Goal: Information Seeking & Learning: Learn about a topic

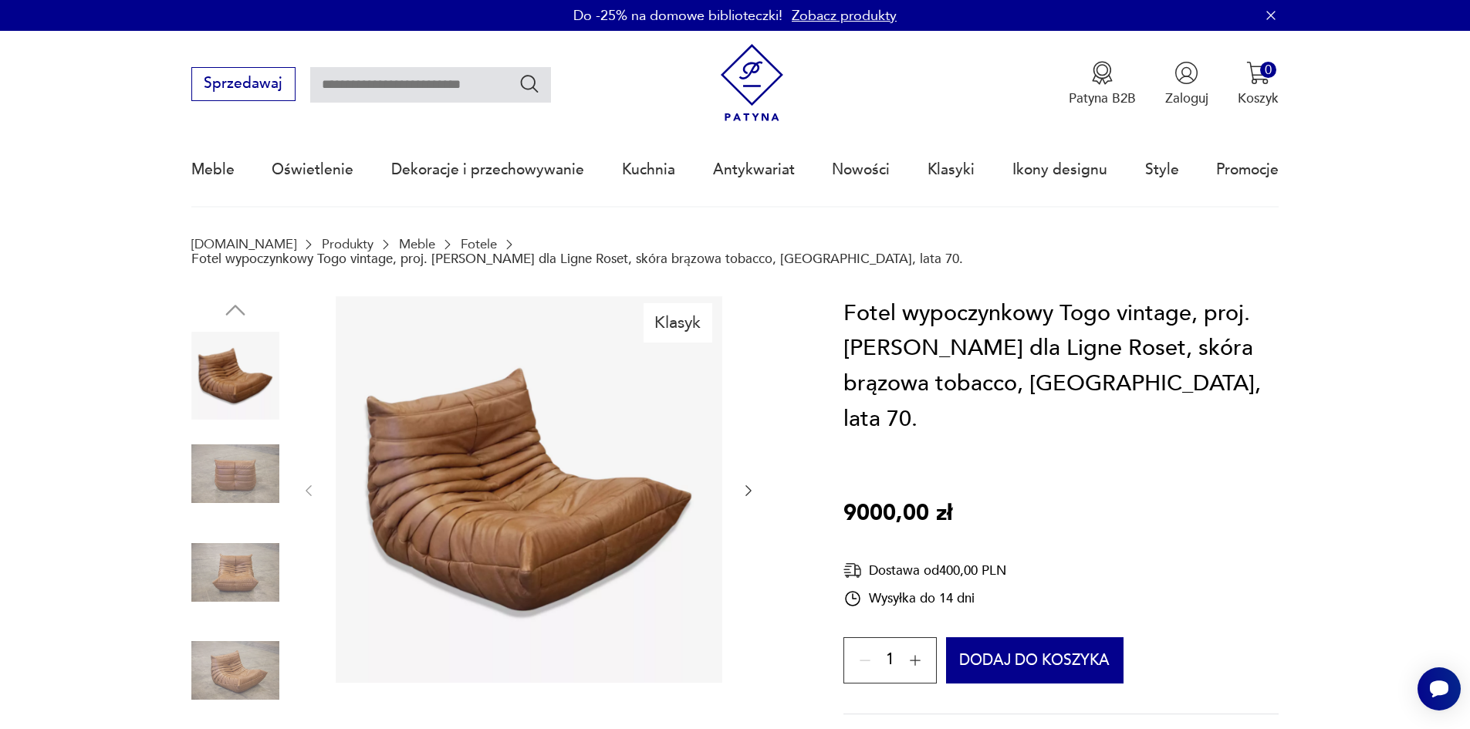
click at [758, 84] on img at bounding box center [752, 83] width 78 height 78
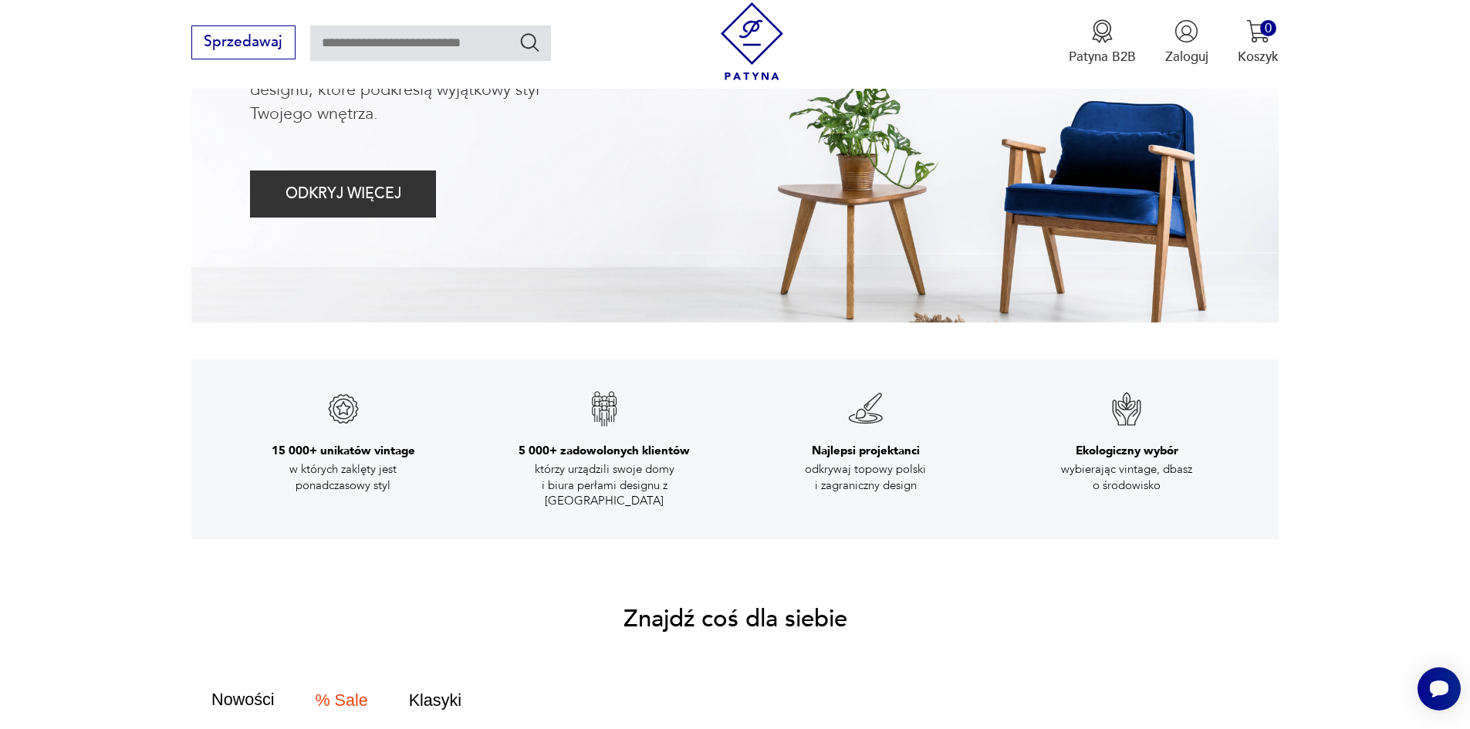
scroll to position [77, 0]
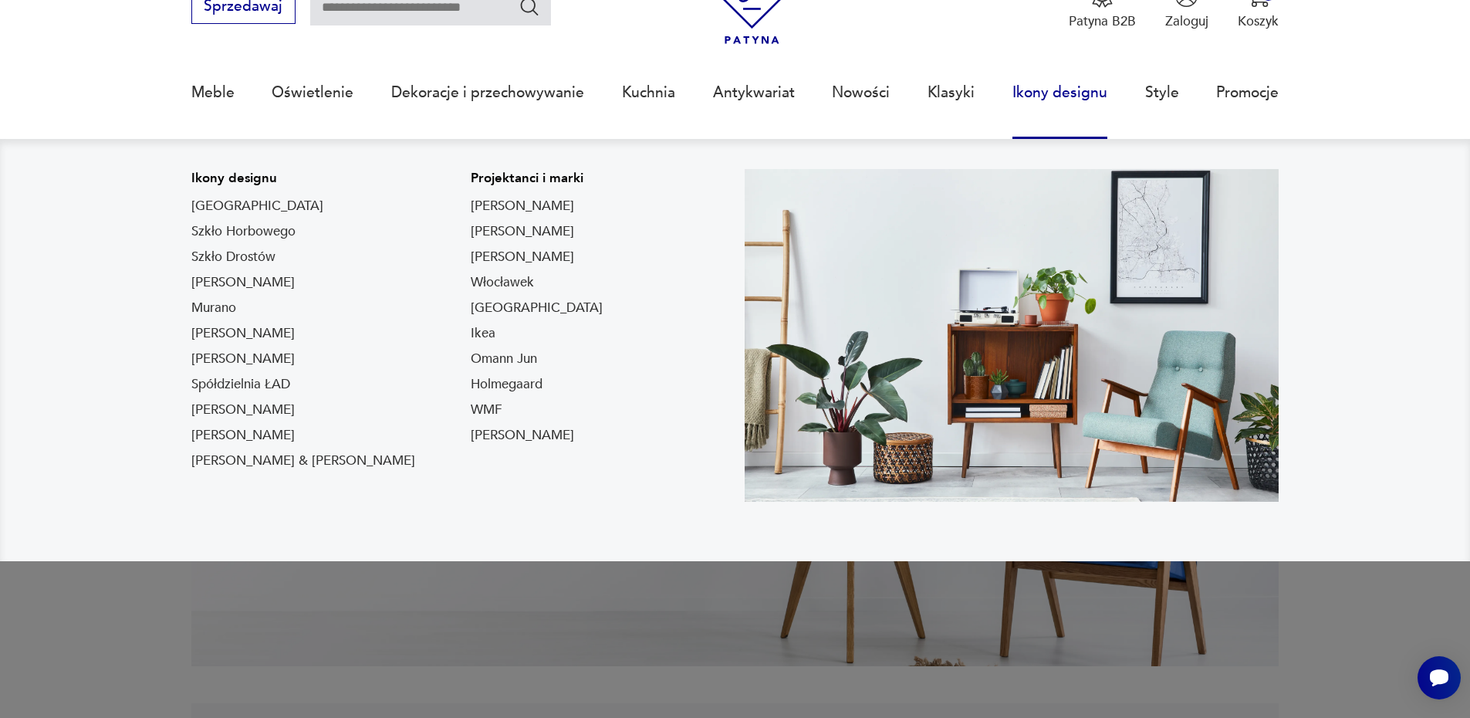
click at [1044, 83] on link "Ikony designu" at bounding box center [1060, 92] width 95 height 71
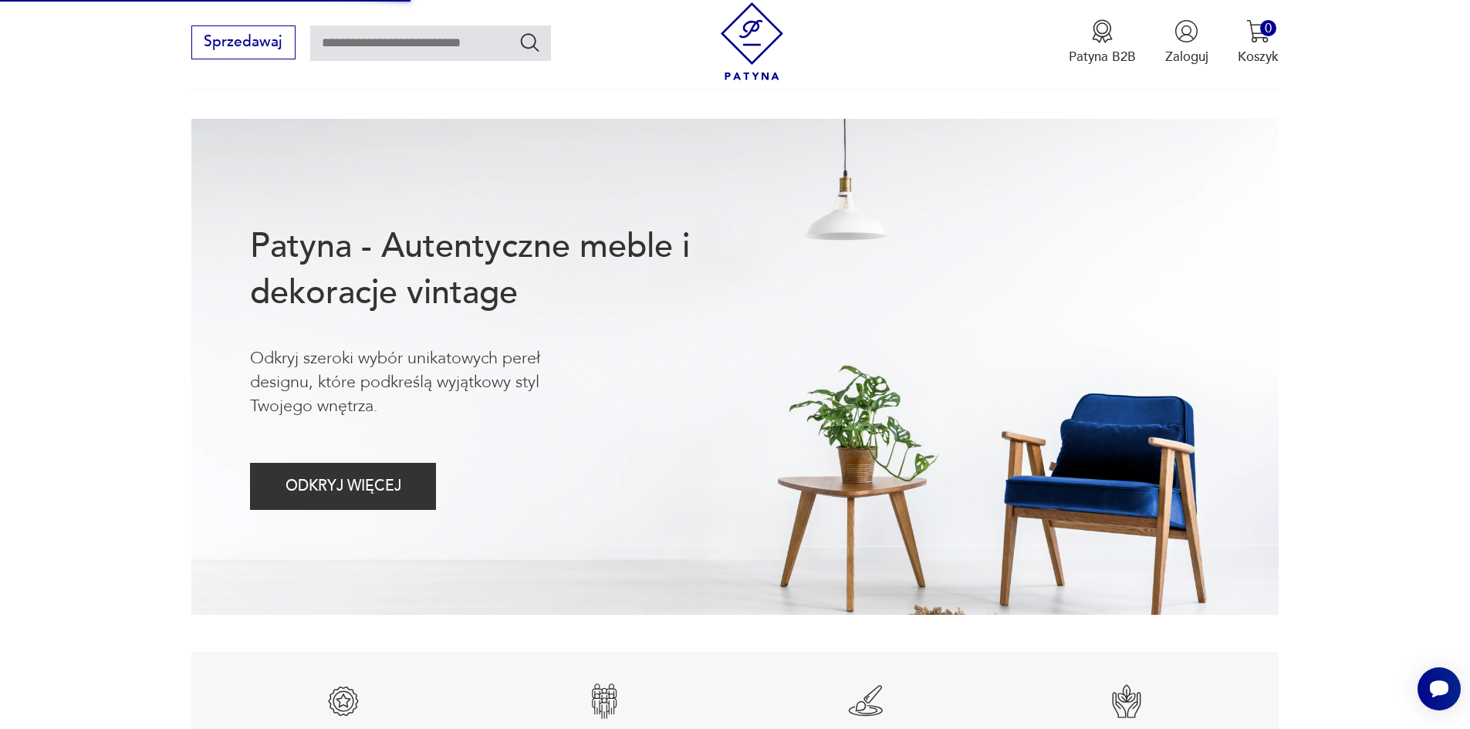
scroll to position [0, 0]
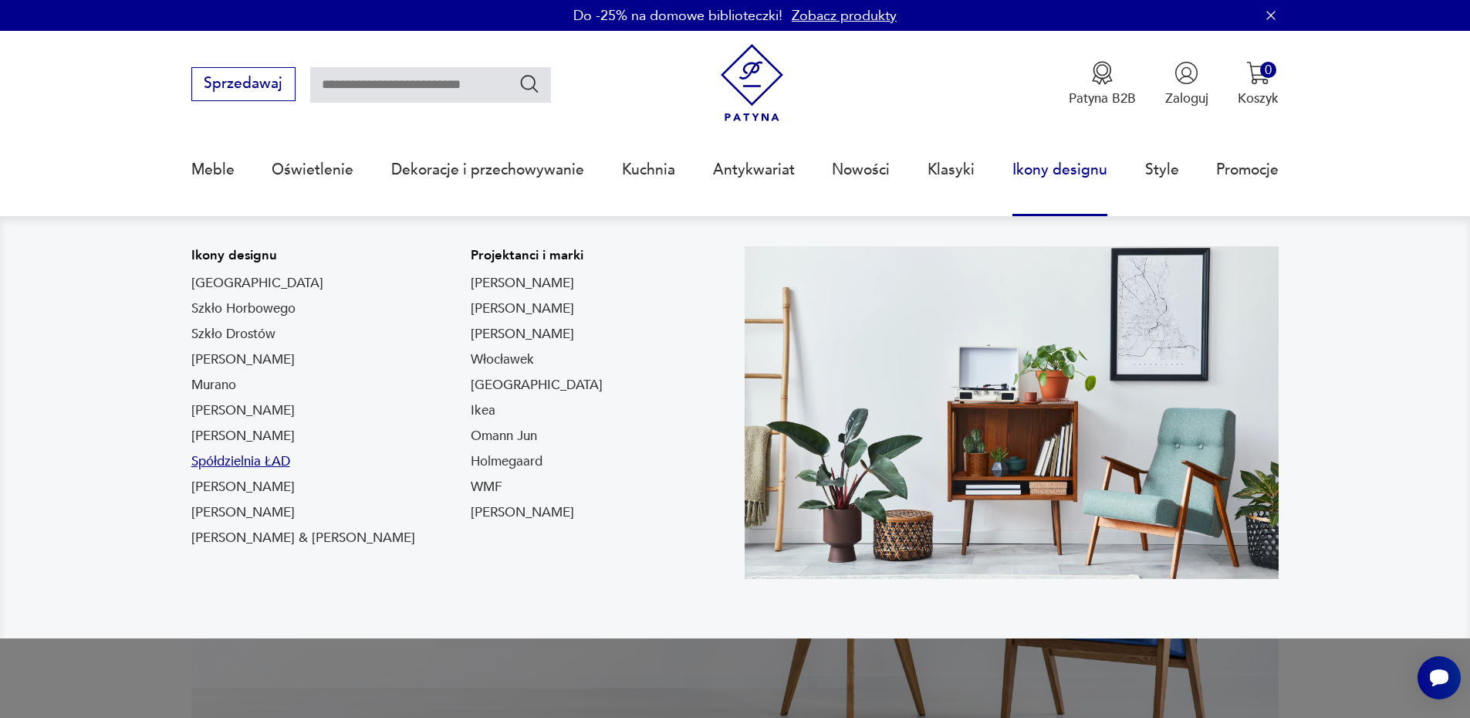
click at [259, 457] on link "Spółdzielnia ŁAD" at bounding box center [240, 461] width 99 height 19
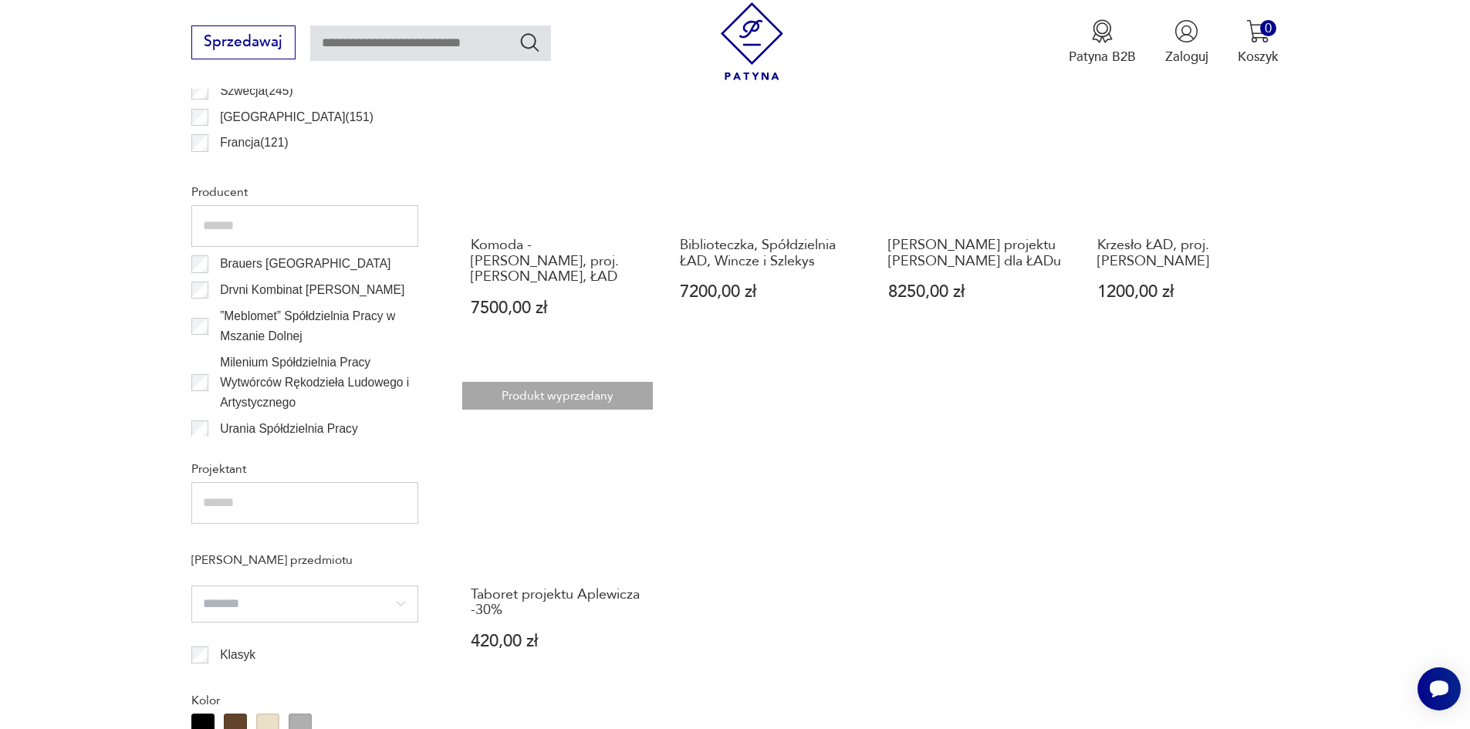
scroll to position [909, 0]
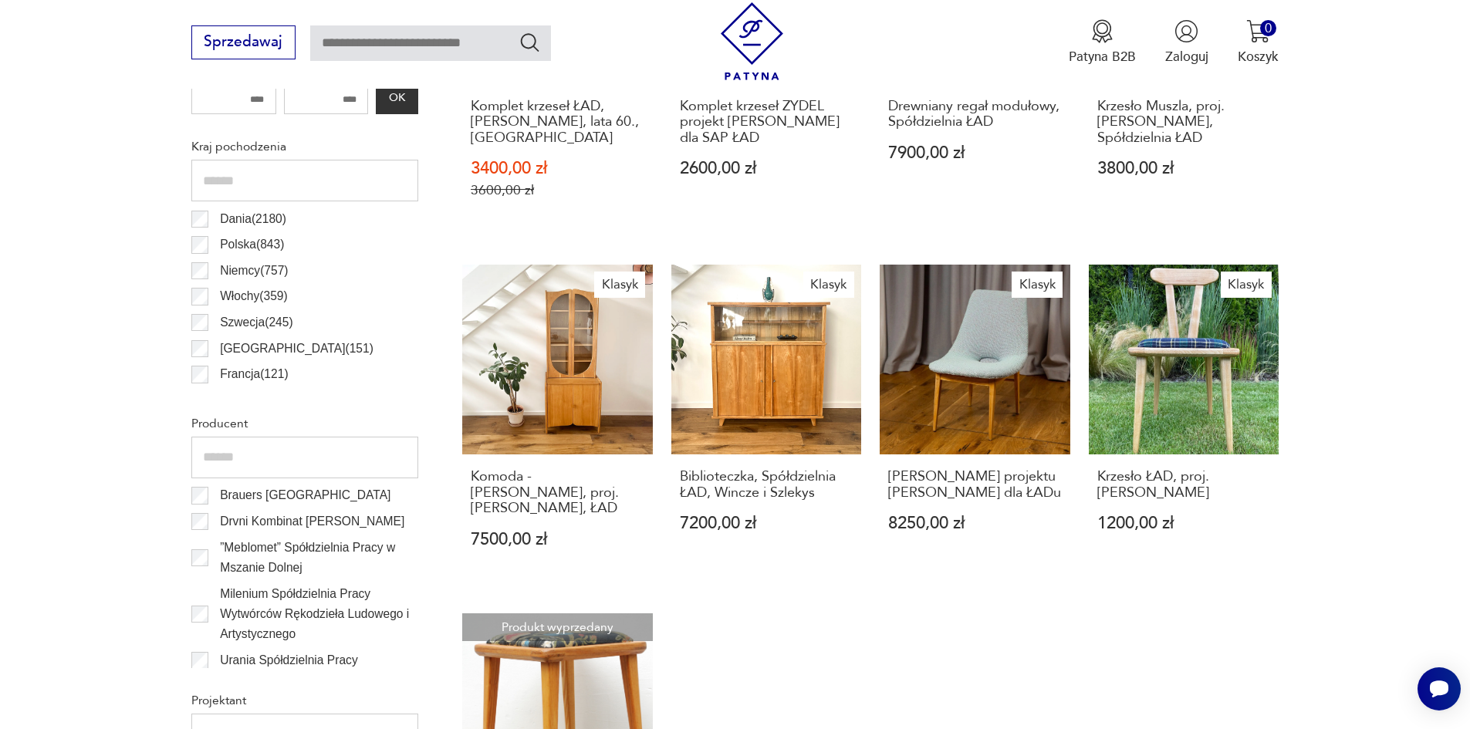
click at [421, 44] on input "text" at bounding box center [430, 43] width 241 height 36
type input "****"
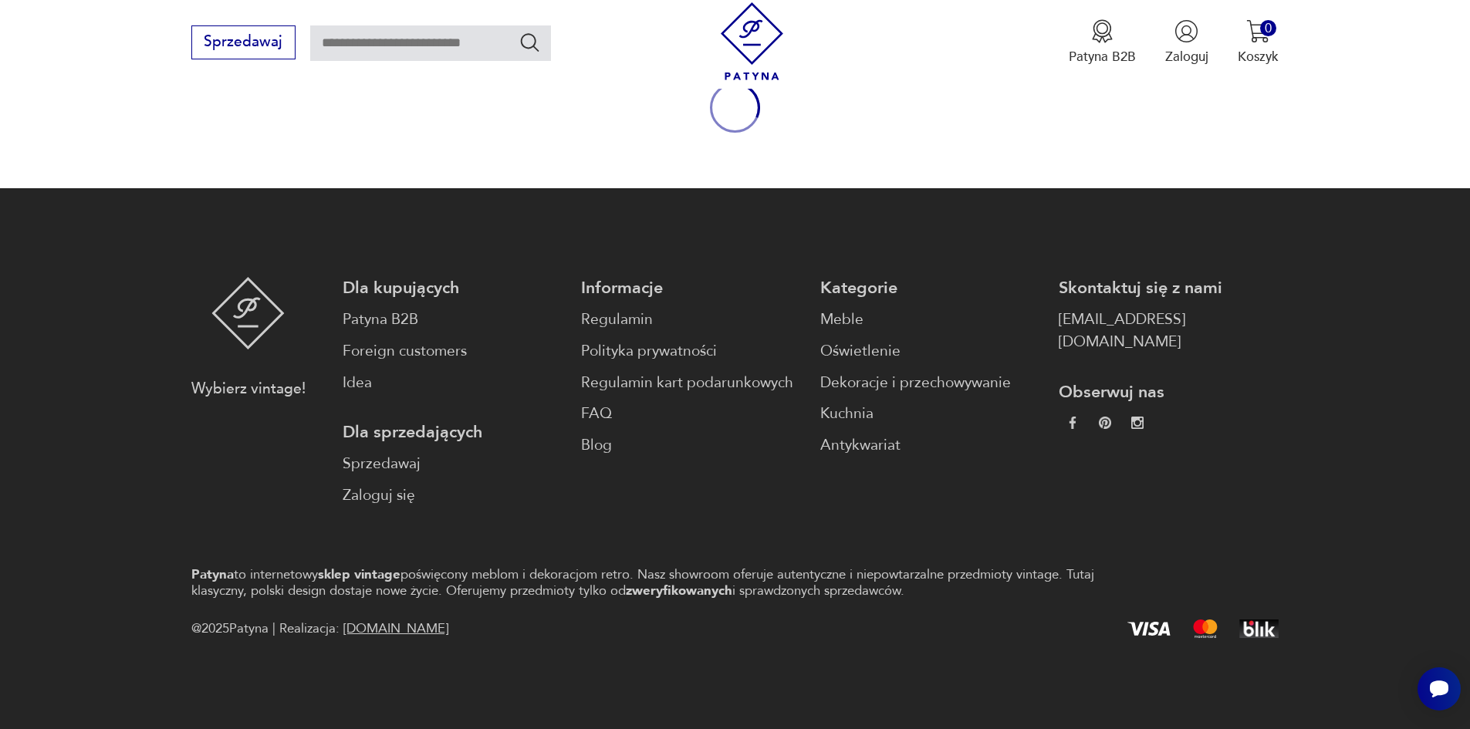
type input "****"
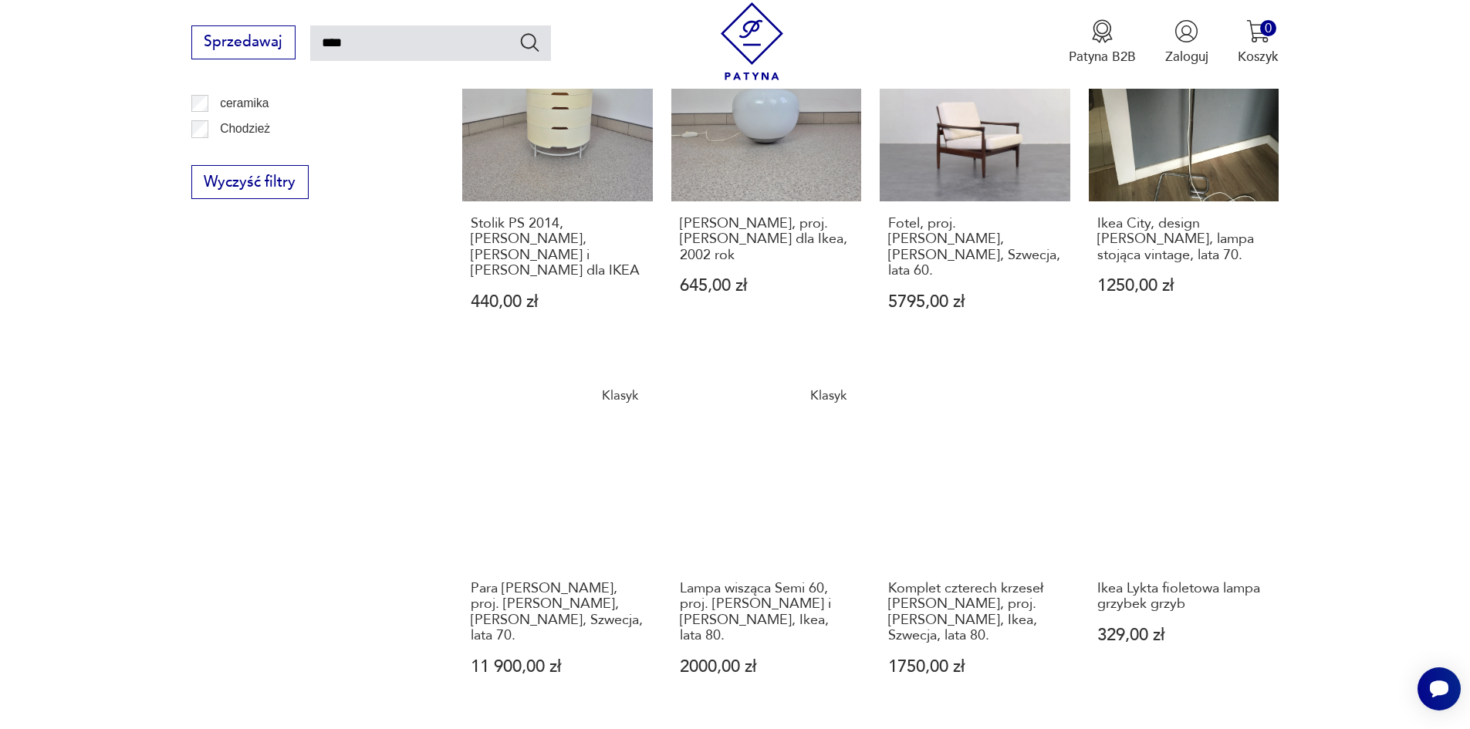
scroll to position [1210, 0]
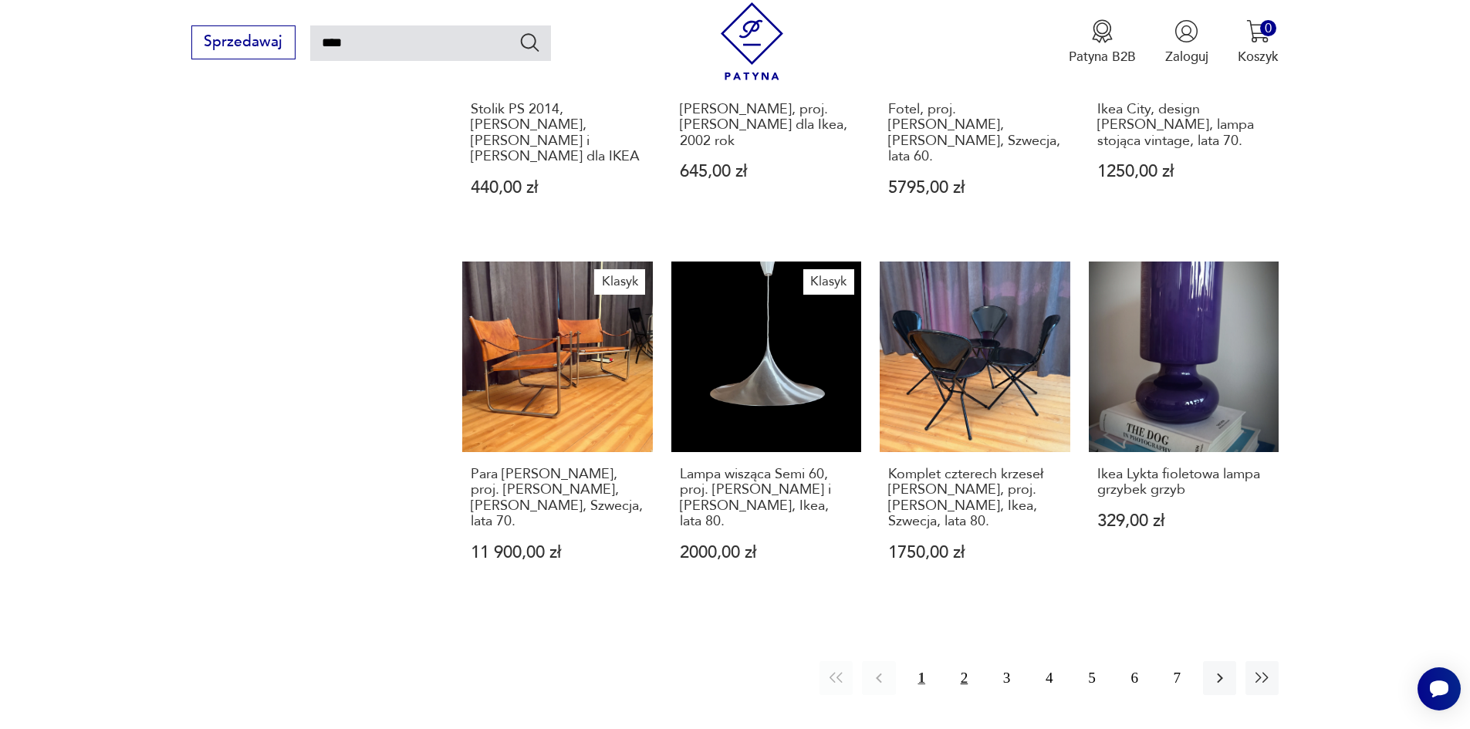
click at [961, 661] on button "2" at bounding box center [964, 677] width 33 height 33
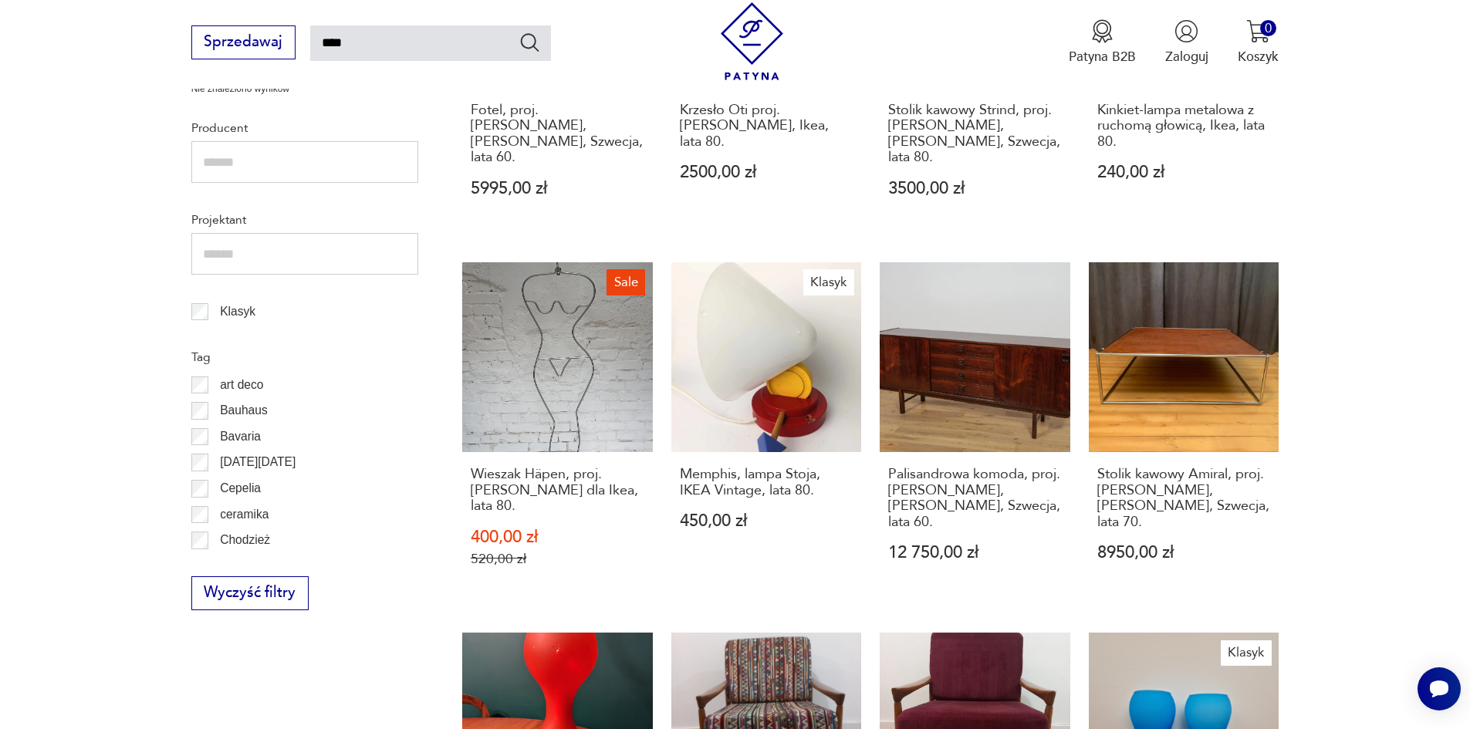
scroll to position [1324, 0]
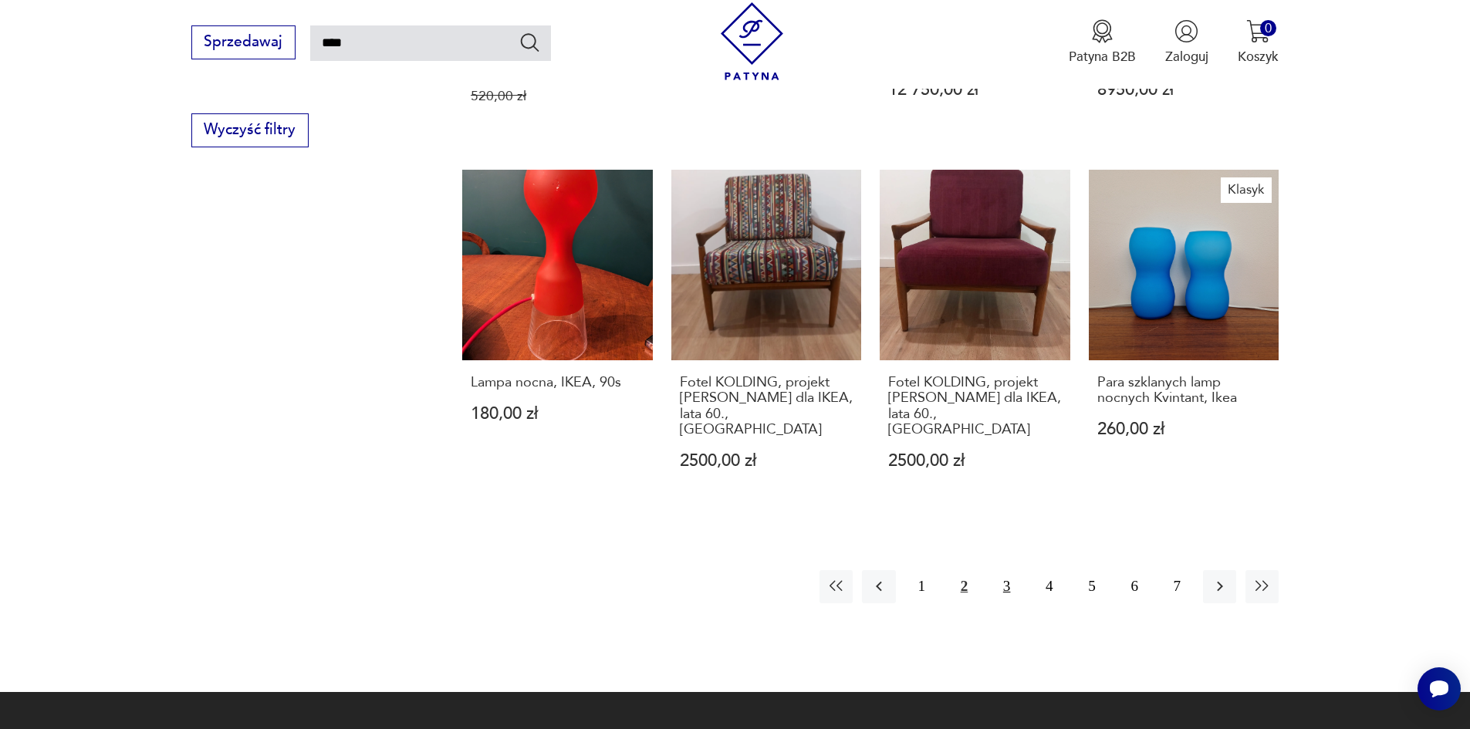
click at [1009, 570] on button "3" at bounding box center [1006, 586] width 33 height 33
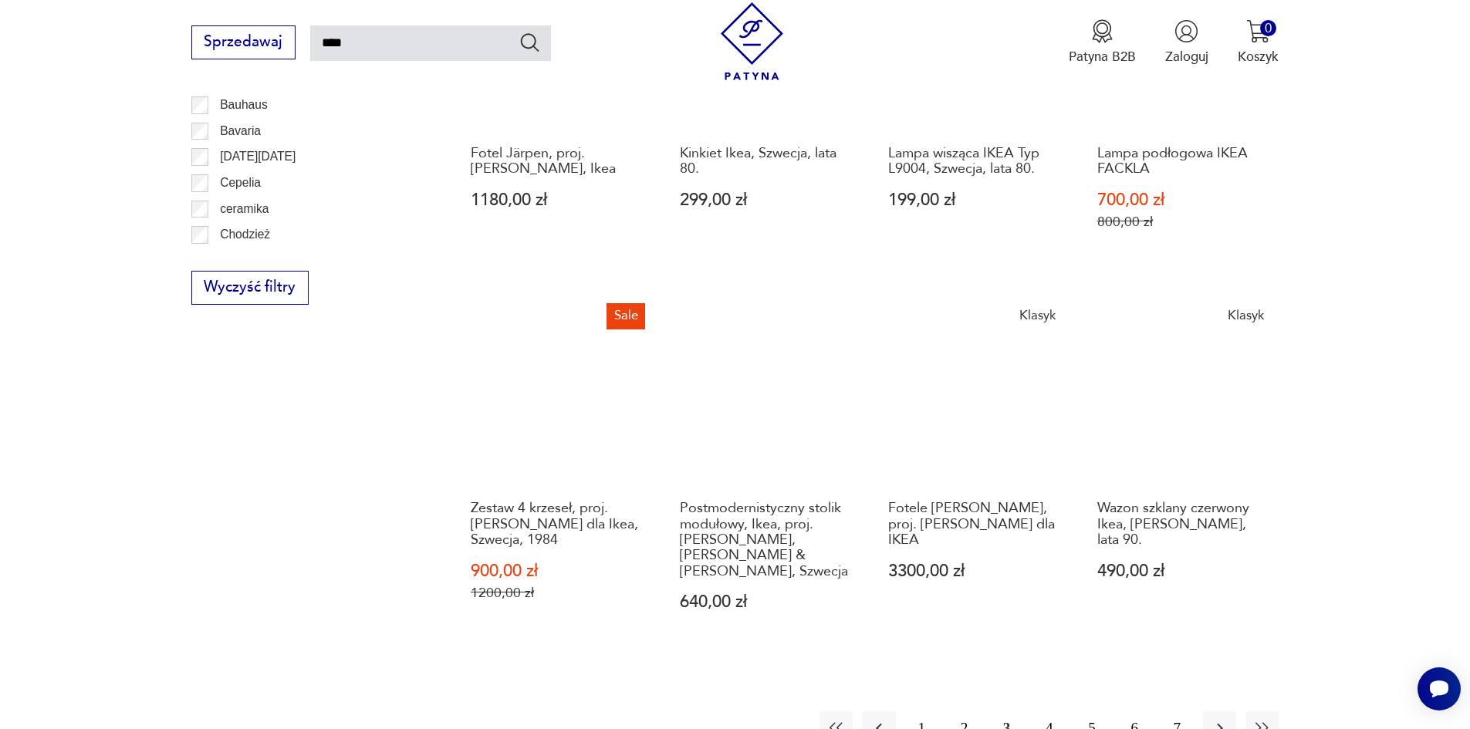
scroll to position [1169, 0]
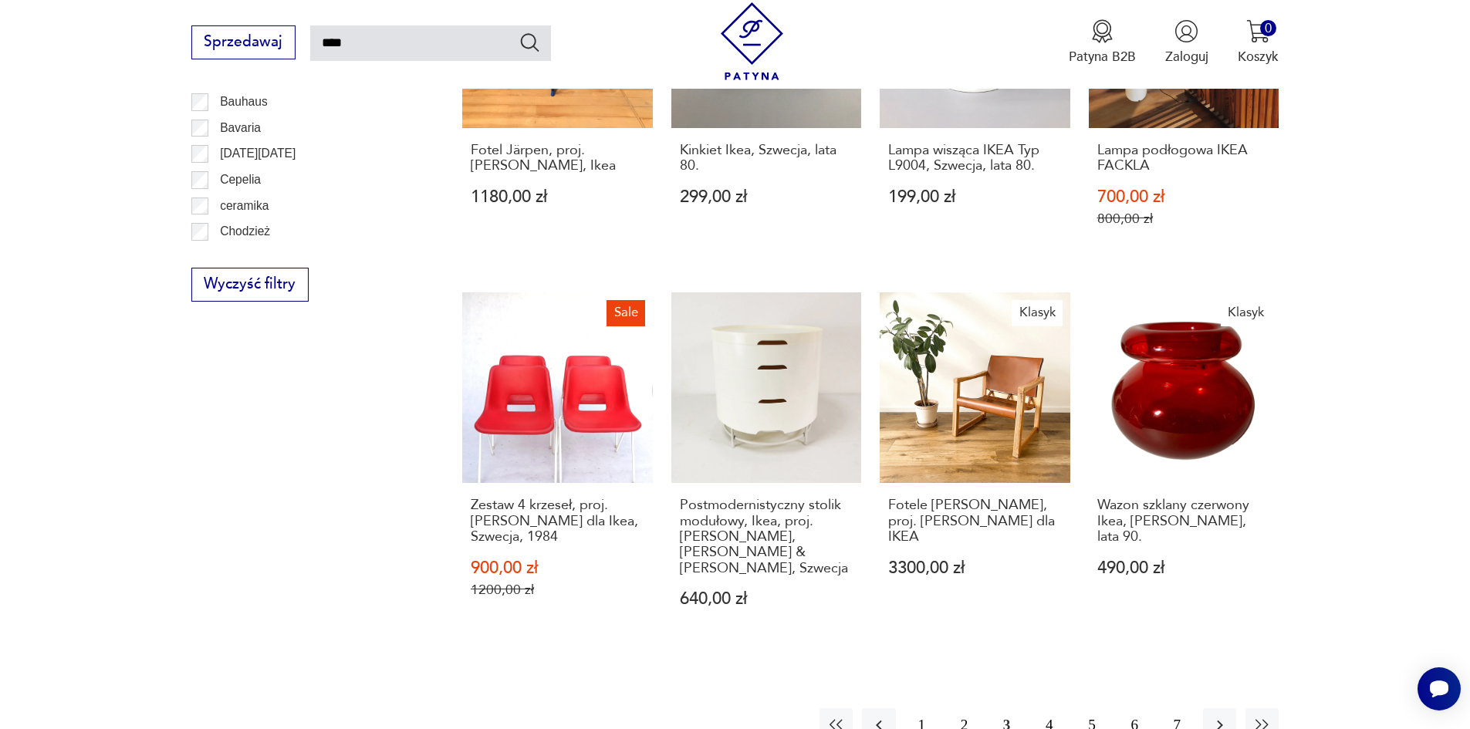
click at [1045, 709] on button "4" at bounding box center [1049, 725] width 33 height 33
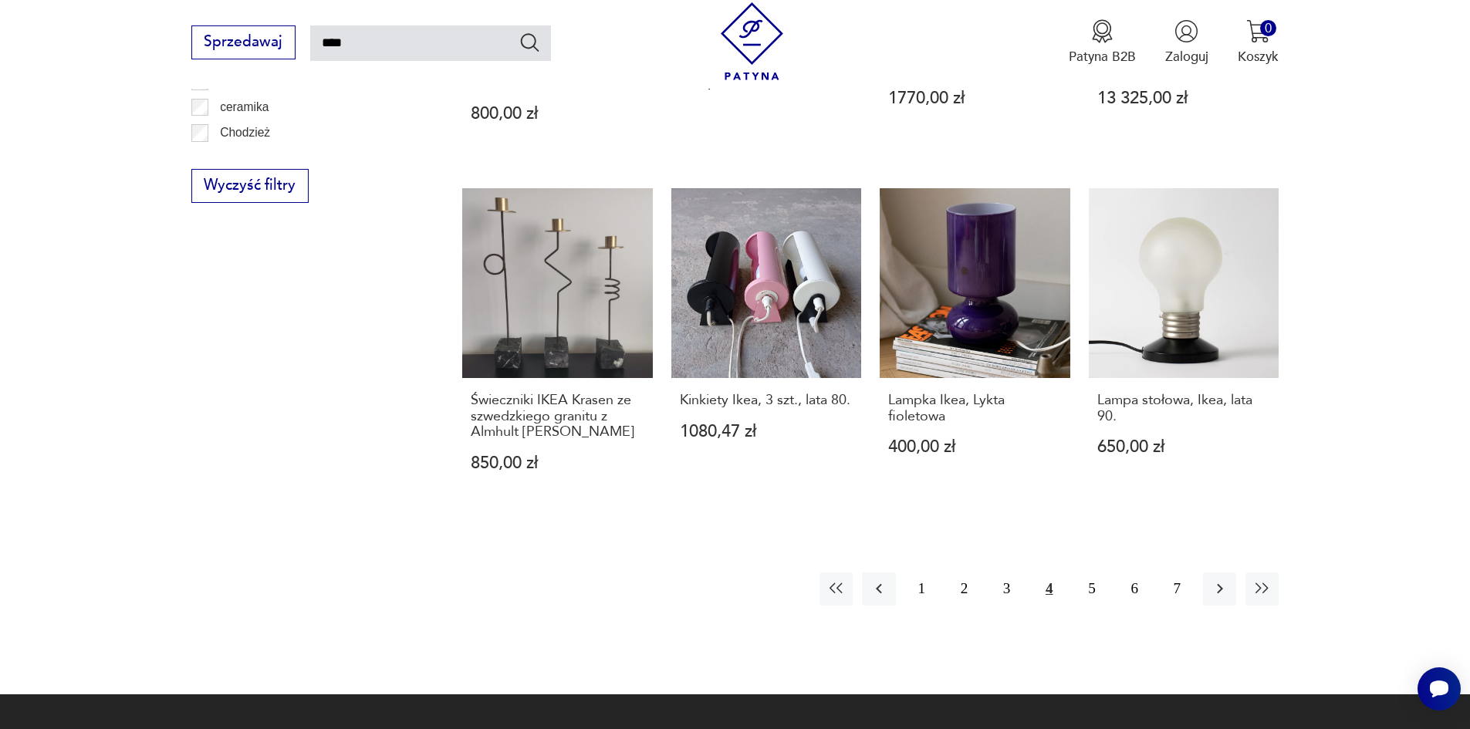
scroll to position [1092, 0]
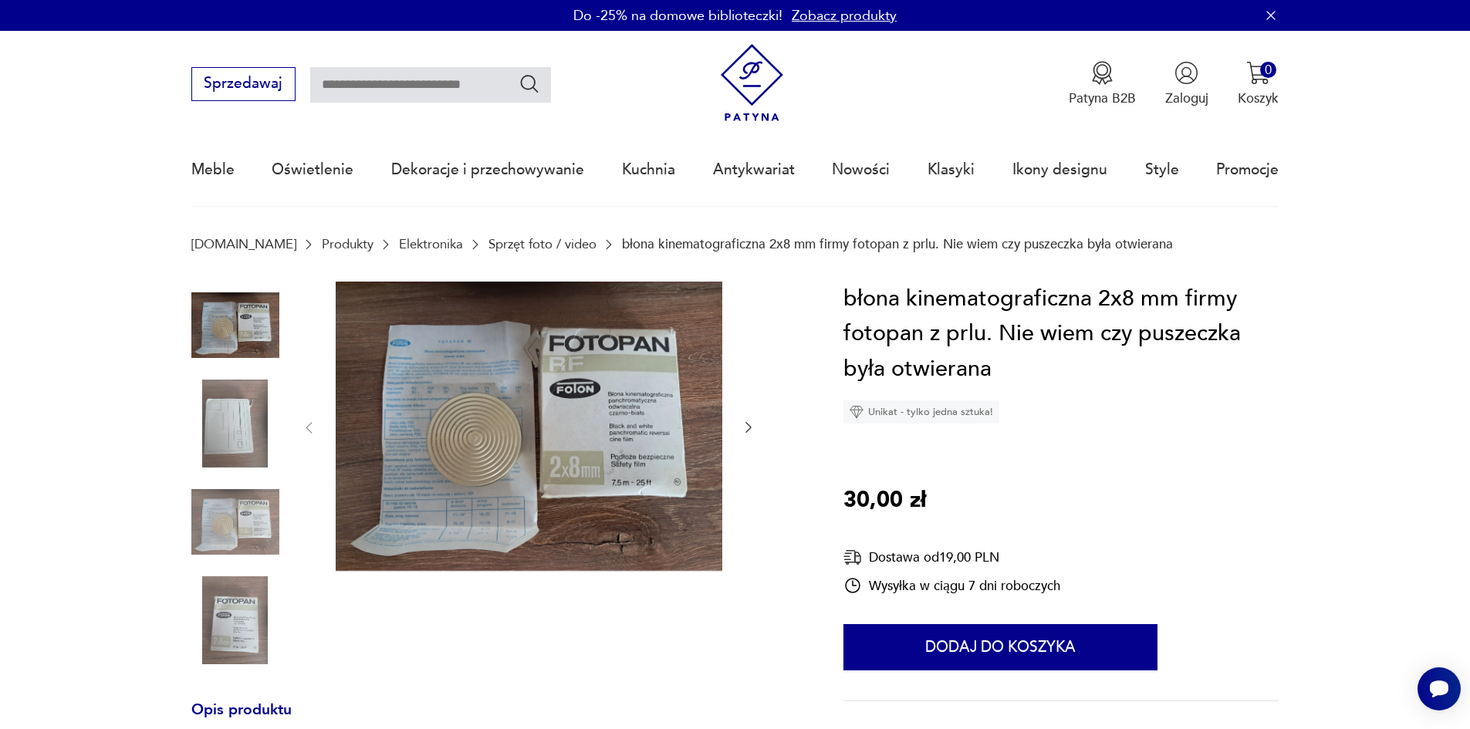
click at [234, 433] on img at bounding box center [235, 424] width 88 height 88
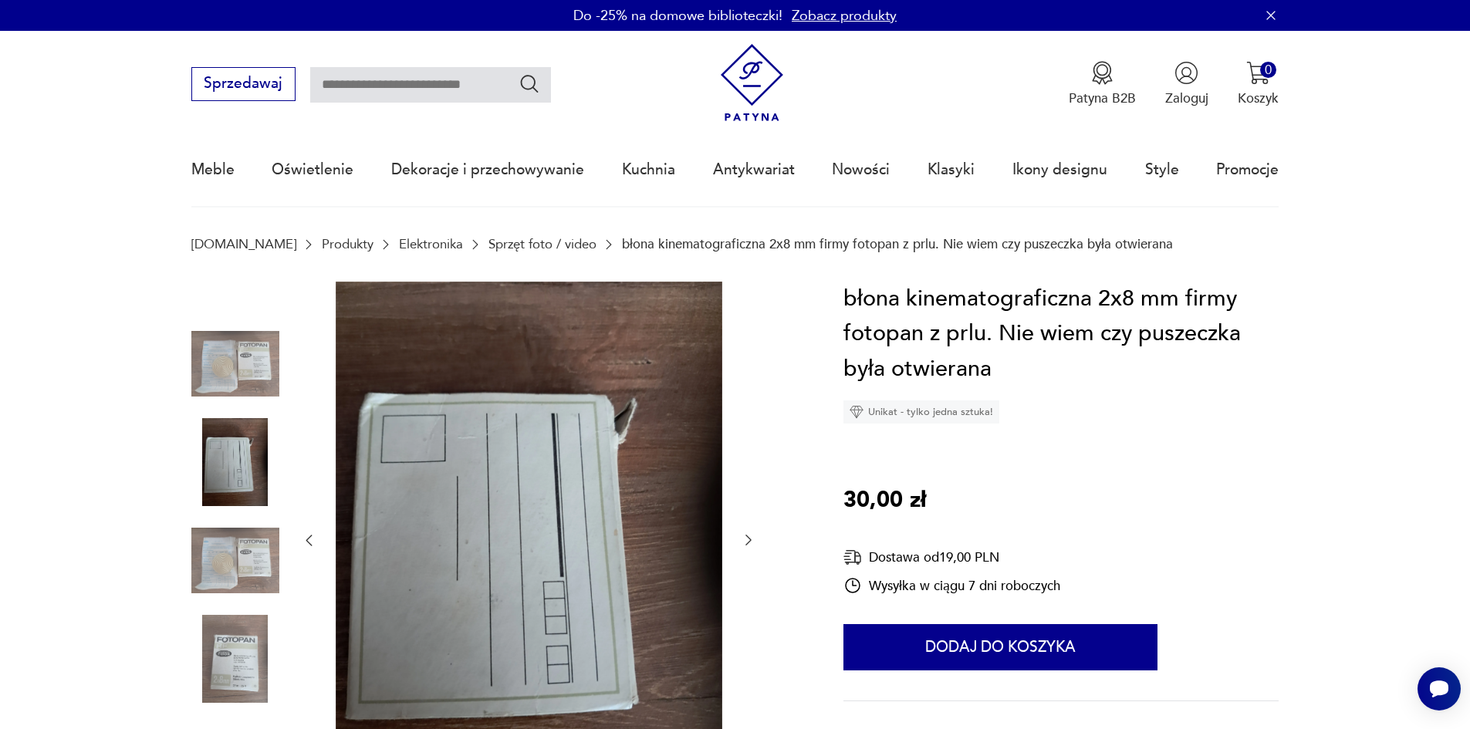
click at [232, 583] on img at bounding box center [235, 561] width 88 height 88
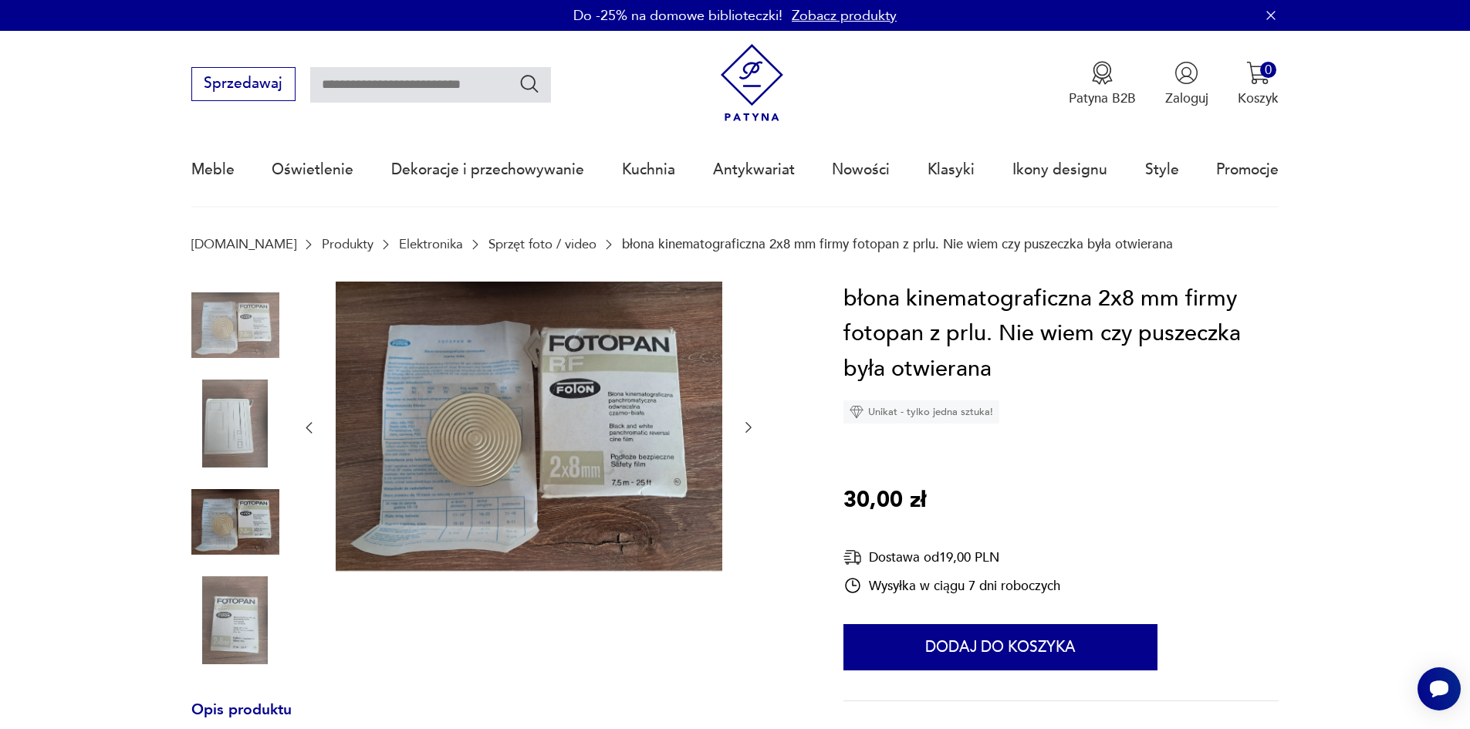
click at [218, 418] on img at bounding box center [235, 424] width 88 height 88
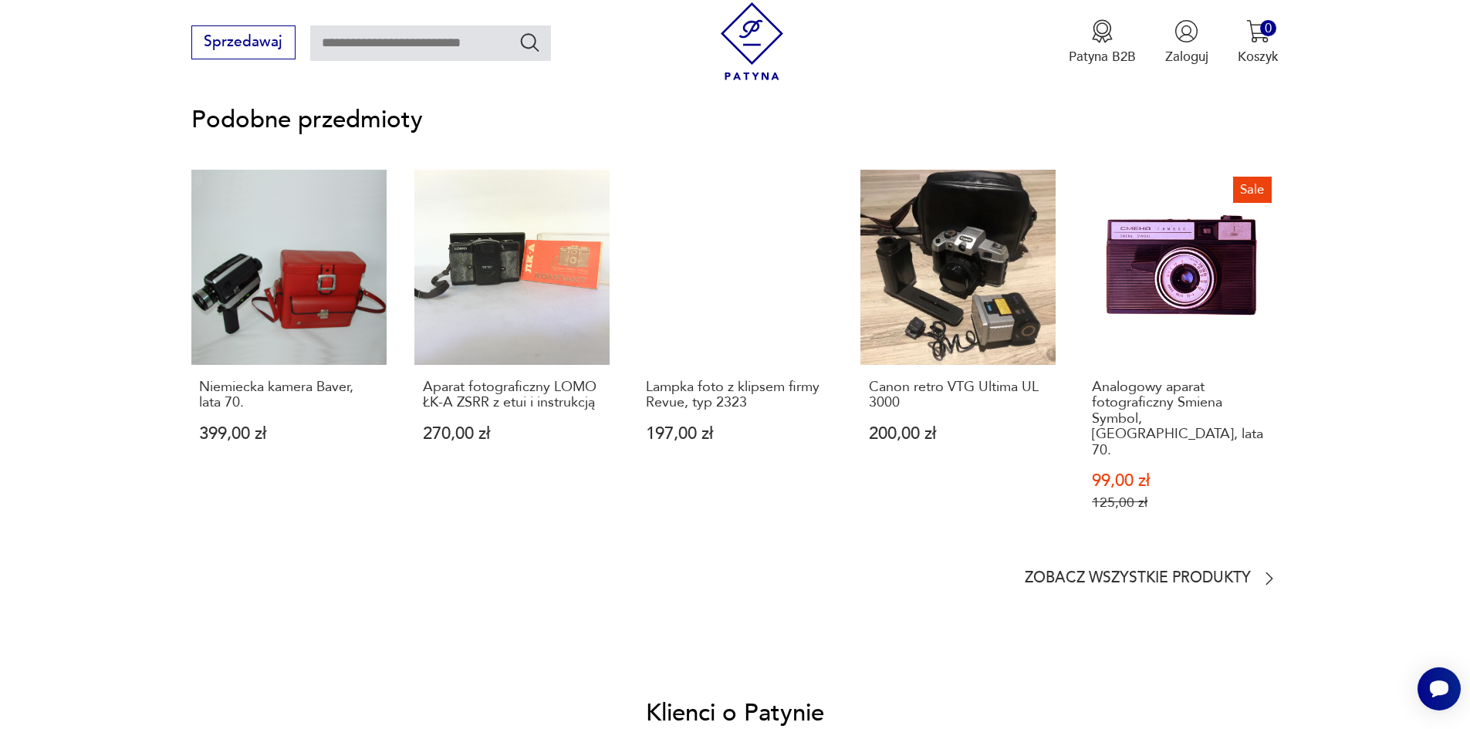
scroll to position [1158, 0]
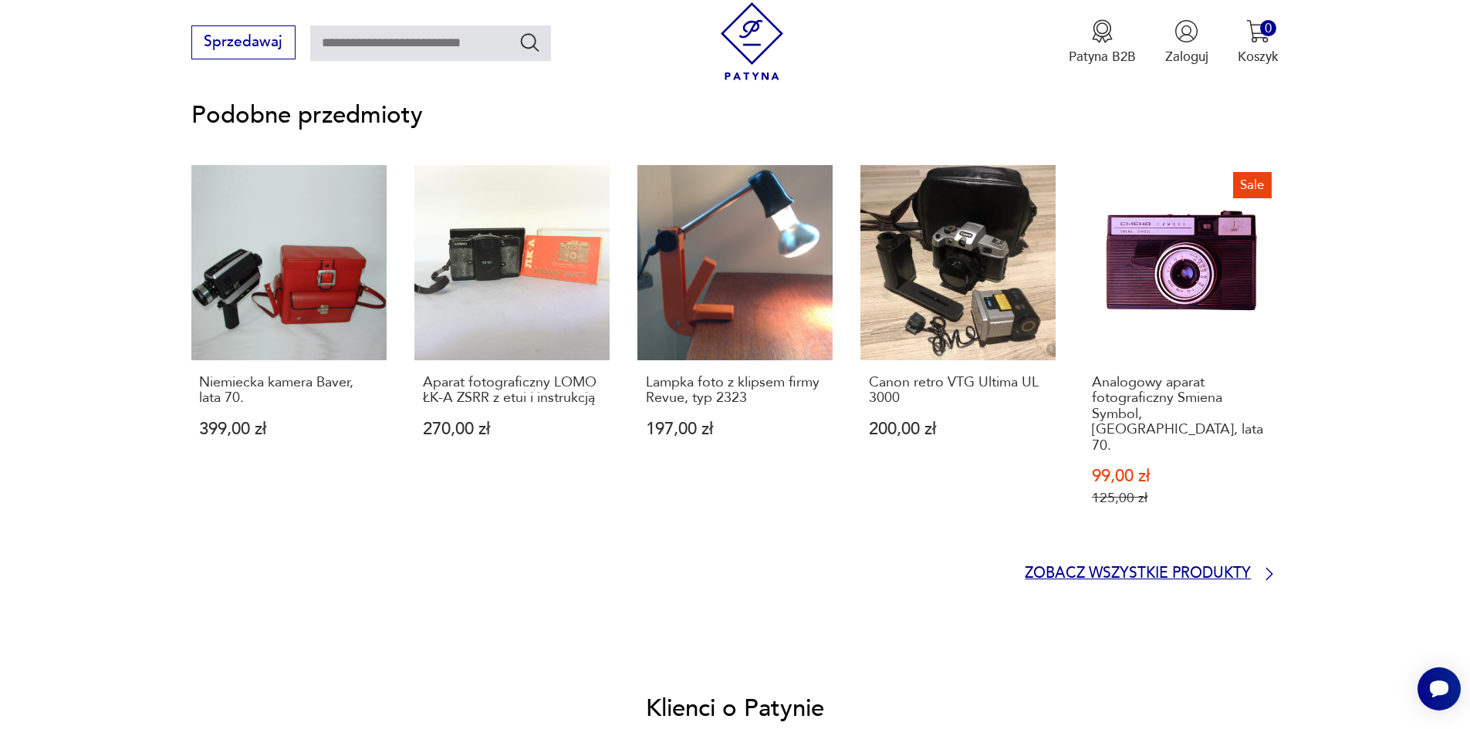
click at [1216, 568] on p "Zobacz wszystkie produkty" at bounding box center [1138, 574] width 226 height 12
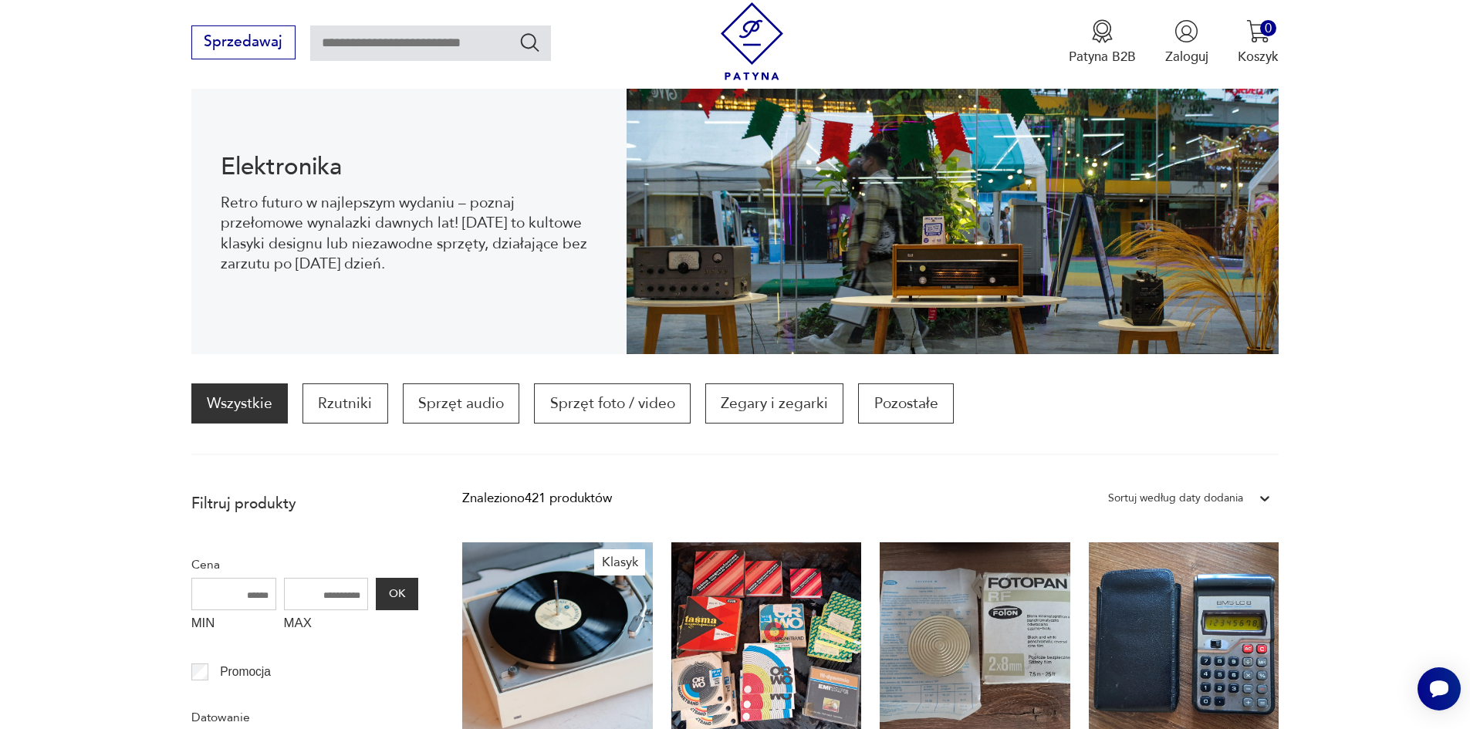
scroll to position [205, 0]
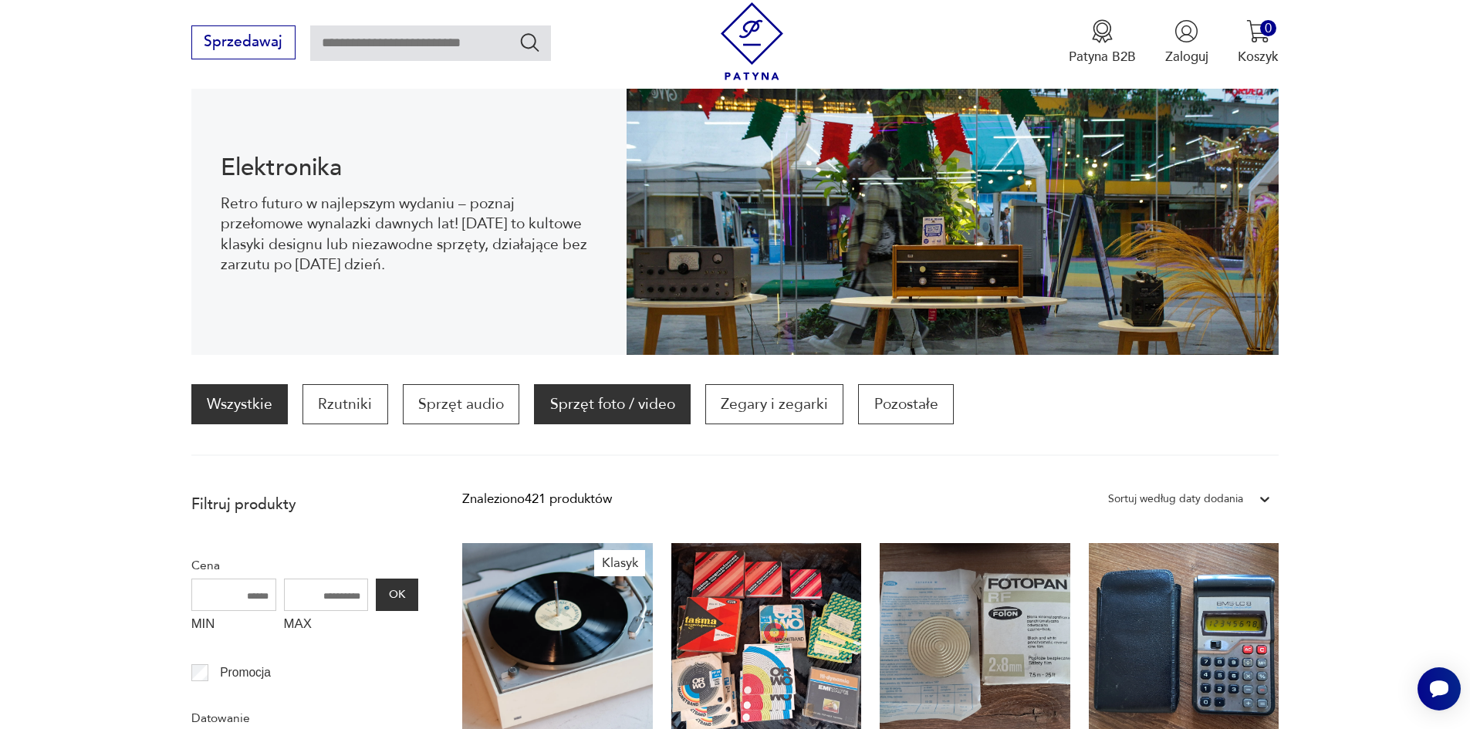
click at [641, 395] on p "Sprzęt foto / video" at bounding box center [612, 404] width 156 height 40
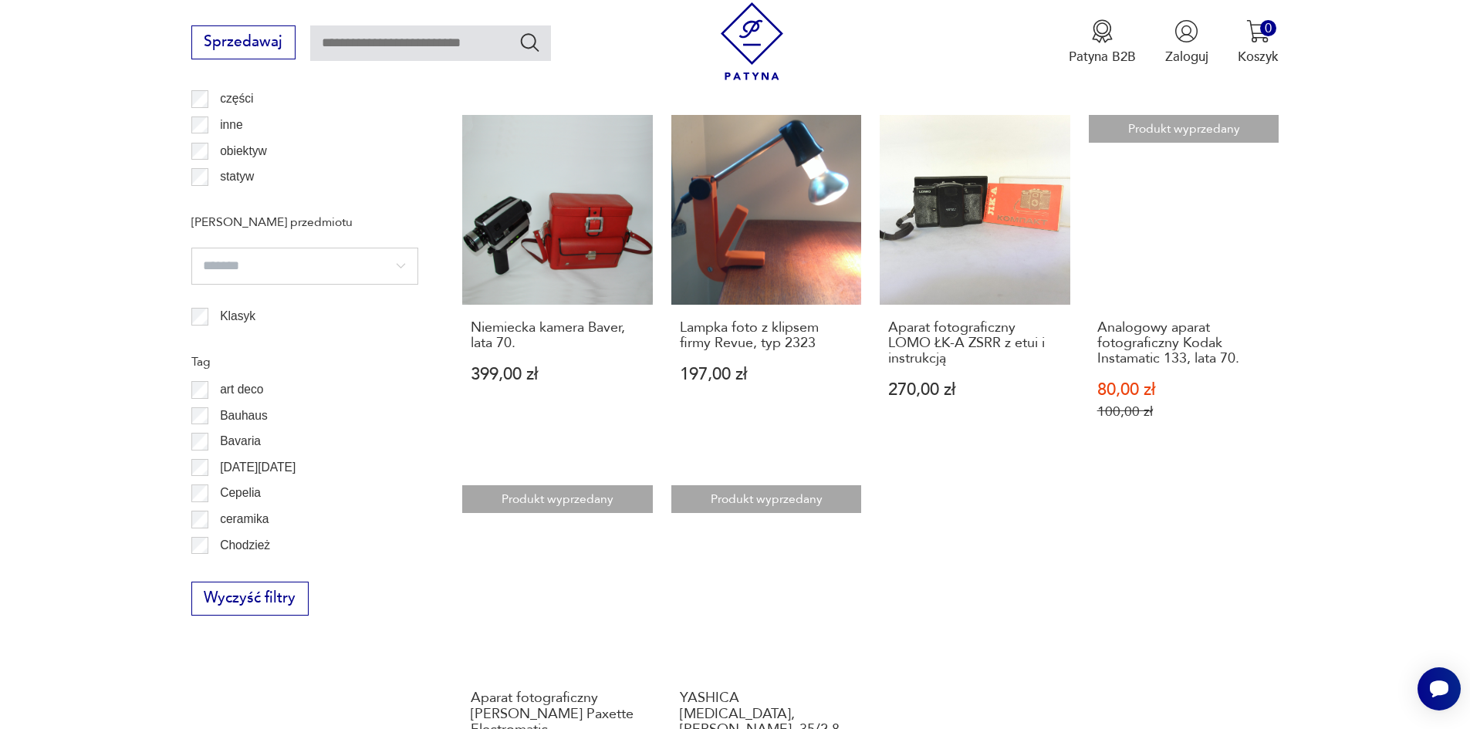
scroll to position [1462, 0]
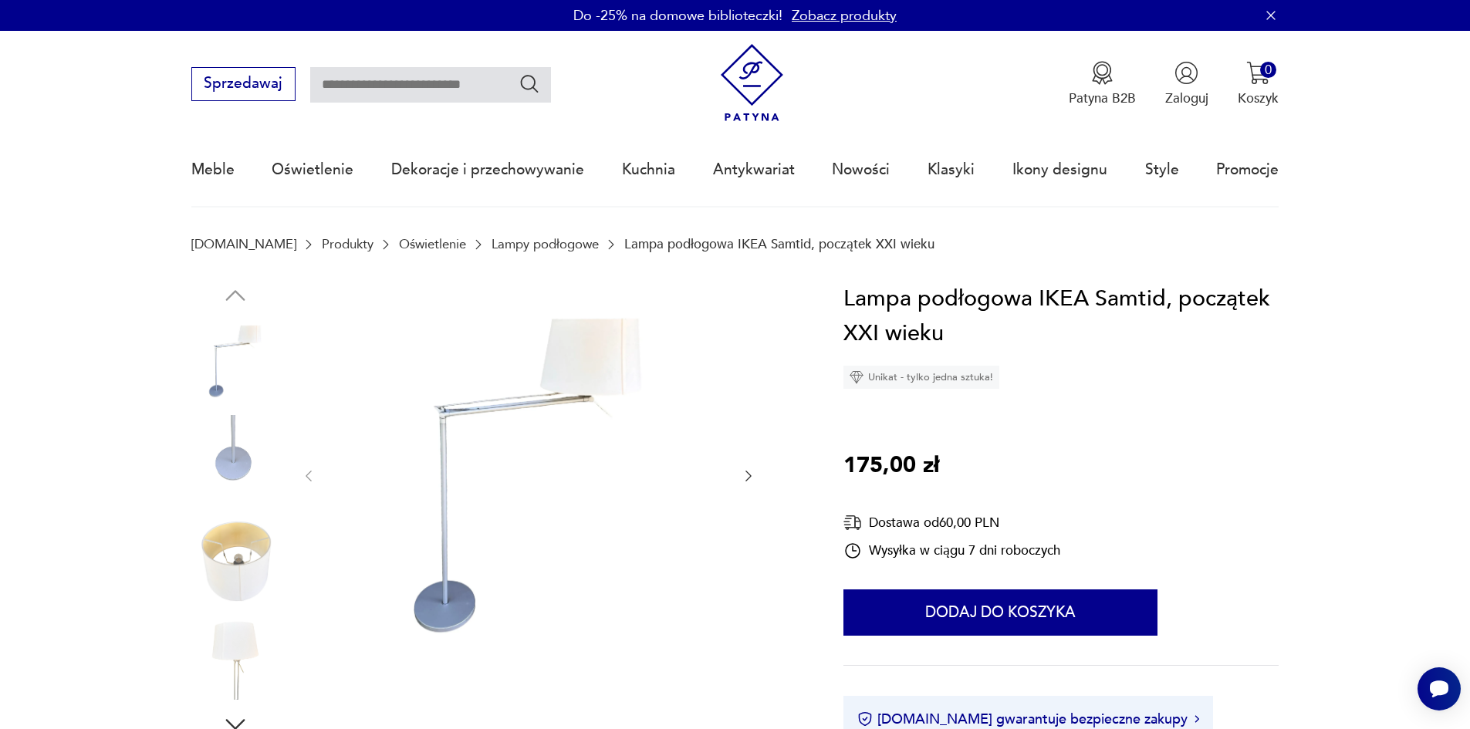
click at [741, 477] on div at bounding box center [528, 477] width 455 height 390
click at [751, 476] on icon "button" at bounding box center [749, 476] width 6 height 11
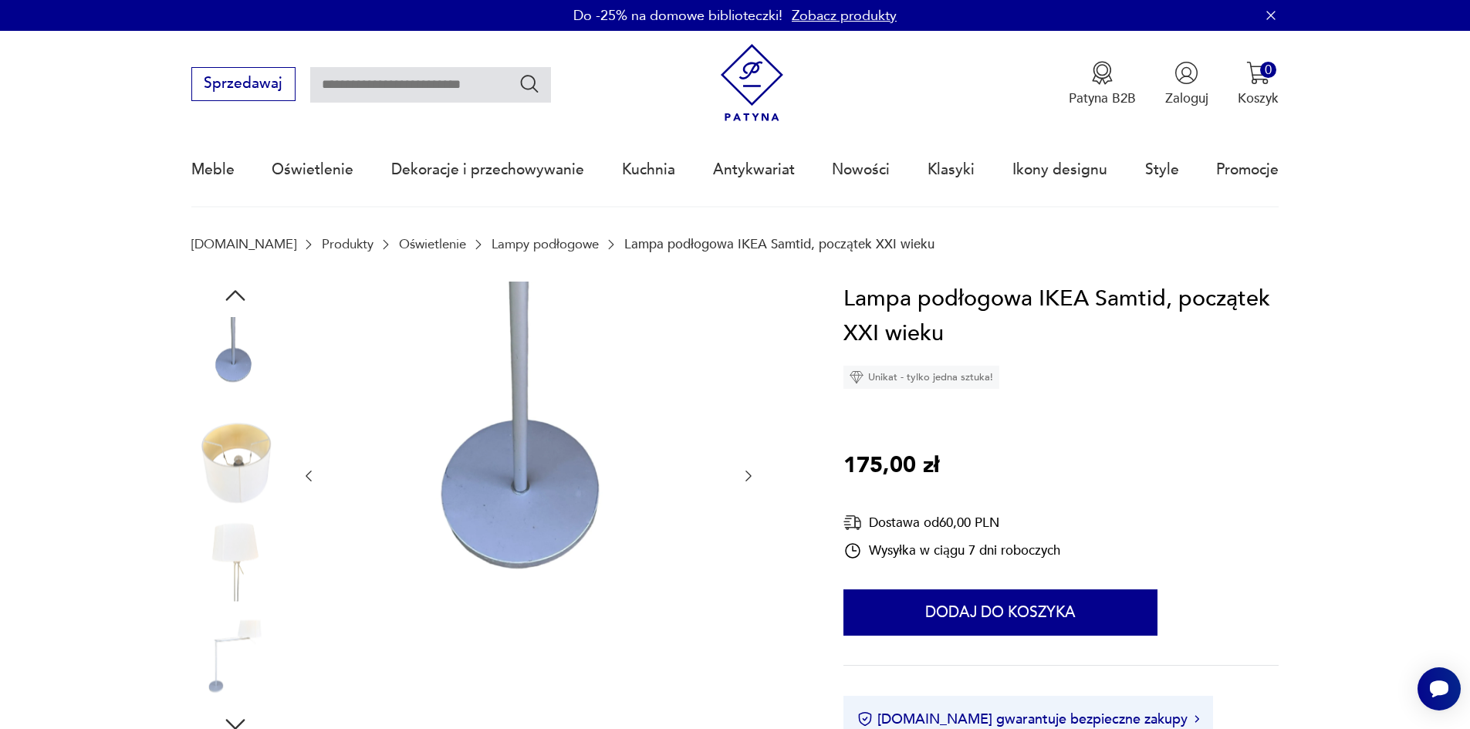
click at [751, 475] on icon "button" at bounding box center [749, 476] width 6 height 11
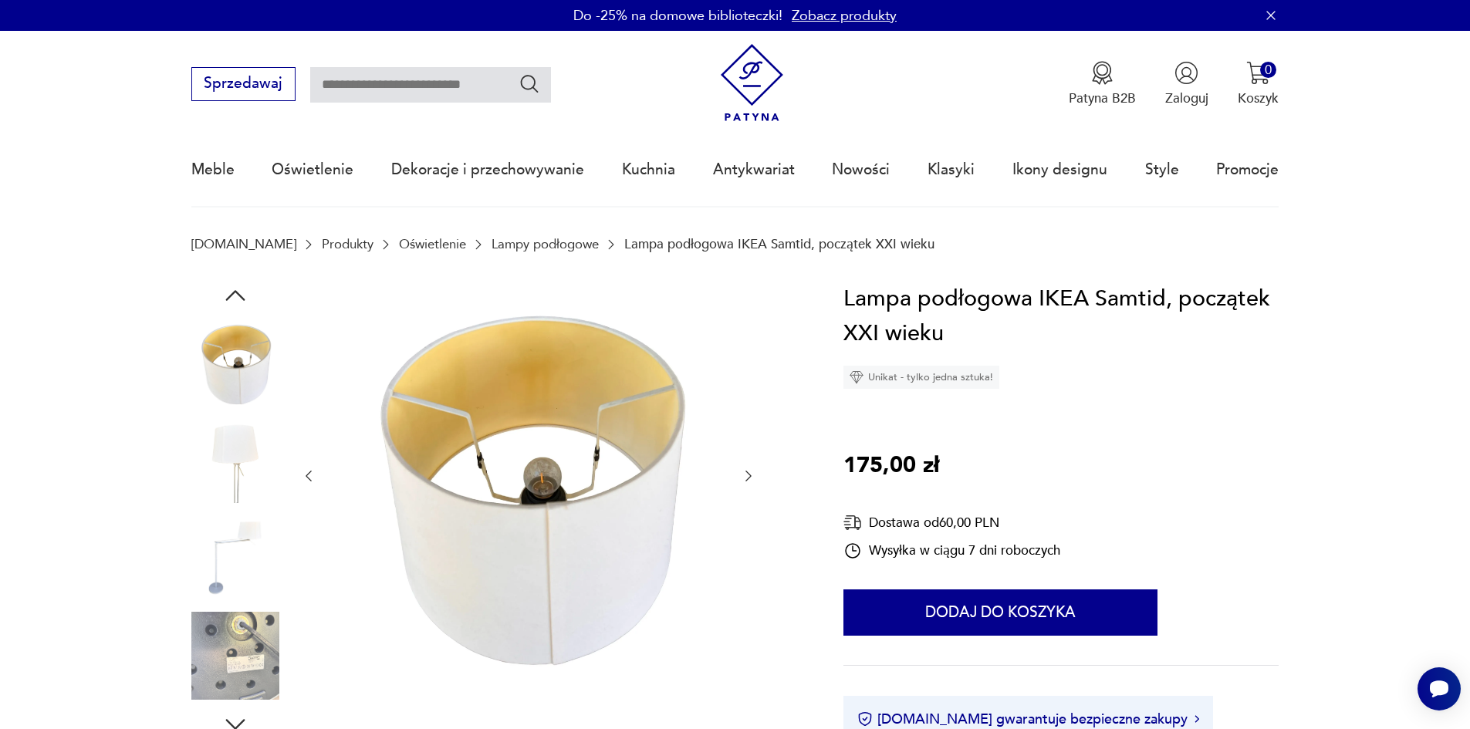
click at [751, 475] on icon "button" at bounding box center [749, 476] width 6 height 11
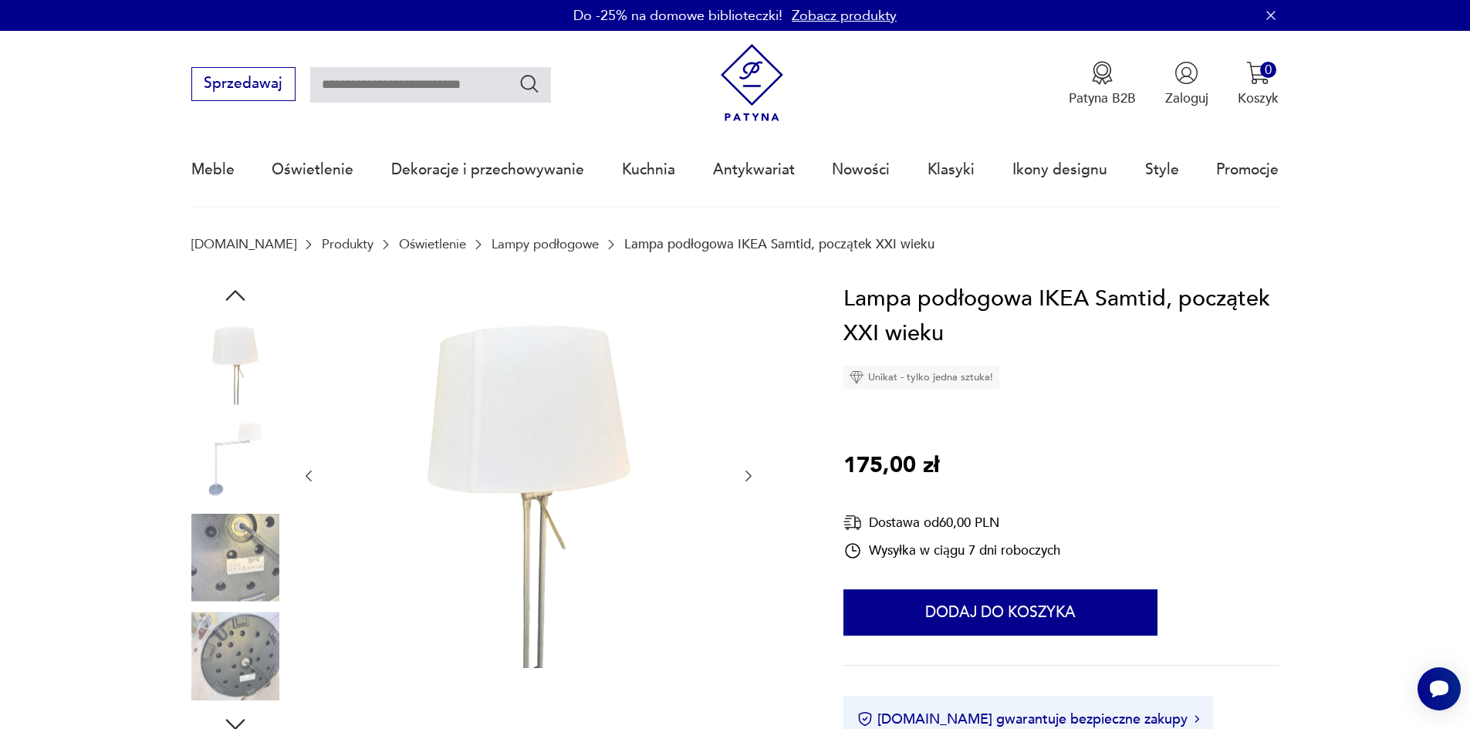
click at [751, 475] on icon "button" at bounding box center [749, 476] width 6 height 11
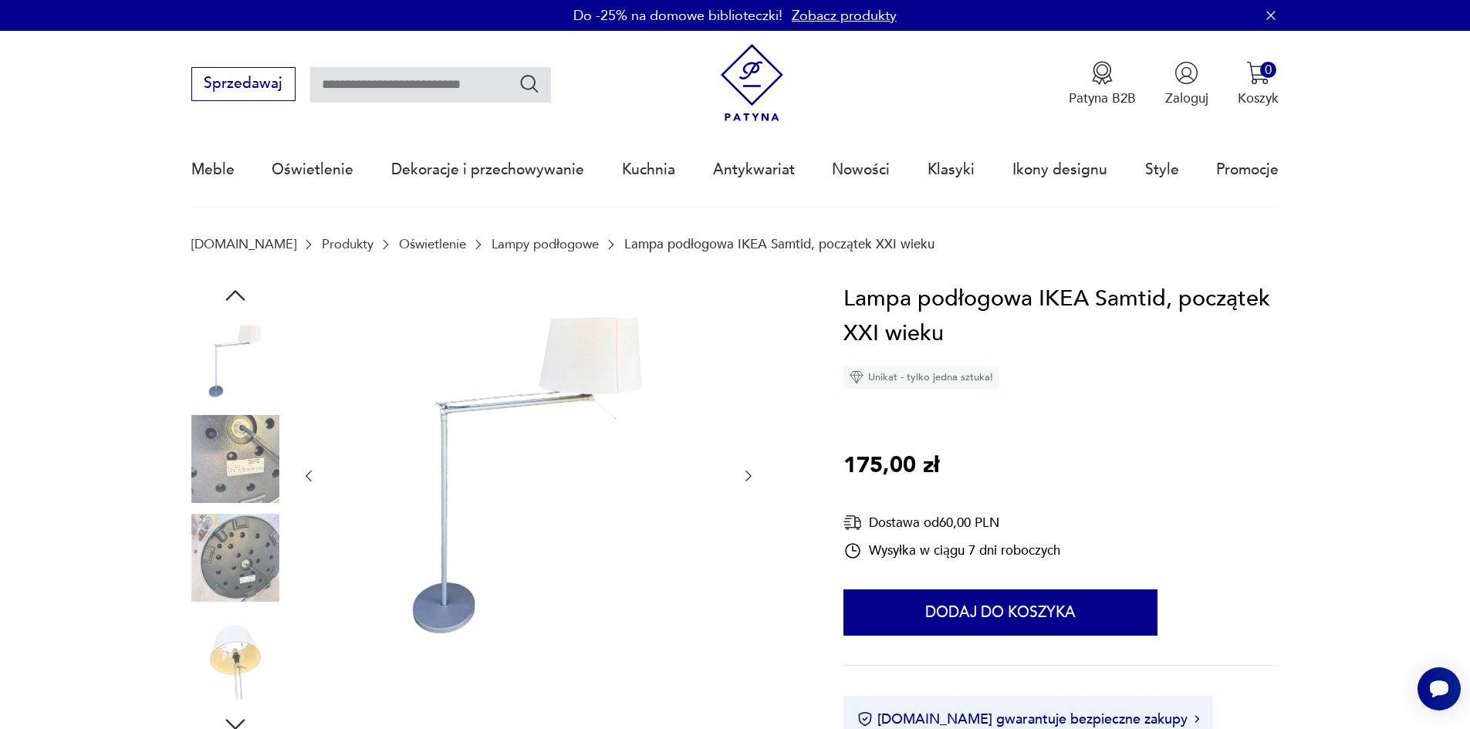
click at [747, 478] on icon "button" at bounding box center [748, 476] width 15 height 15
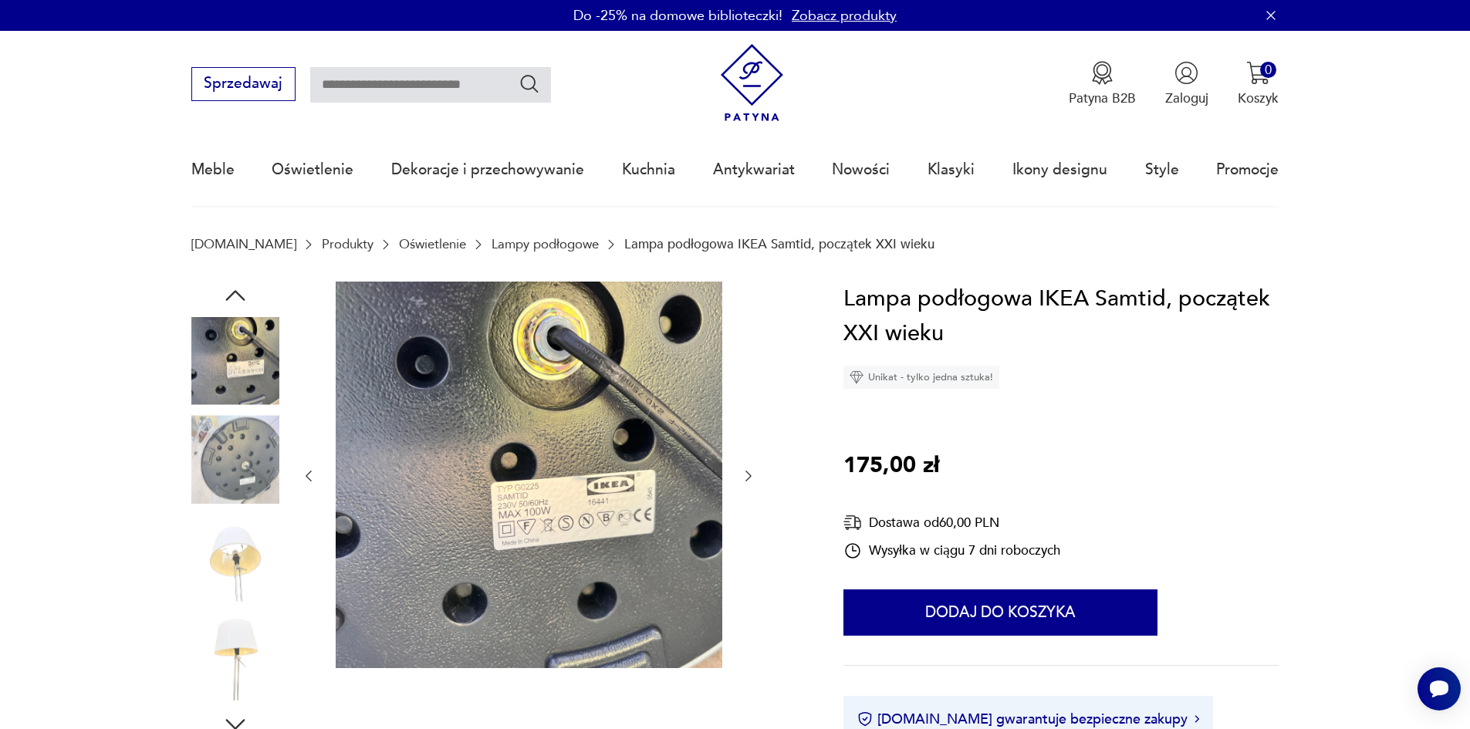
click at [748, 478] on icon "button" at bounding box center [748, 476] width 15 height 15
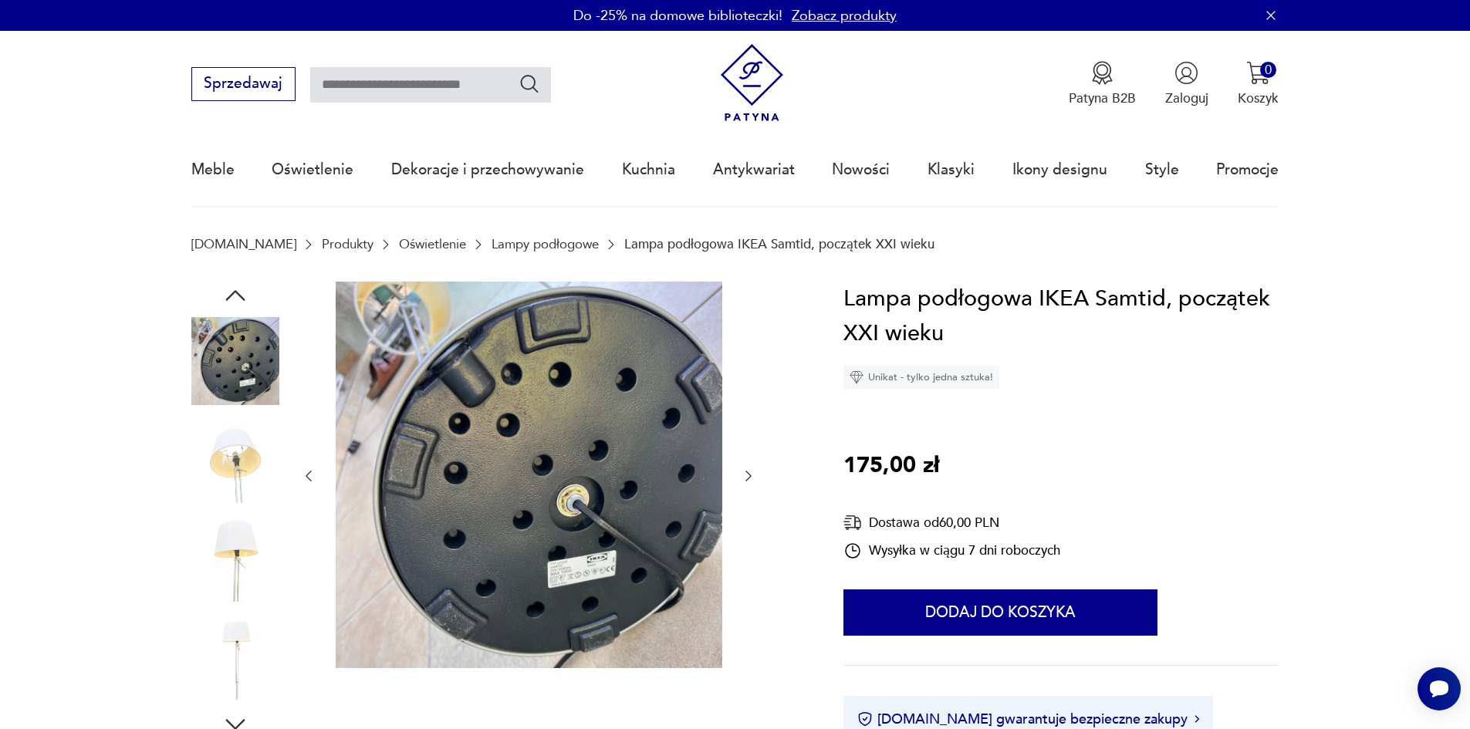
click at [748, 478] on icon "button" at bounding box center [748, 476] width 15 height 15
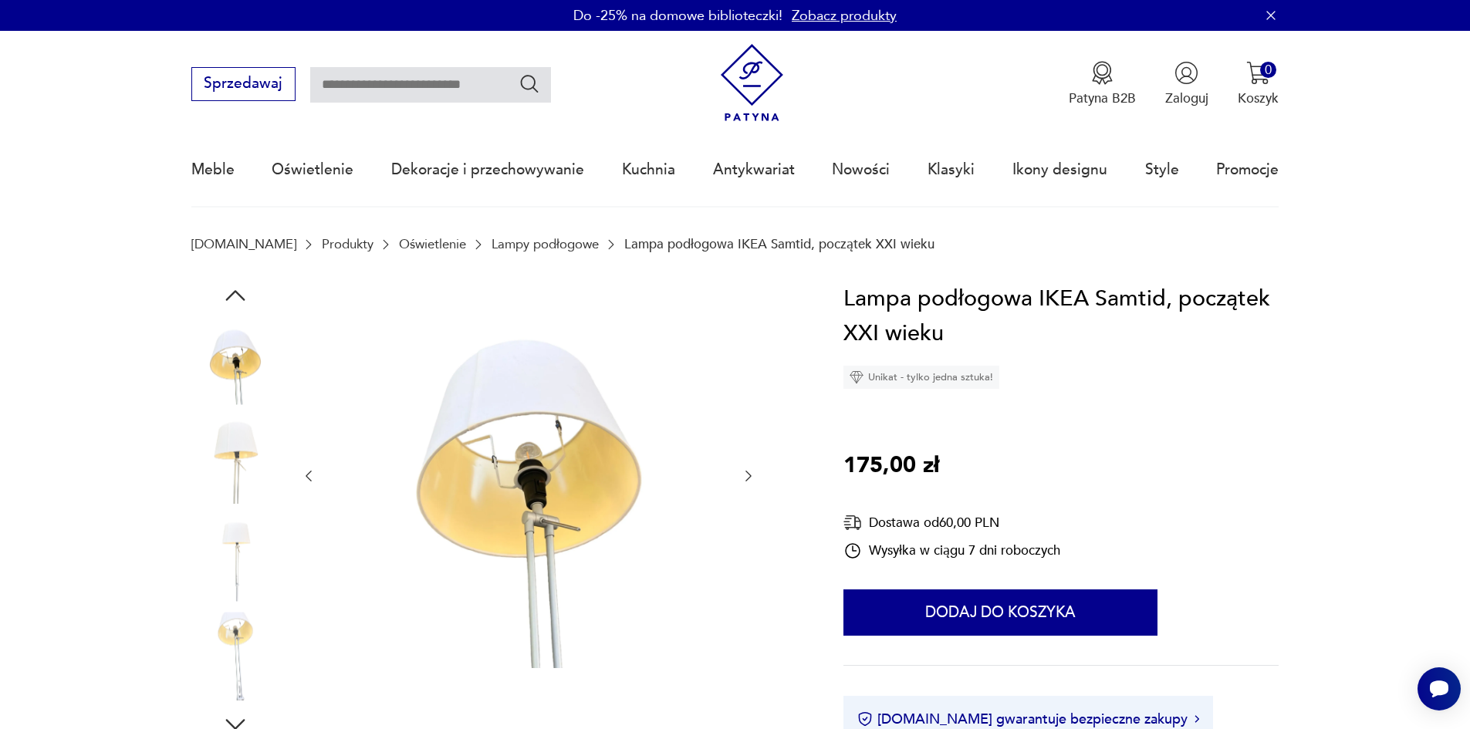
click at [748, 478] on icon "button" at bounding box center [748, 476] width 15 height 15
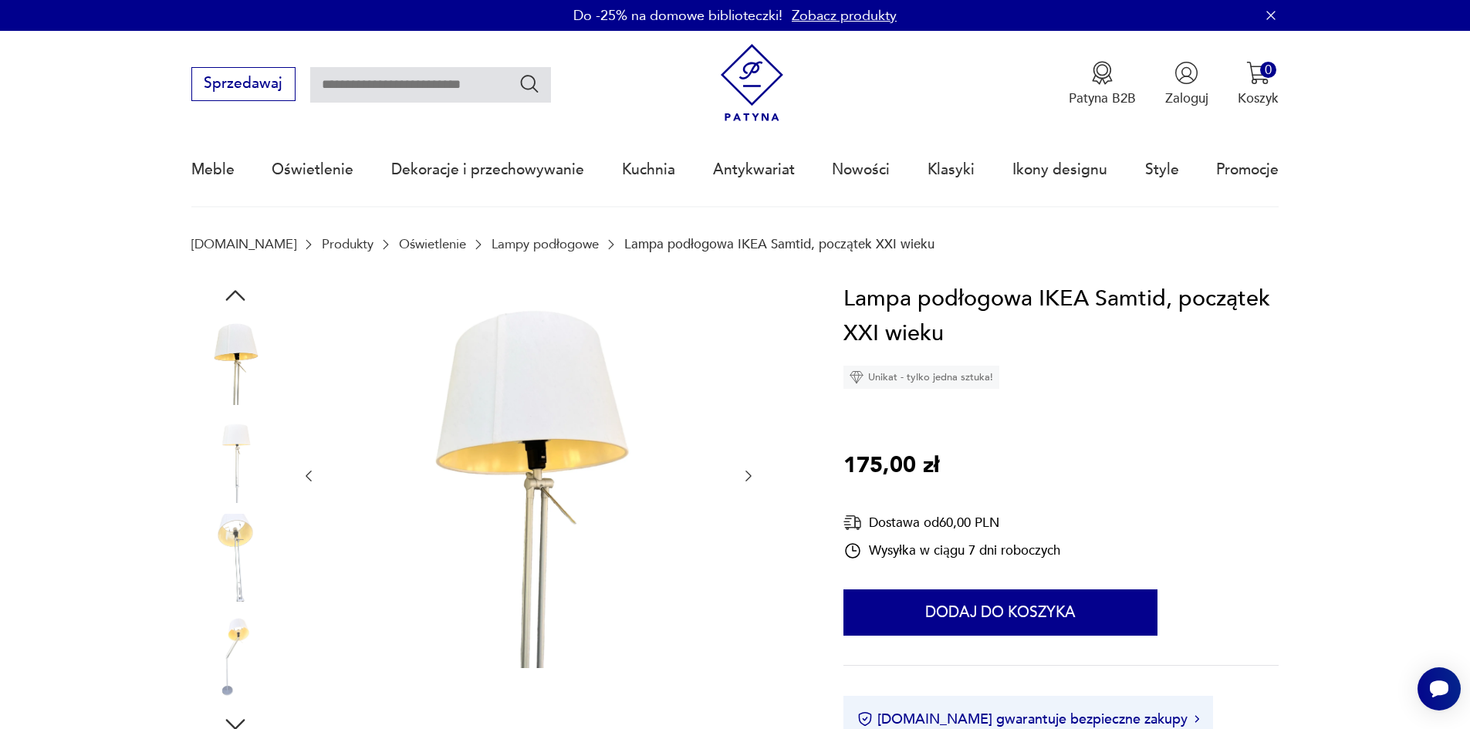
click at [748, 479] on icon "button" at bounding box center [748, 476] width 15 height 15
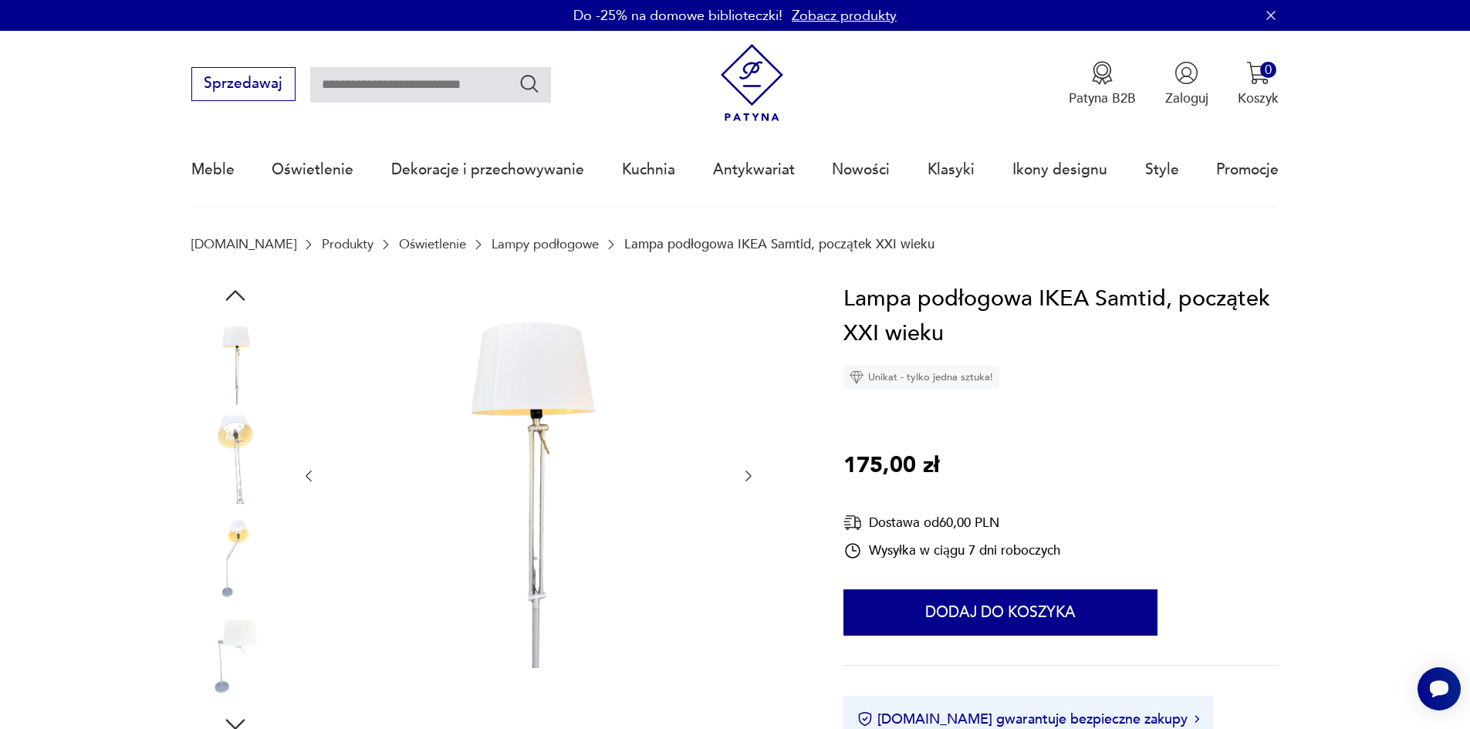
click at [748, 479] on icon "button" at bounding box center [748, 476] width 15 height 15
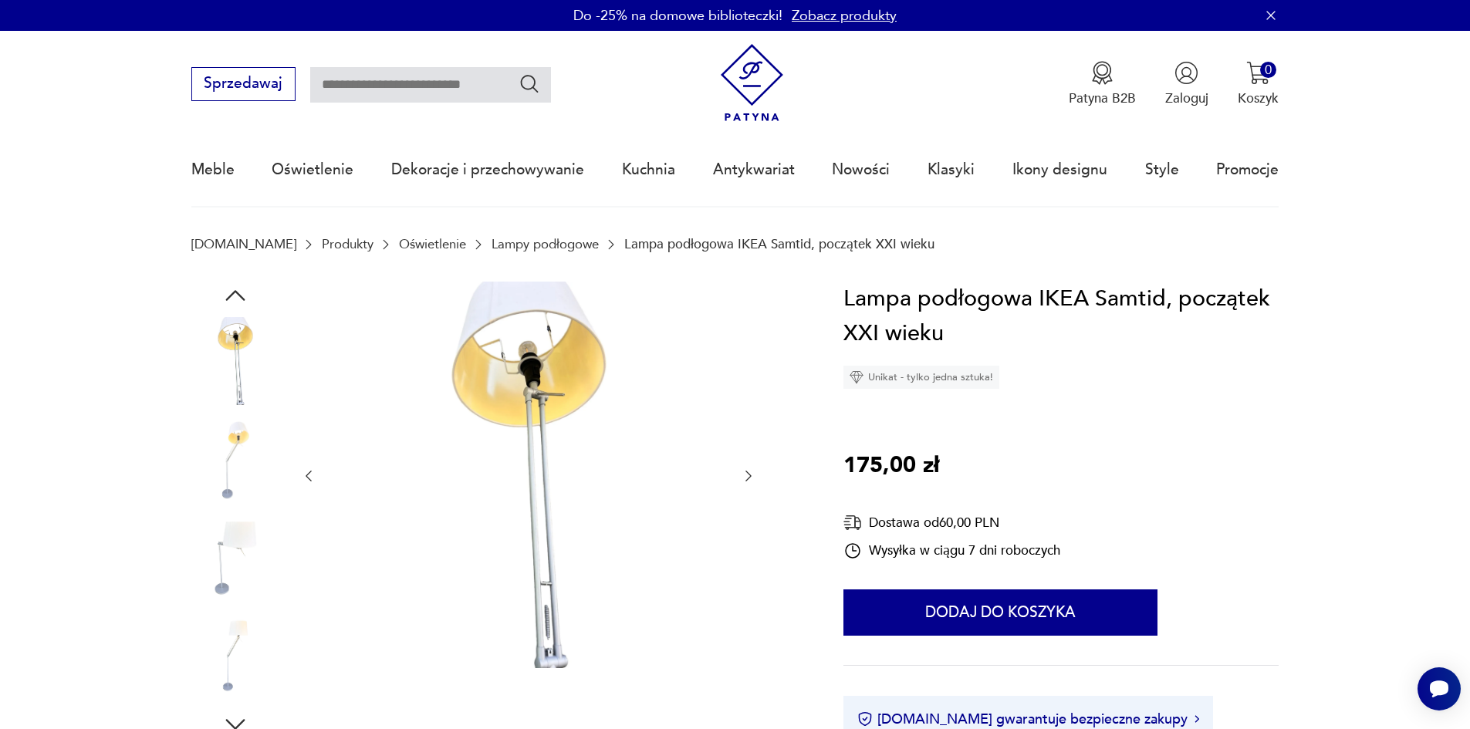
click at [748, 479] on icon "button" at bounding box center [748, 476] width 15 height 15
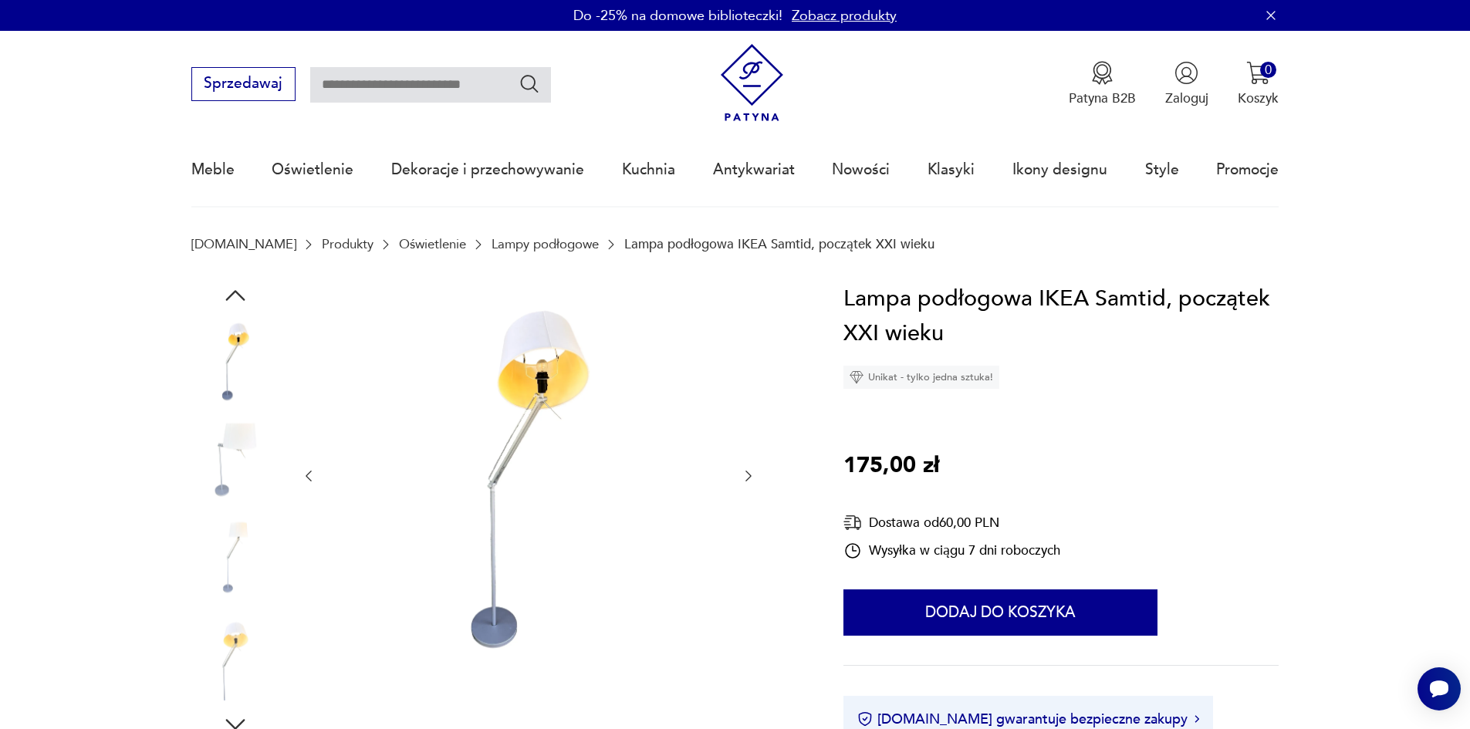
click at [748, 479] on icon "button" at bounding box center [748, 476] width 15 height 15
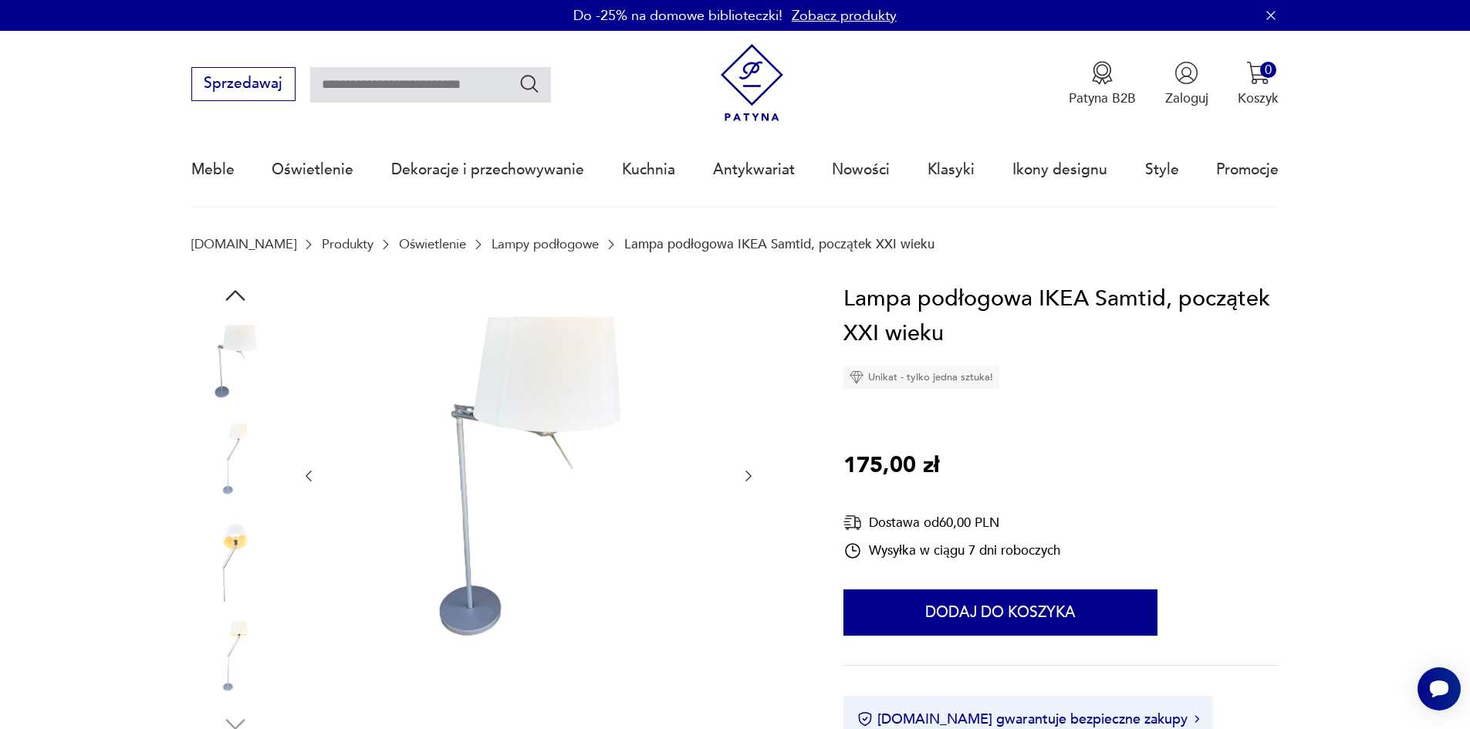
click at [748, 479] on icon "button" at bounding box center [748, 476] width 15 height 15
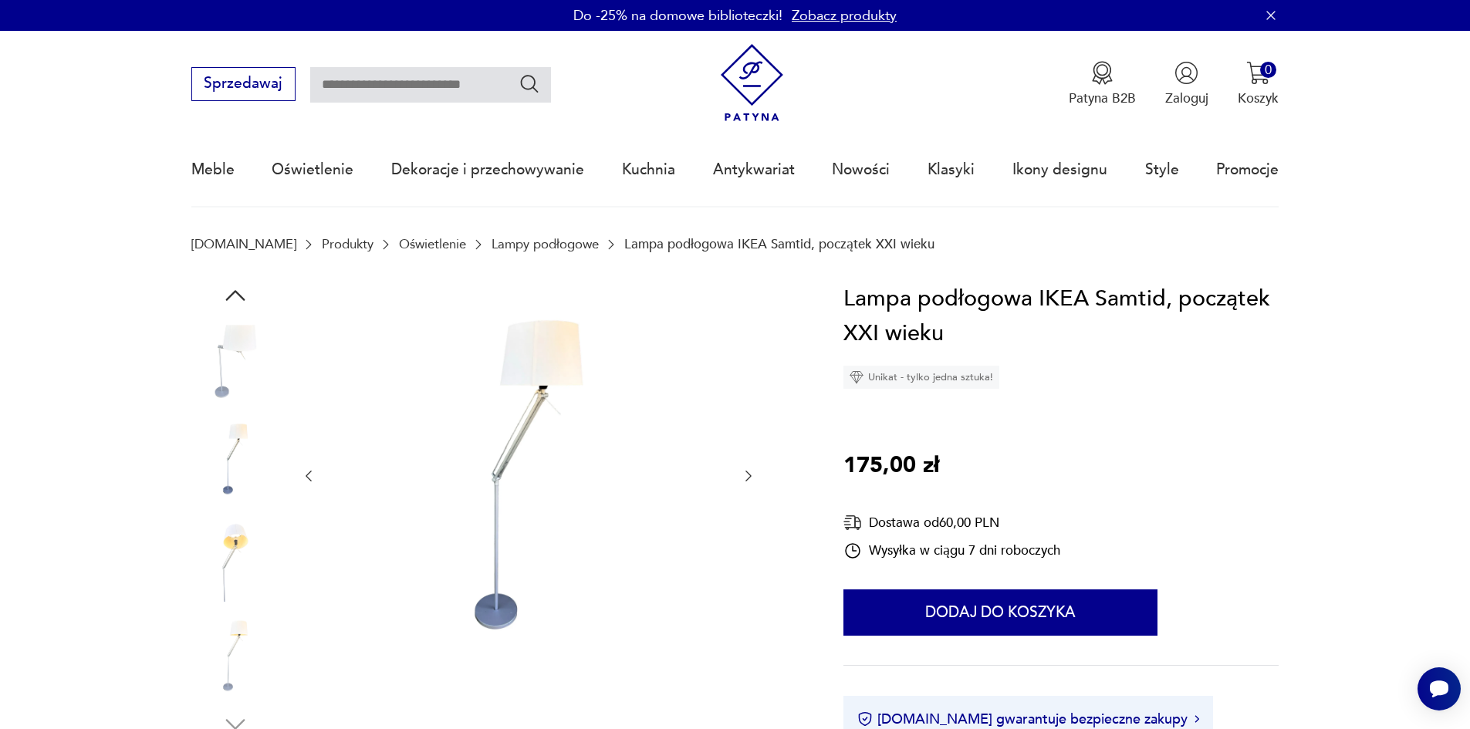
click at [748, 479] on icon "button" at bounding box center [748, 476] width 15 height 15
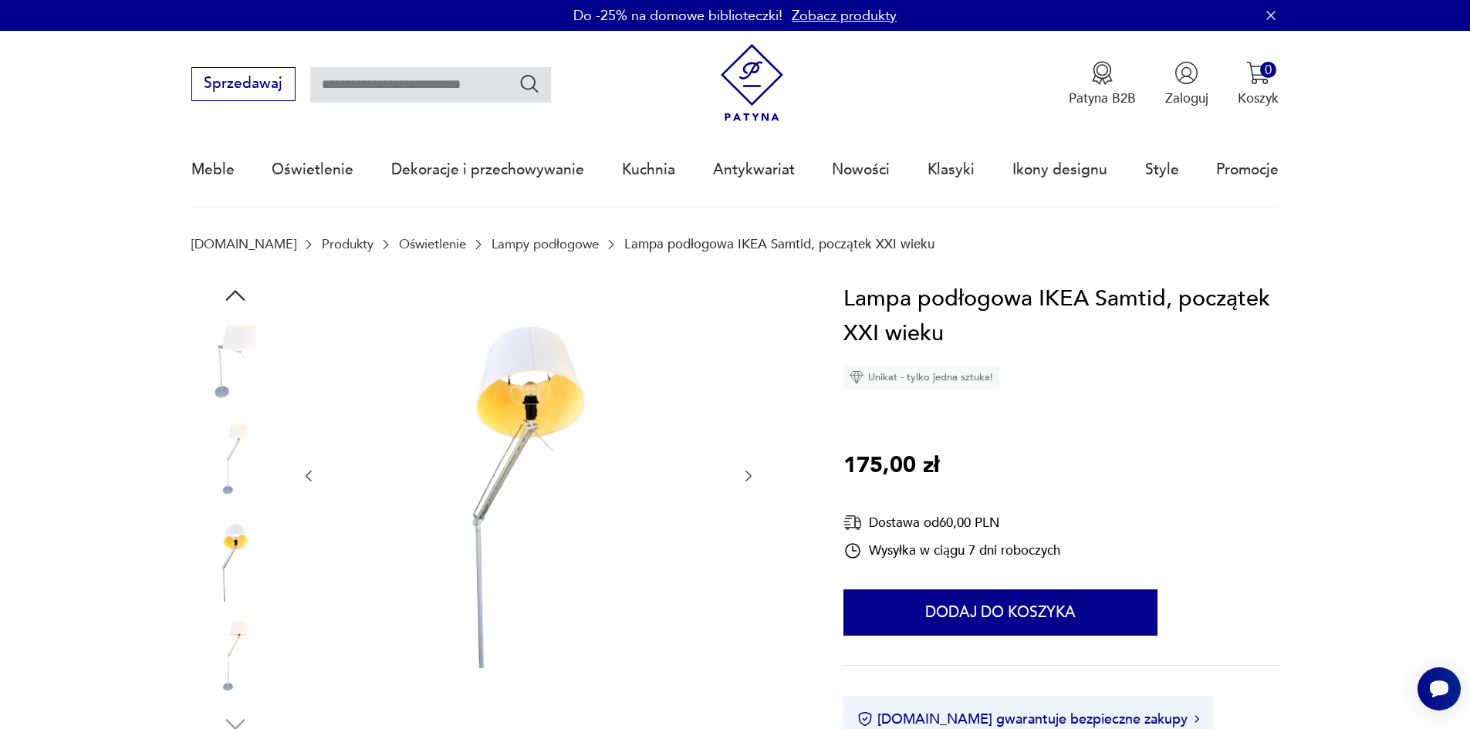
click at [748, 479] on icon "button" at bounding box center [748, 476] width 15 height 15
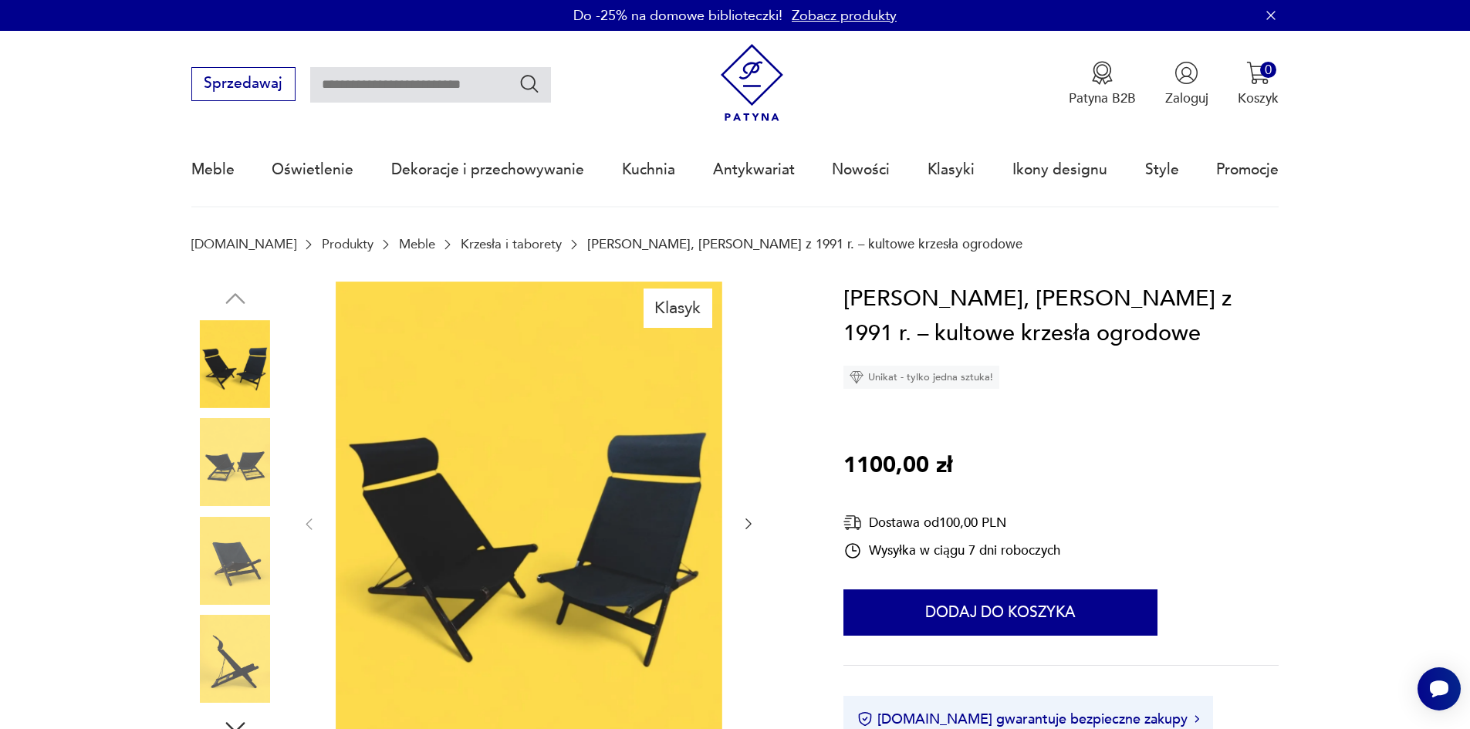
click at [745, 522] on icon "button" at bounding box center [748, 523] width 15 height 15
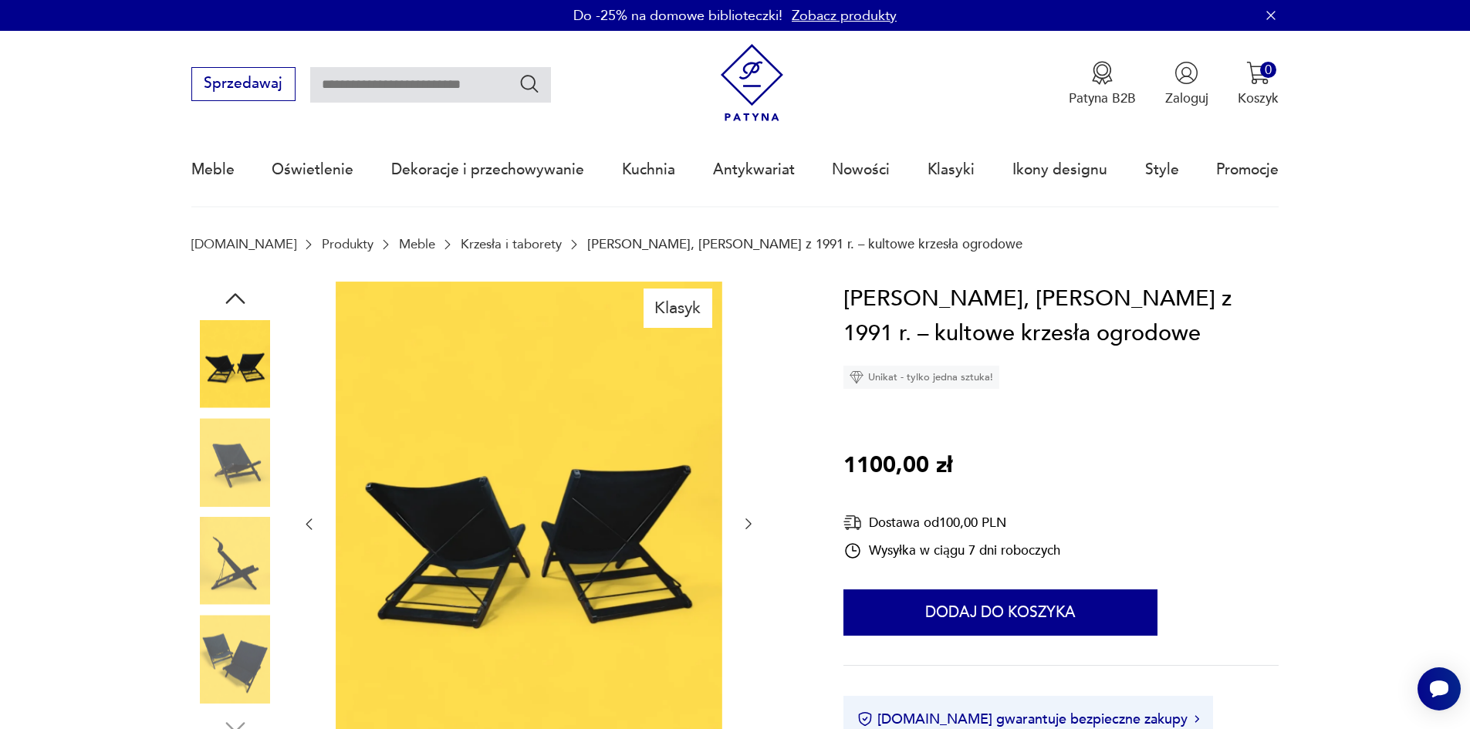
click at [747, 522] on icon "button" at bounding box center [748, 523] width 15 height 15
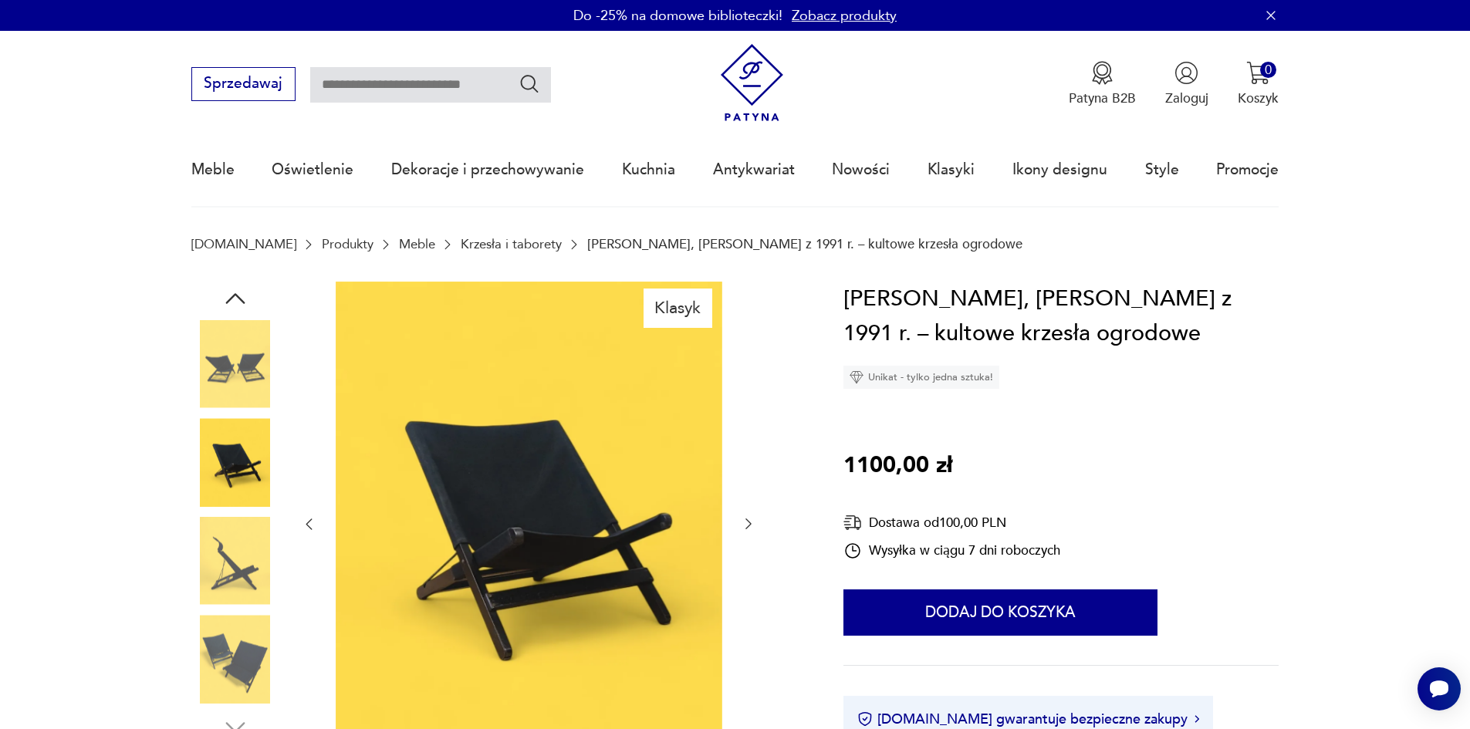
click at [747, 522] on icon "button" at bounding box center [748, 523] width 15 height 15
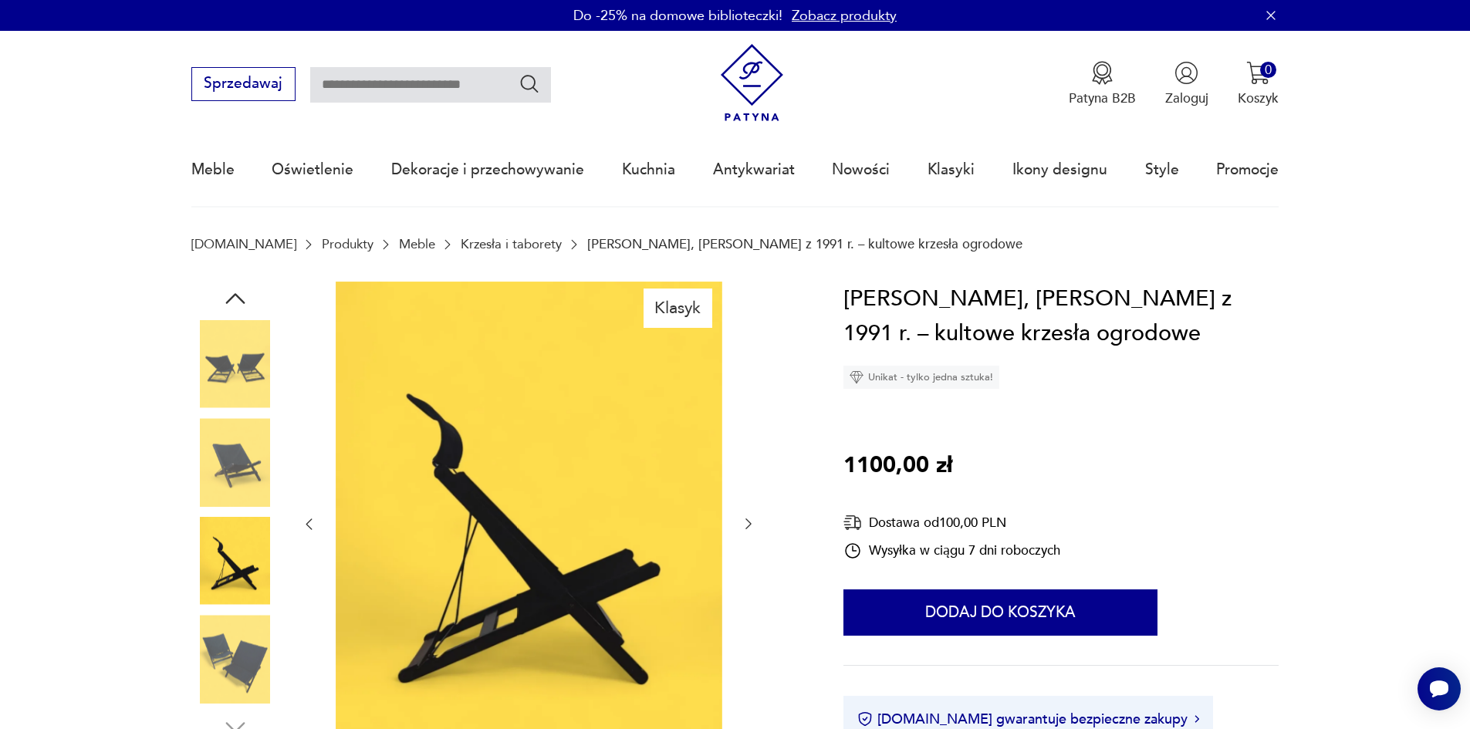
click at [747, 522] on icon "button" at bounding box center [748, 523] width 15 height 15
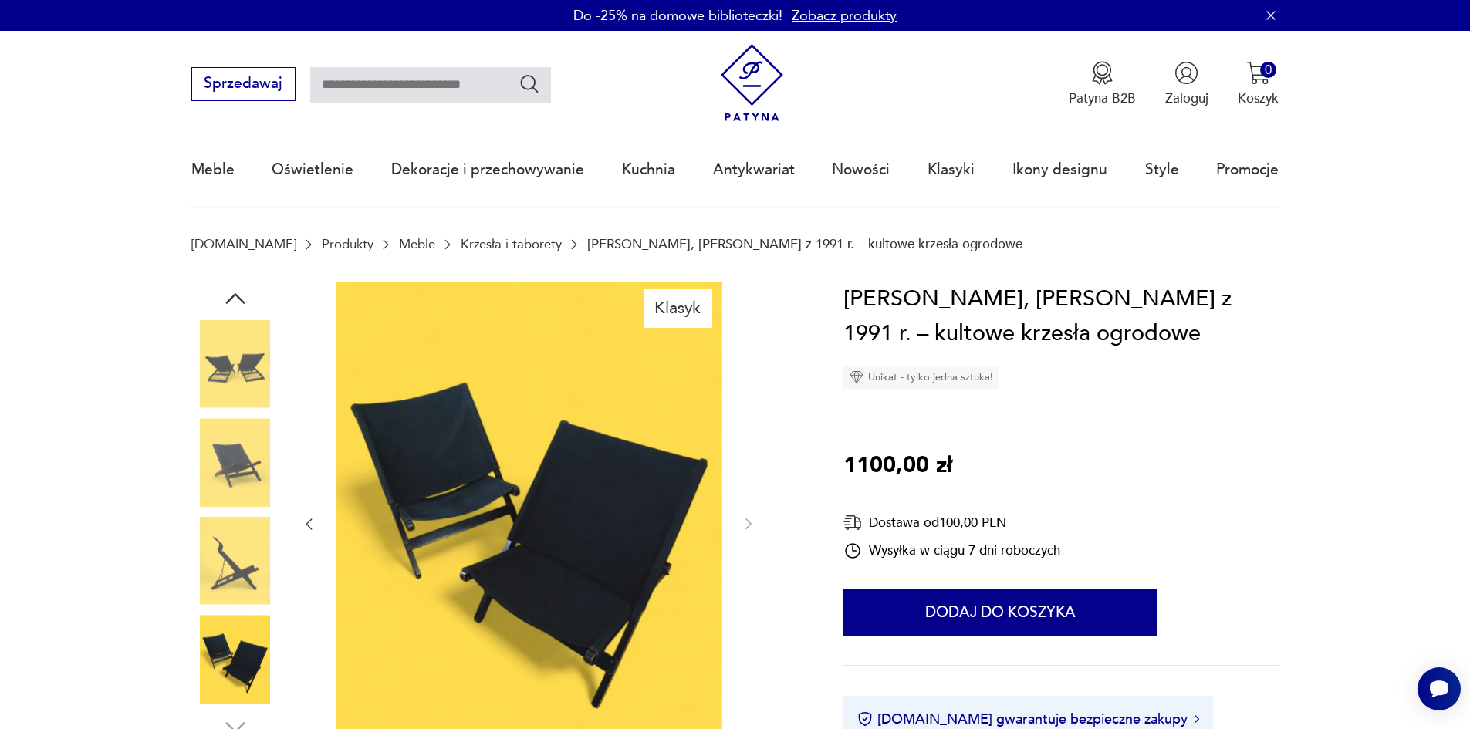
click at [255, 357] on img at bounding box center [235, 364] width 88 height 88
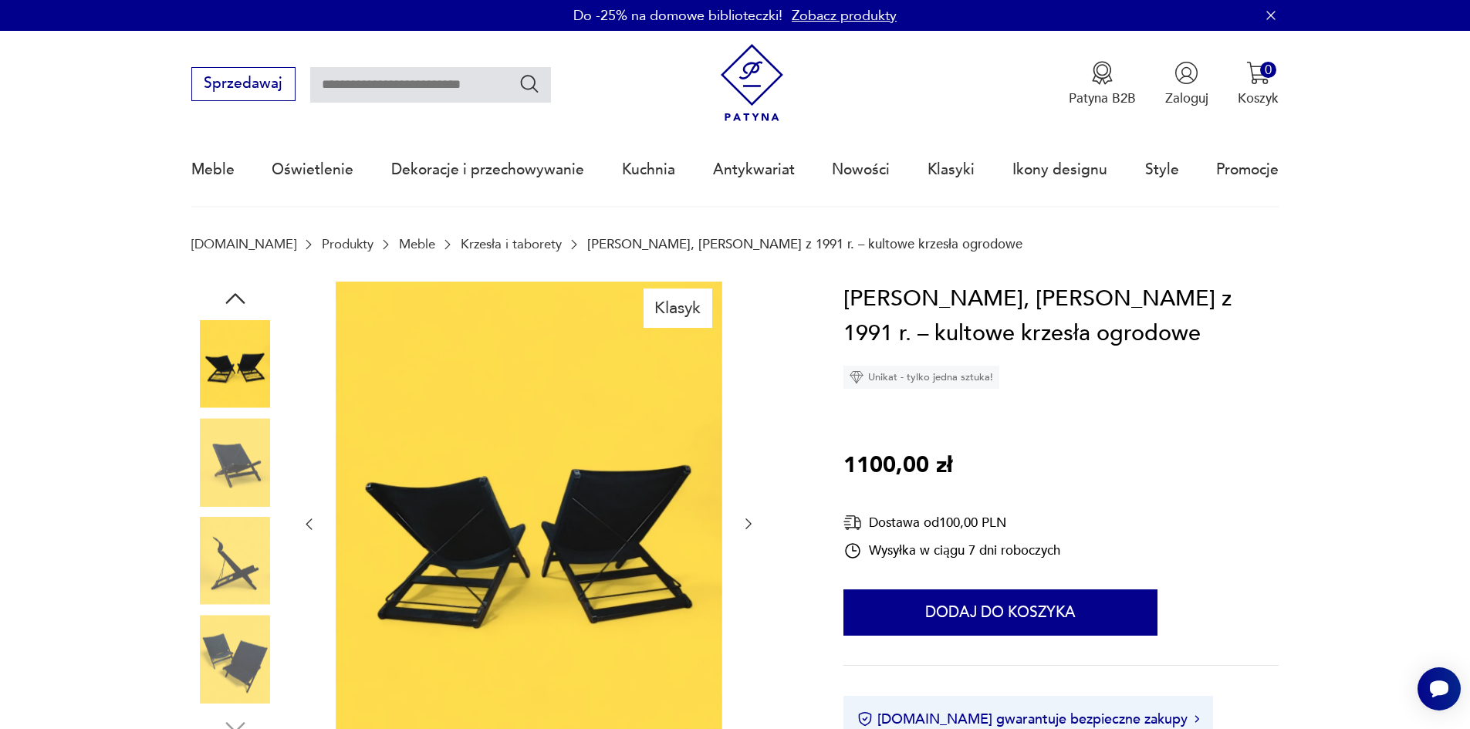
click at [237, 499] on img at bounding box center [235, 462] width 88 height 88
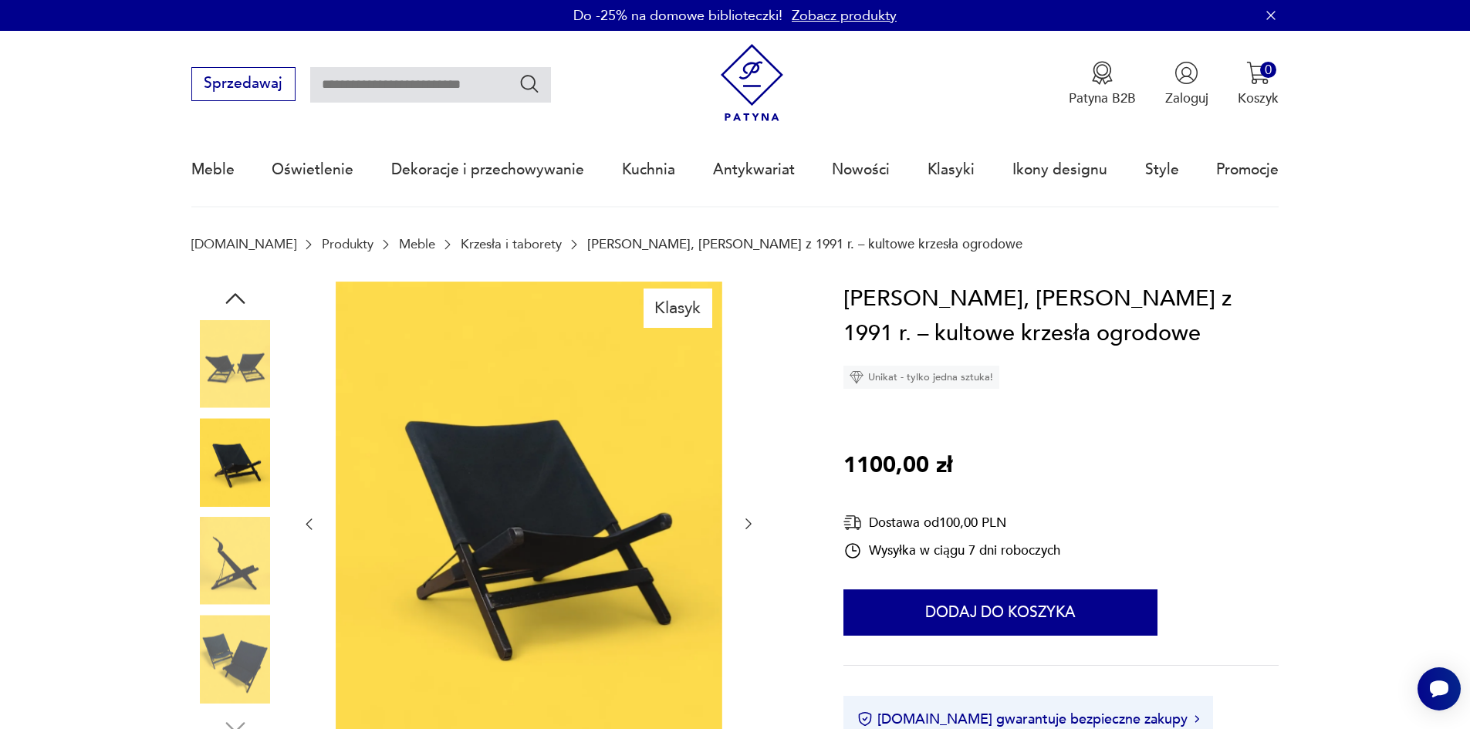
click at [242, 550] on img at bounding box center [235, 561] width 88 height 88
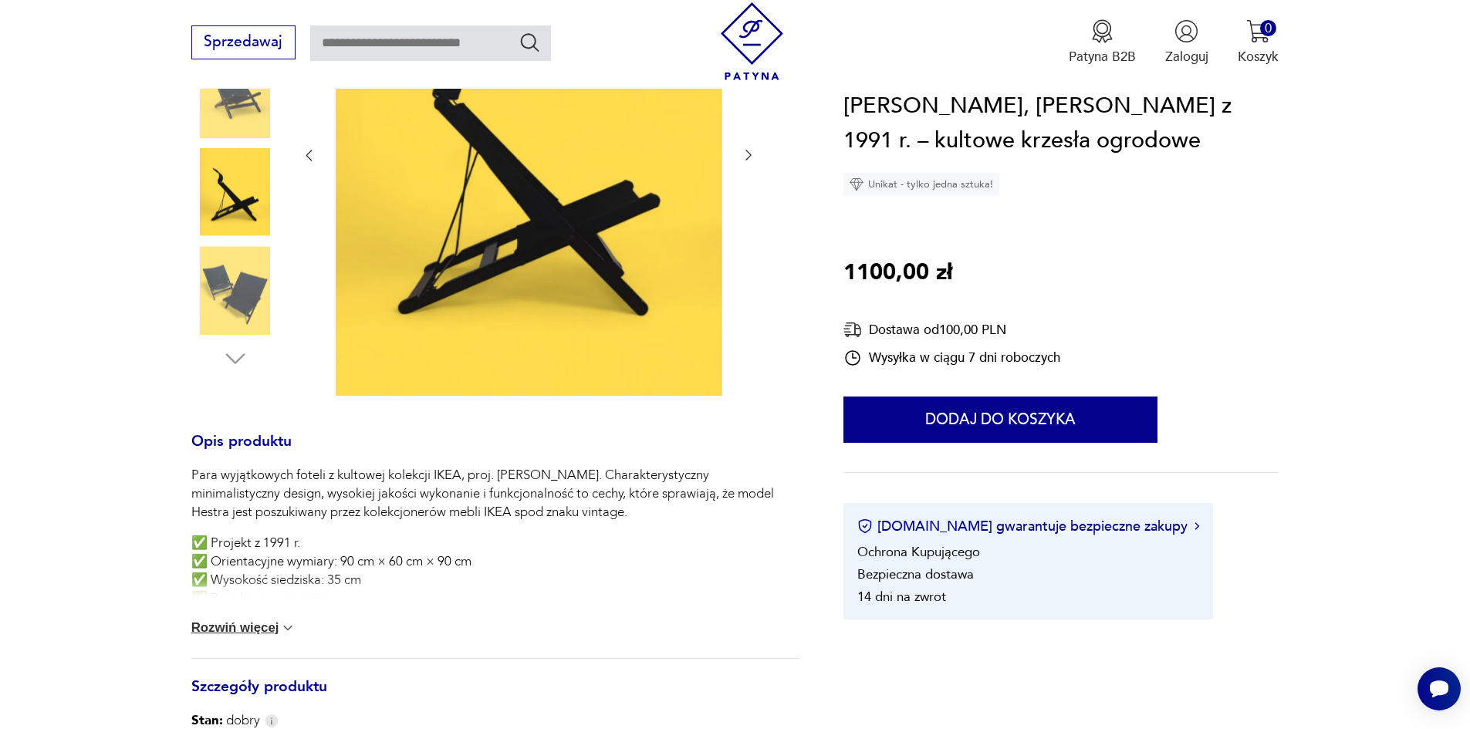
scroll to position [77, 0]
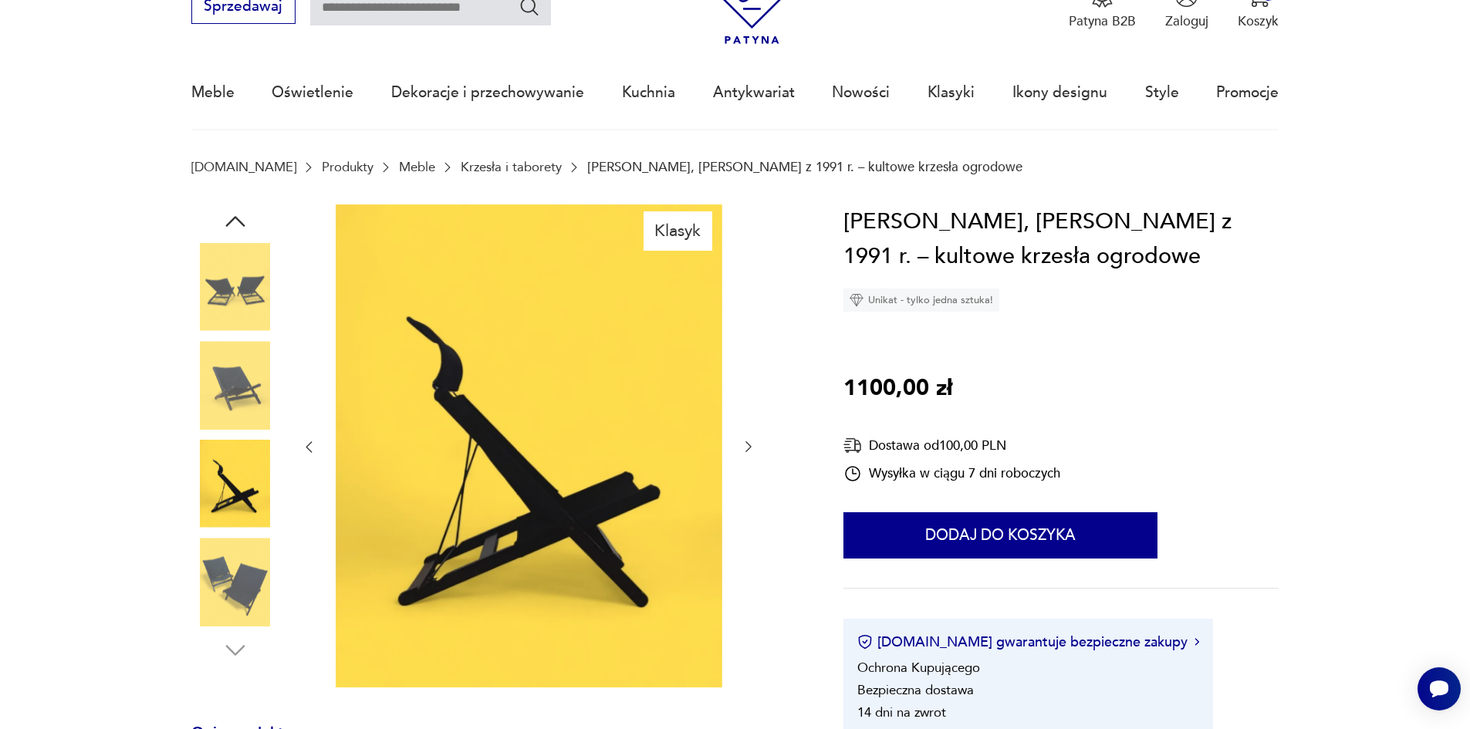
click at [211, 276] on img at bounding box center [235, 287] width 88 height 88
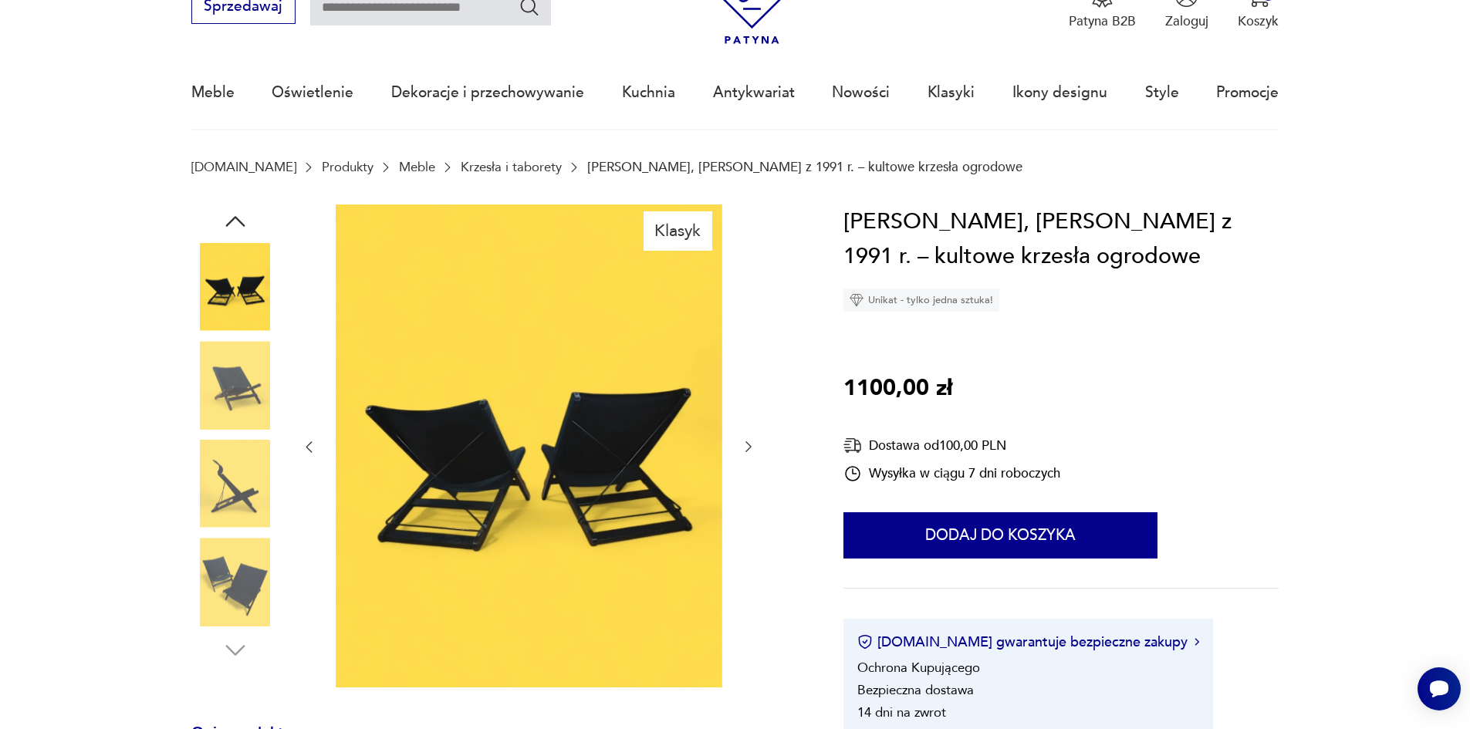
click at [310, 444] on icon "button" at bounding box center [308, 446] width 15 height 15
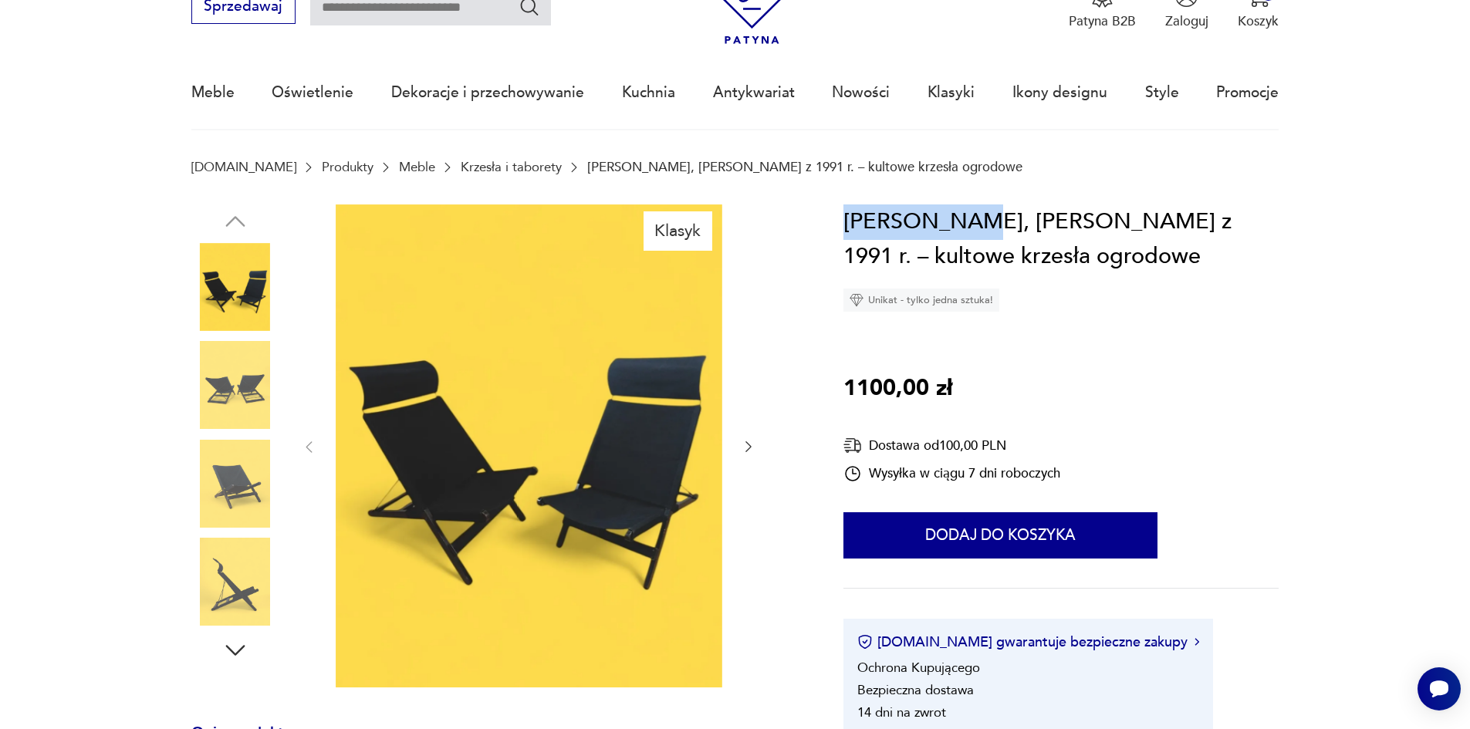
drag, startPoint x: 827, startPoint y: 217, endPoint x: 966, endPoint y: 218, distance: 138.2
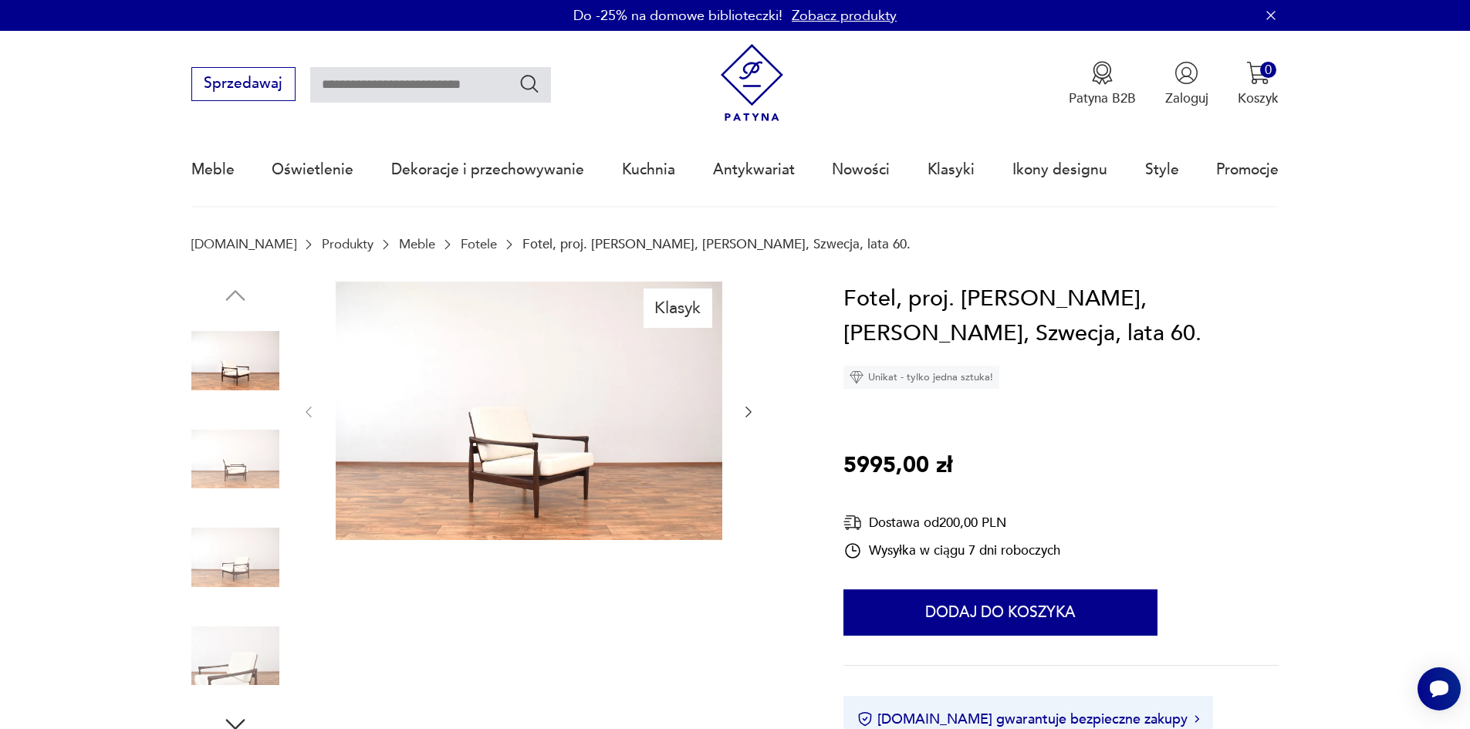
click at [746, 414] on icon "button" at bounding box center [748, 411] width 15 height 15
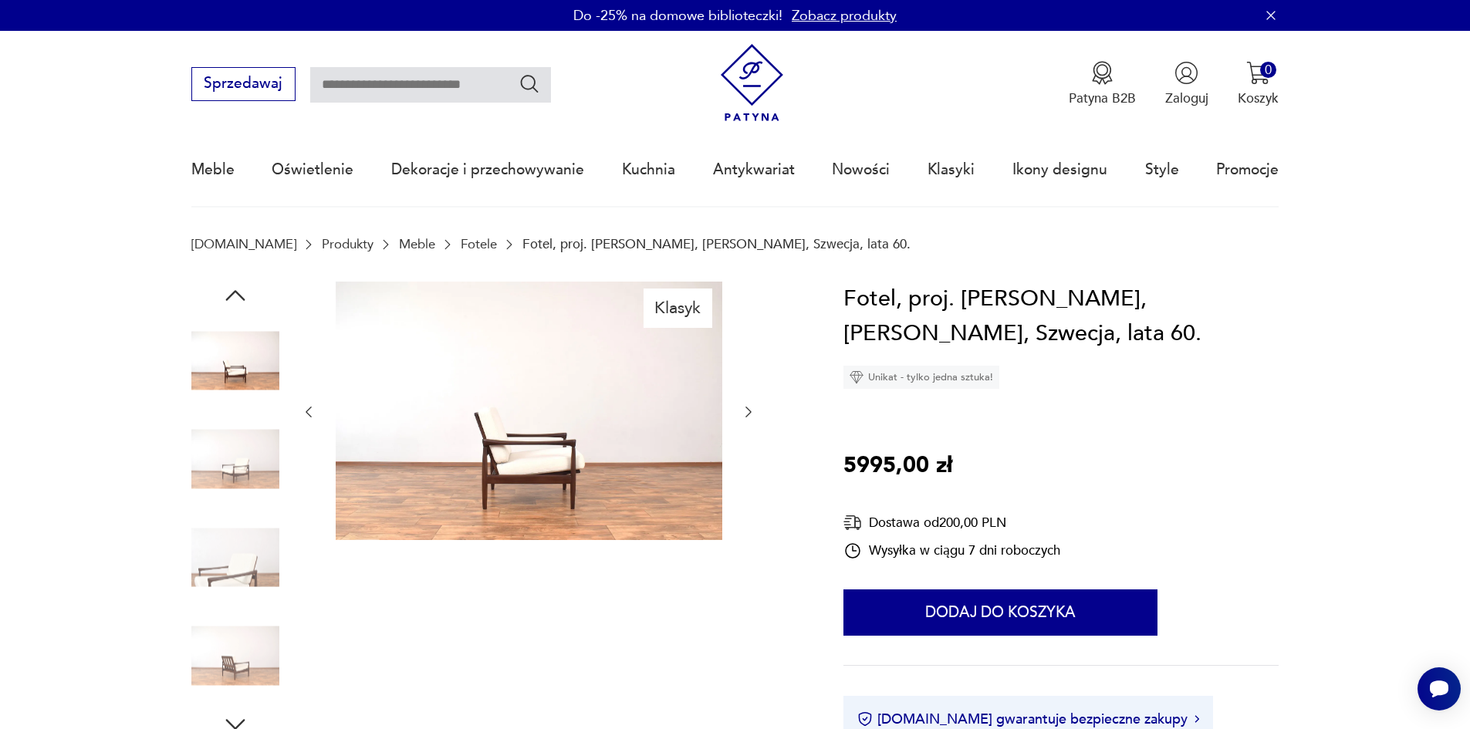
click at [746, 414] on icon "button" at bounding box center [748, 411] width 15 height 15
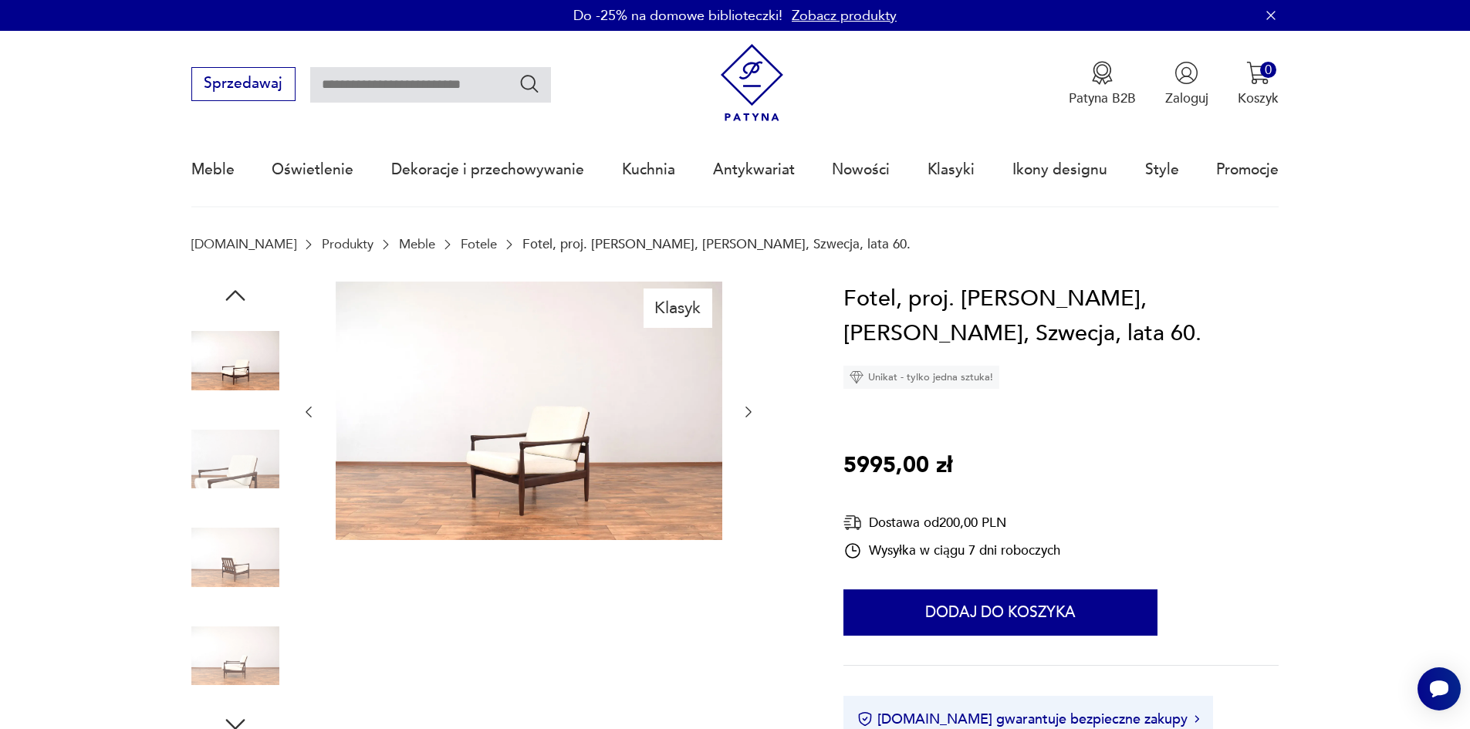
click at [746, 414] on icon "button" at bounding box center [748, 411] width 15 height 15
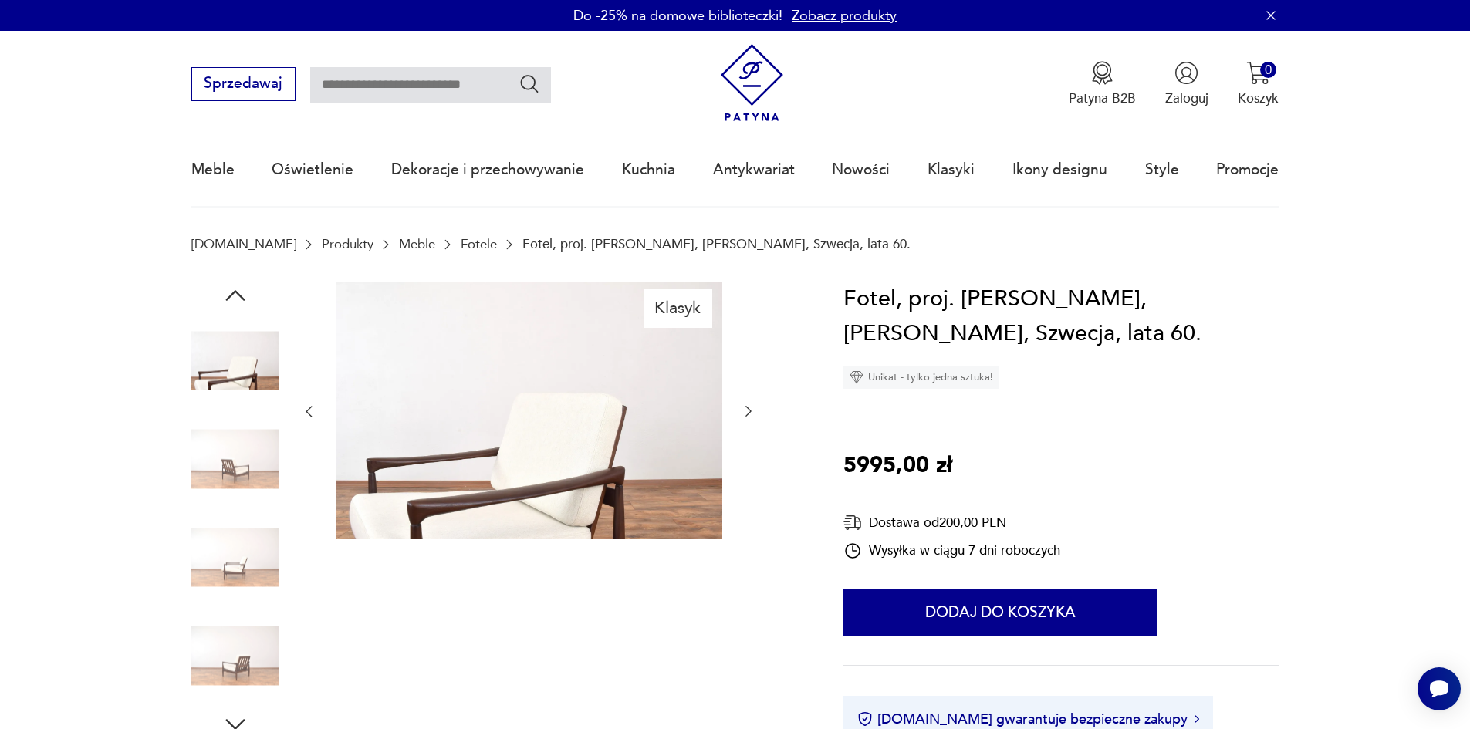
click at [746, 414] on icon "button" at bounding box center [748, 411] width 15 height 15
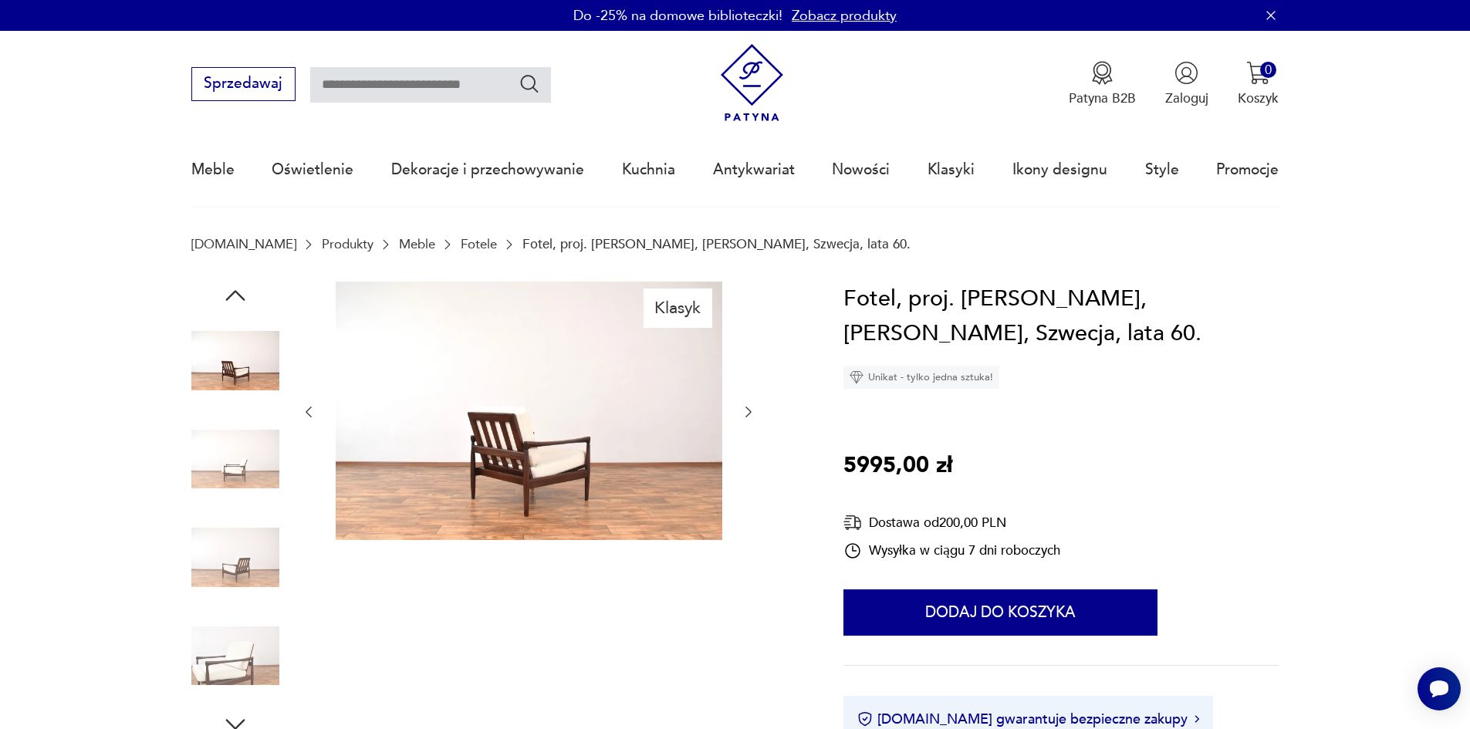
click at [746, 414] on icon "button" at bounding box center [748, 411] width 15 height 15
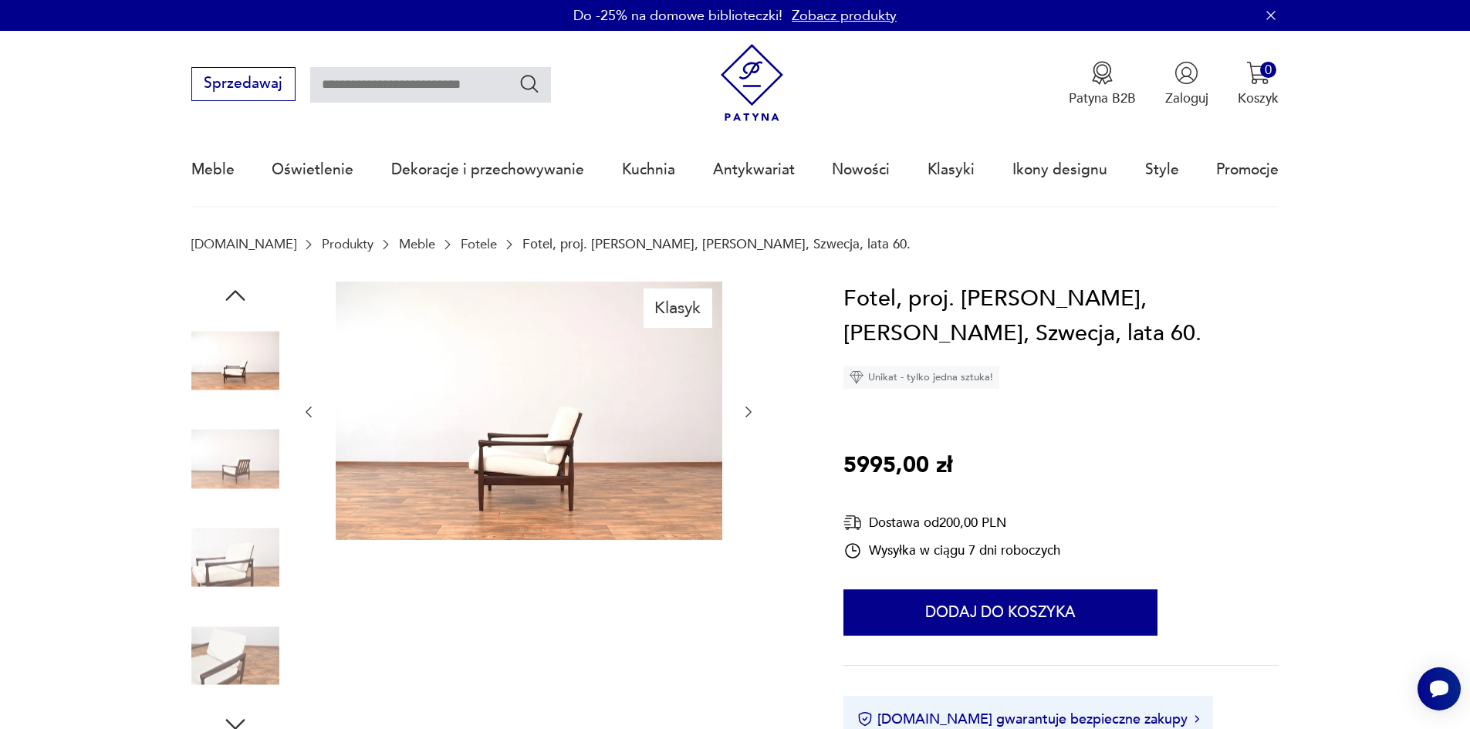
click at [746, 414] on icon "button" at bounding box center [748, 411] width 15 height 15
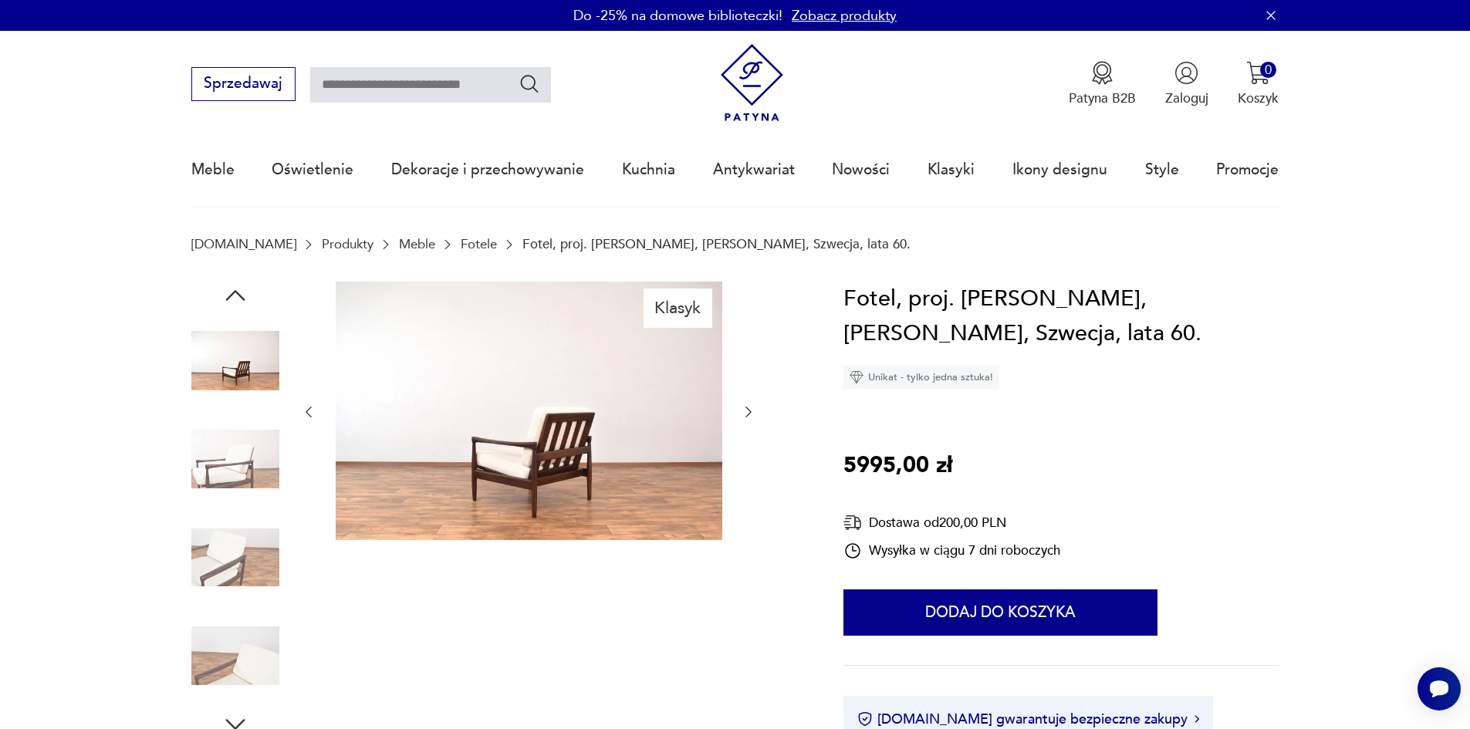
click at [751, 409] on icon "button" at bounding box center [748, 411] width 15 height 15
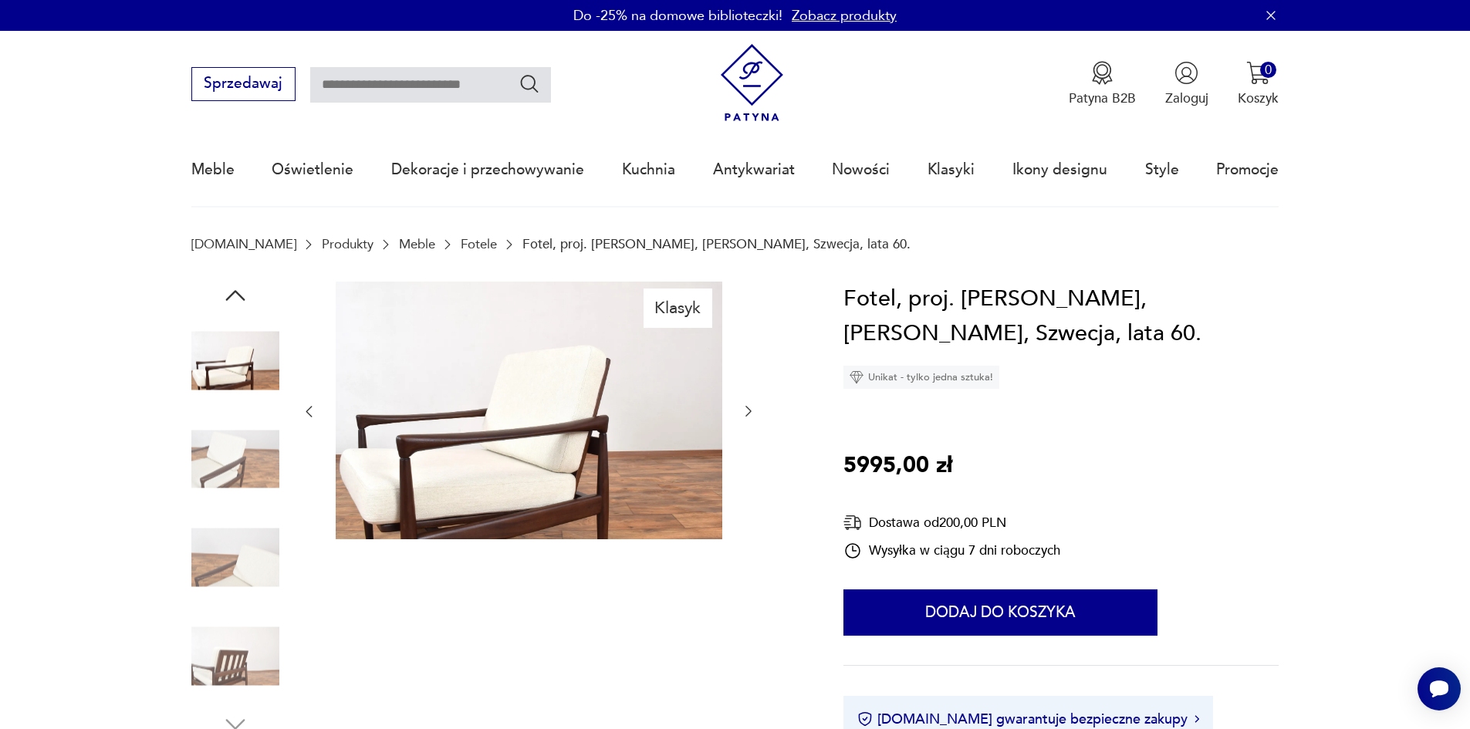
click at [751, 409] on icon "button" at bounding box center [748, 411] width 15 height 15
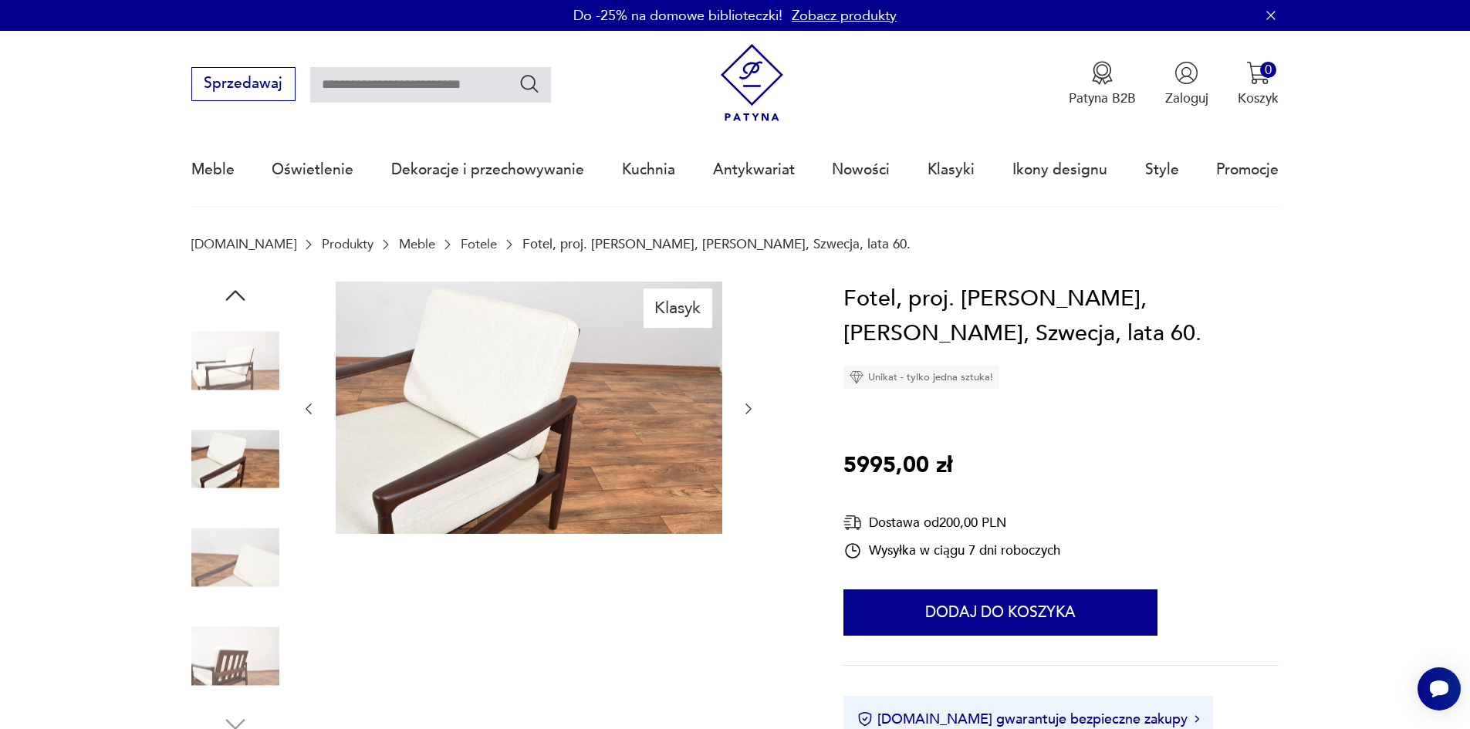
click at [751, 409] on icon "button" at bounding box center [749, 409] width 6 height 11
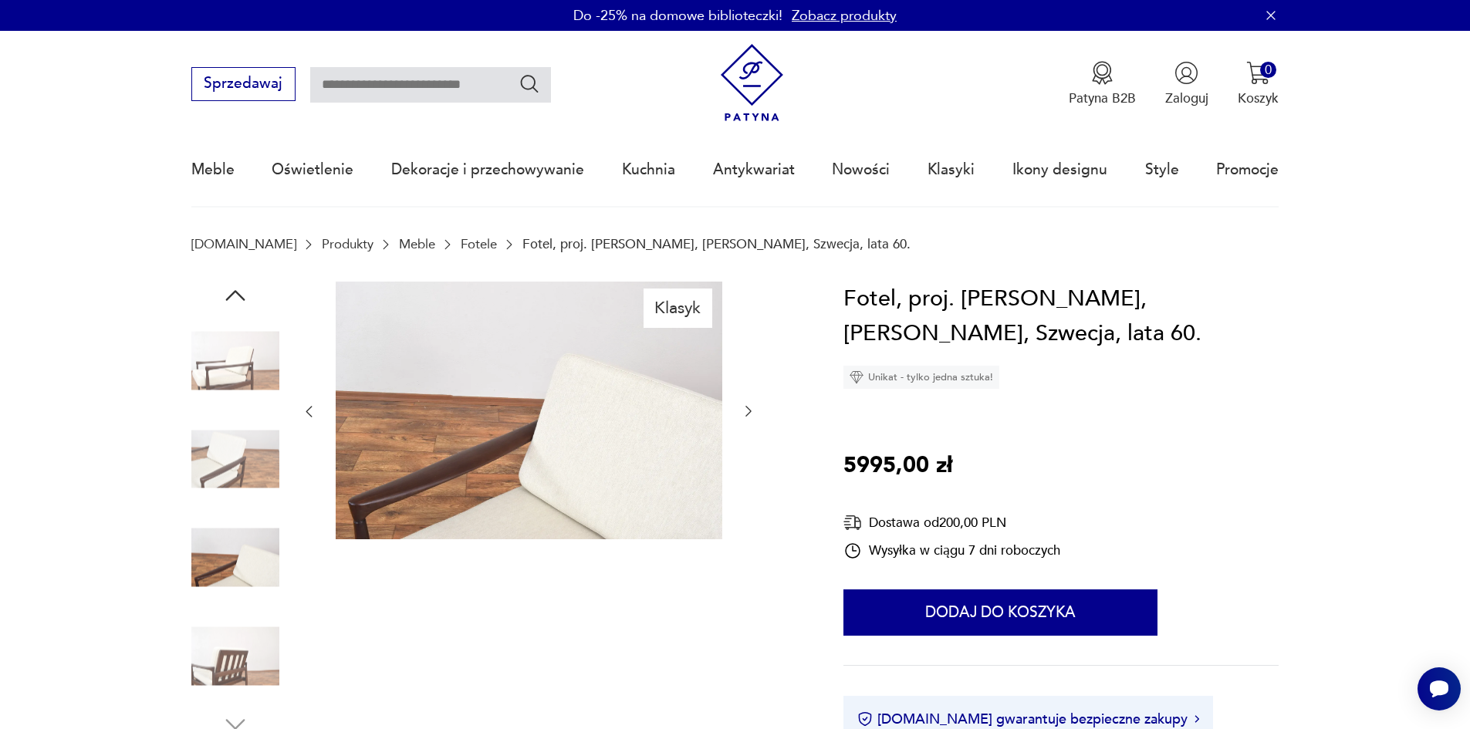
click at [751, 409] on icon "button" at bounding box center [748, 411] width 15 height 15
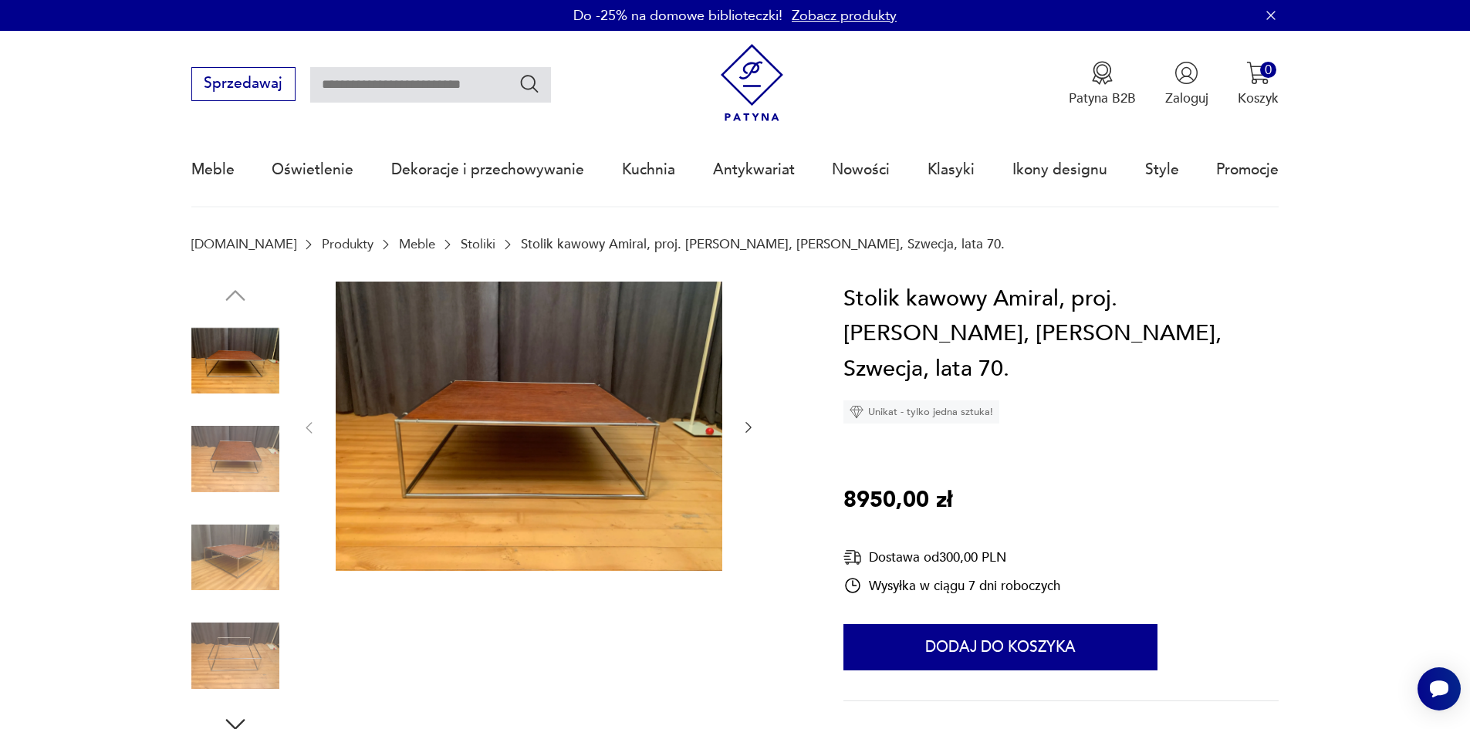
click at [574, 390] on img at bounding box center [529, 427] width 387 height 290
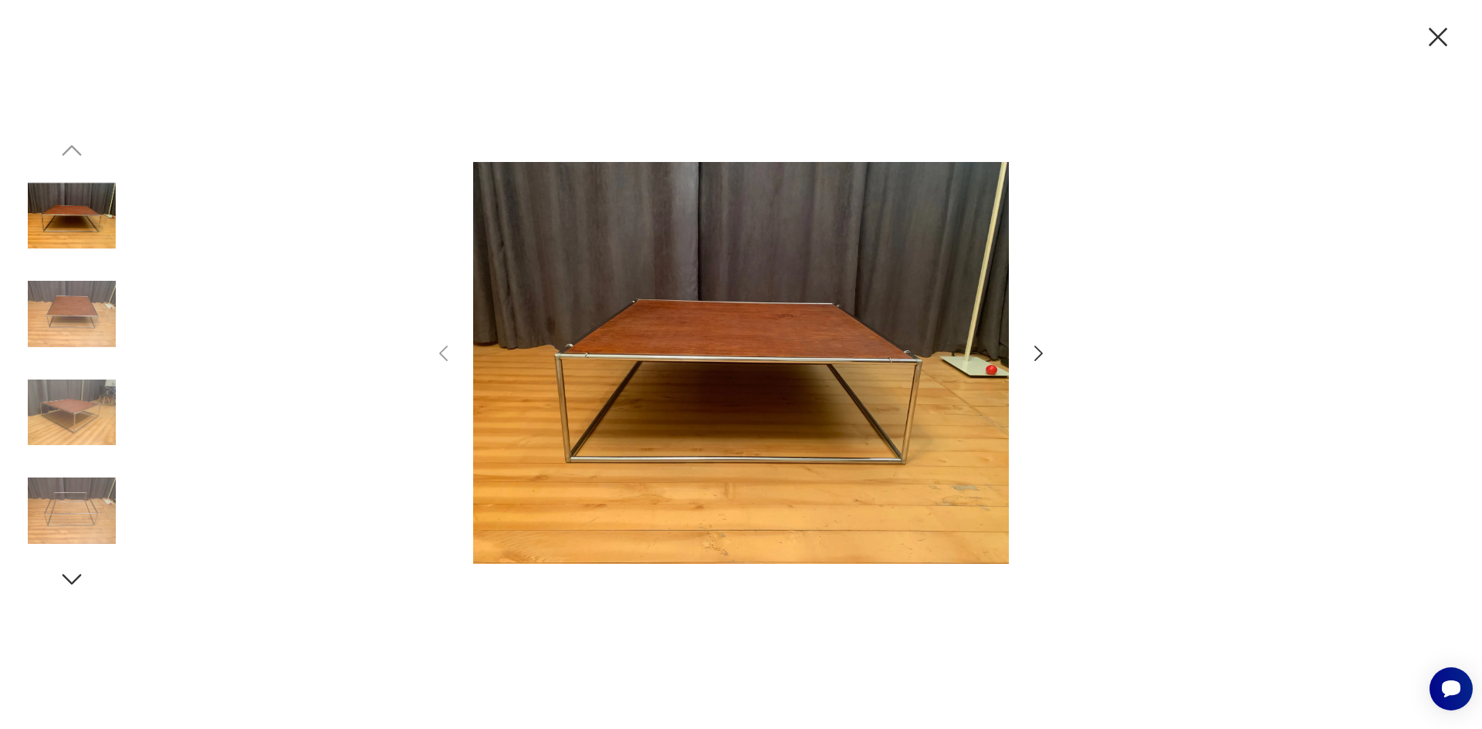
click at [1030, 347] on icon "button" at bounding box center [1038, 354] width 22 height 22
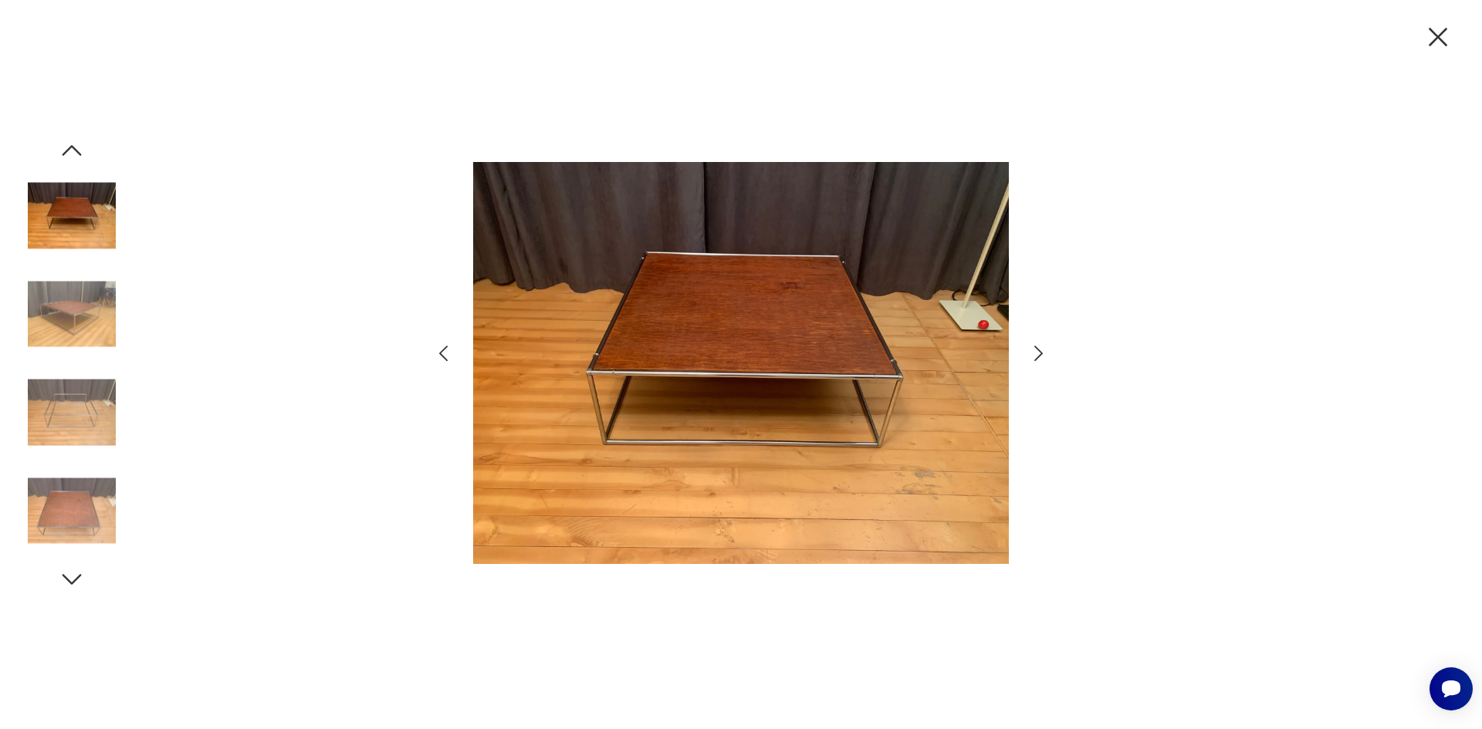
click at [1030, 347] on icon "button" at bounding box center [1038, 354] width 22 height 22
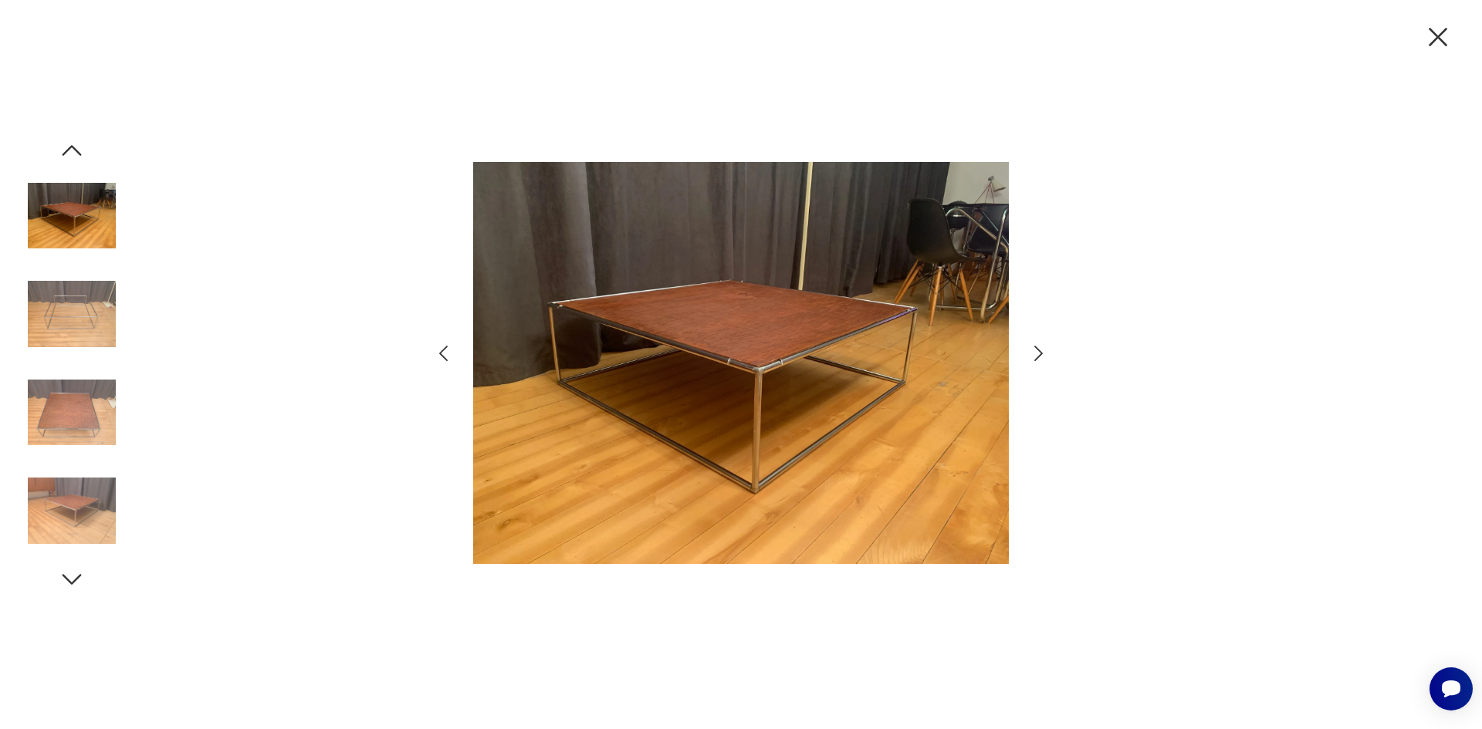
click at [1030, 347] on icon "button" at bounding box center [1038, 354] width 22 height 22
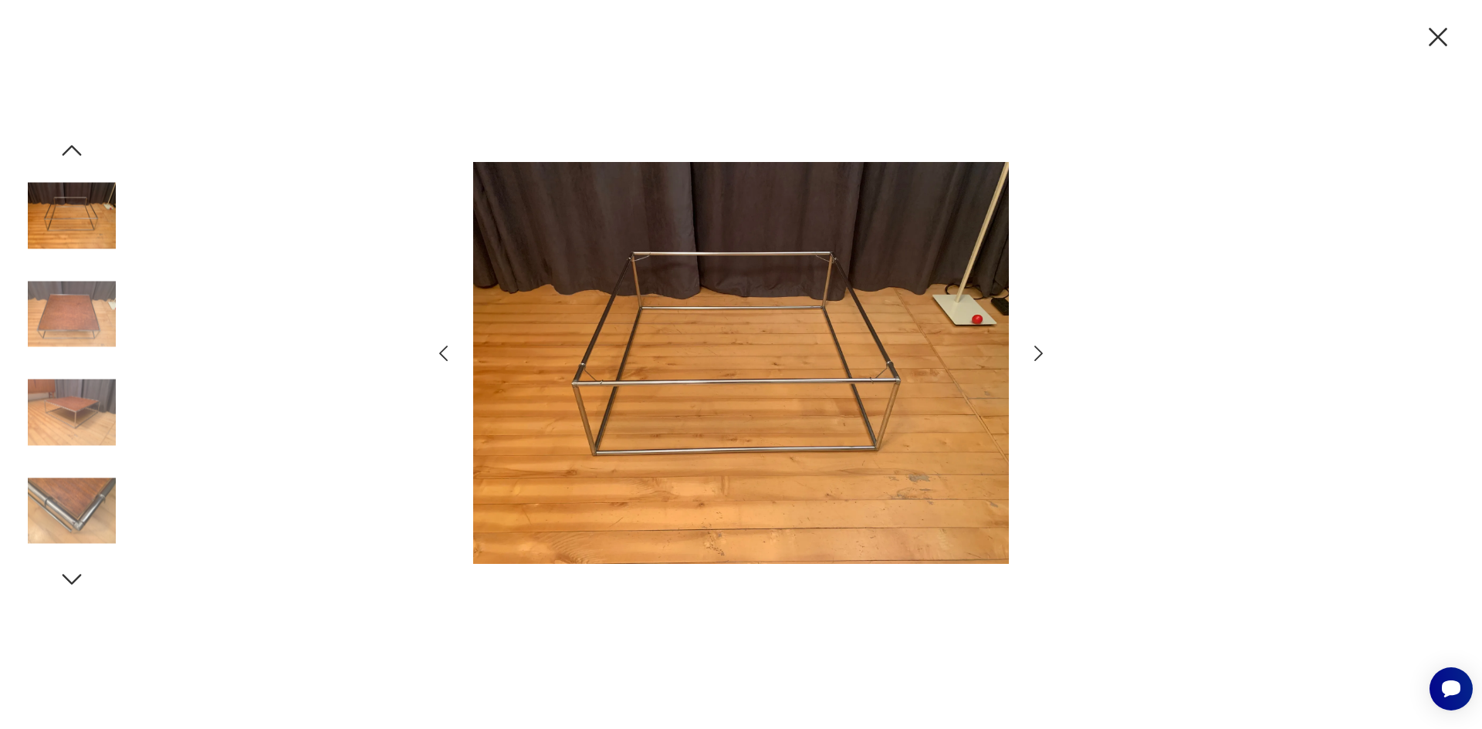
click at [1030, 347] on icon "button" at bounding box center [1038, 354] width 22 height 22
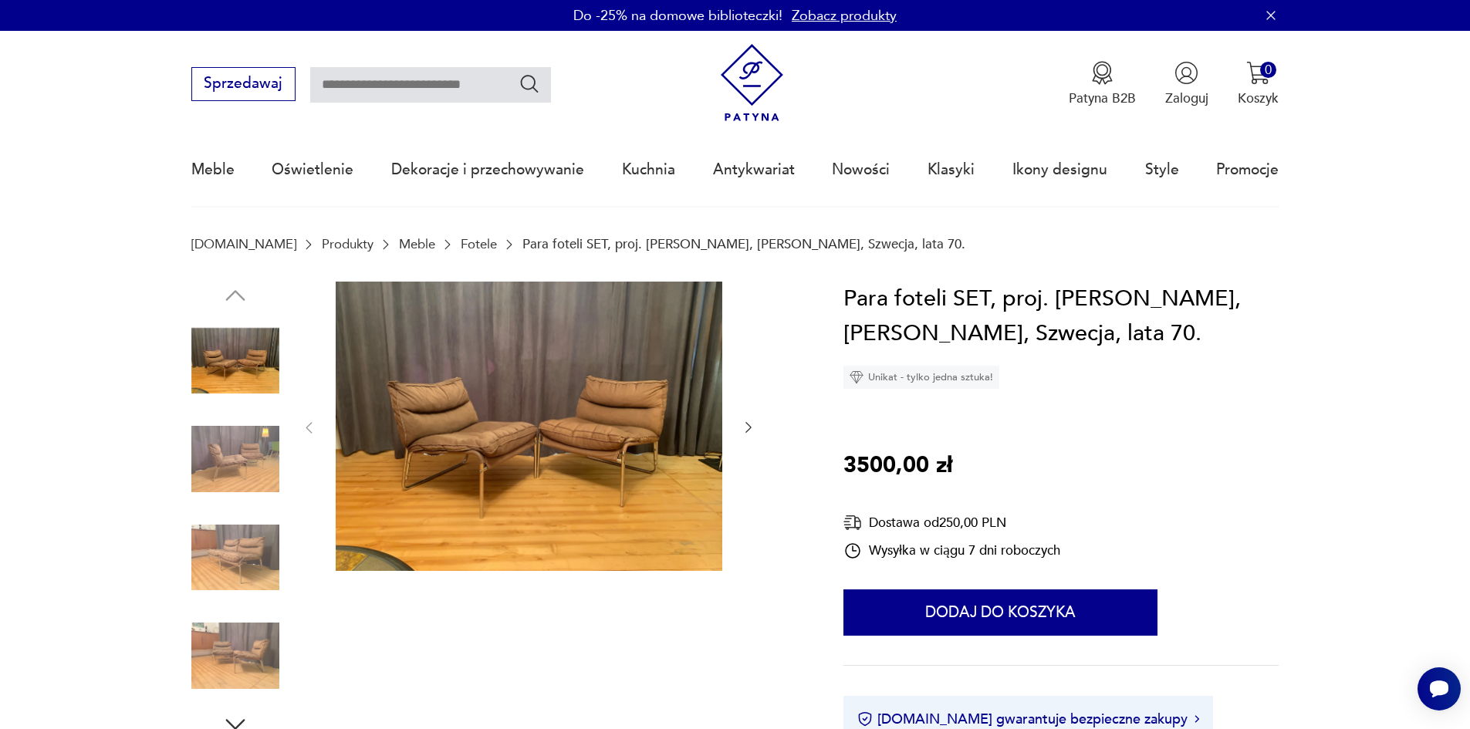
click at [749, 430] on icon "button" at bounding box center [749, 428] width 6 height 11
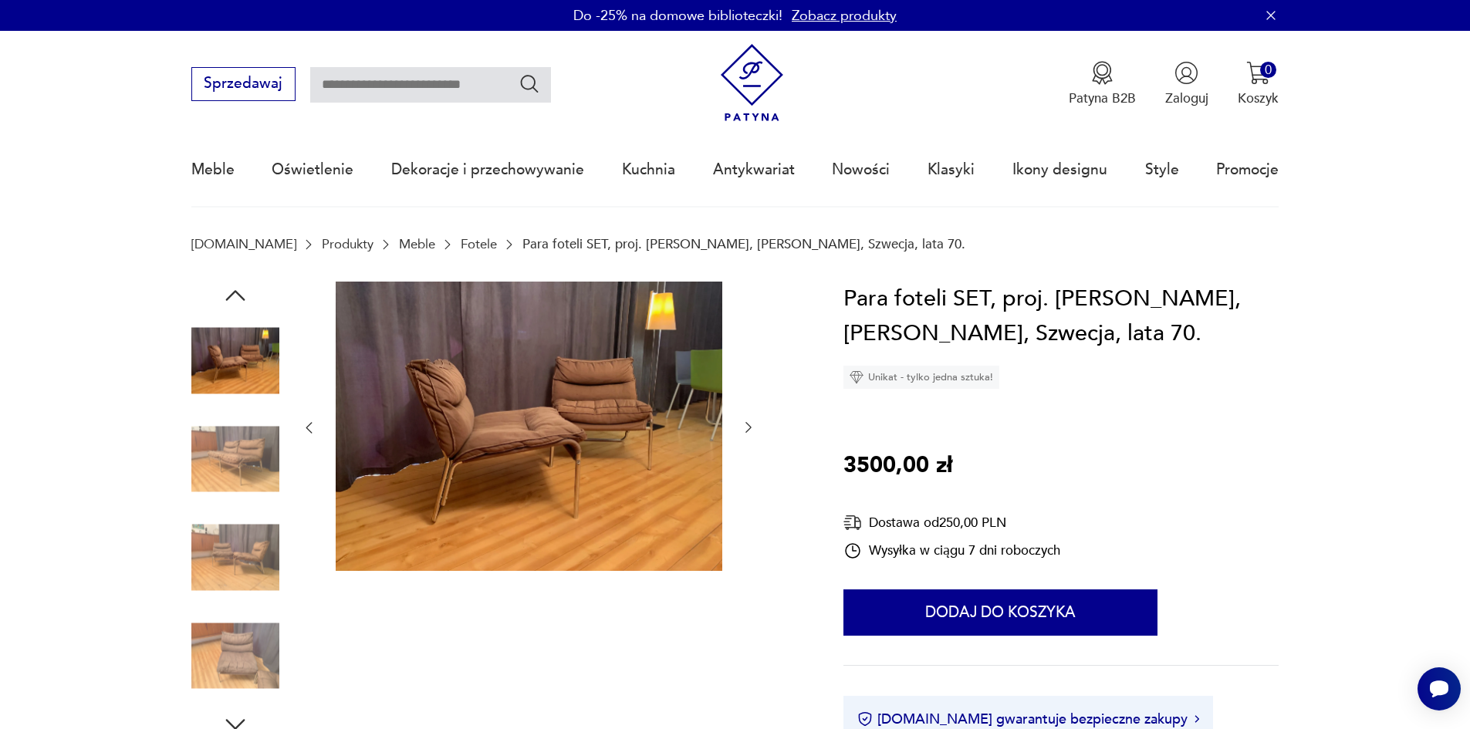
click at [750, 429] on icon "button" at bounding box center [749, 428] width 6 height 11
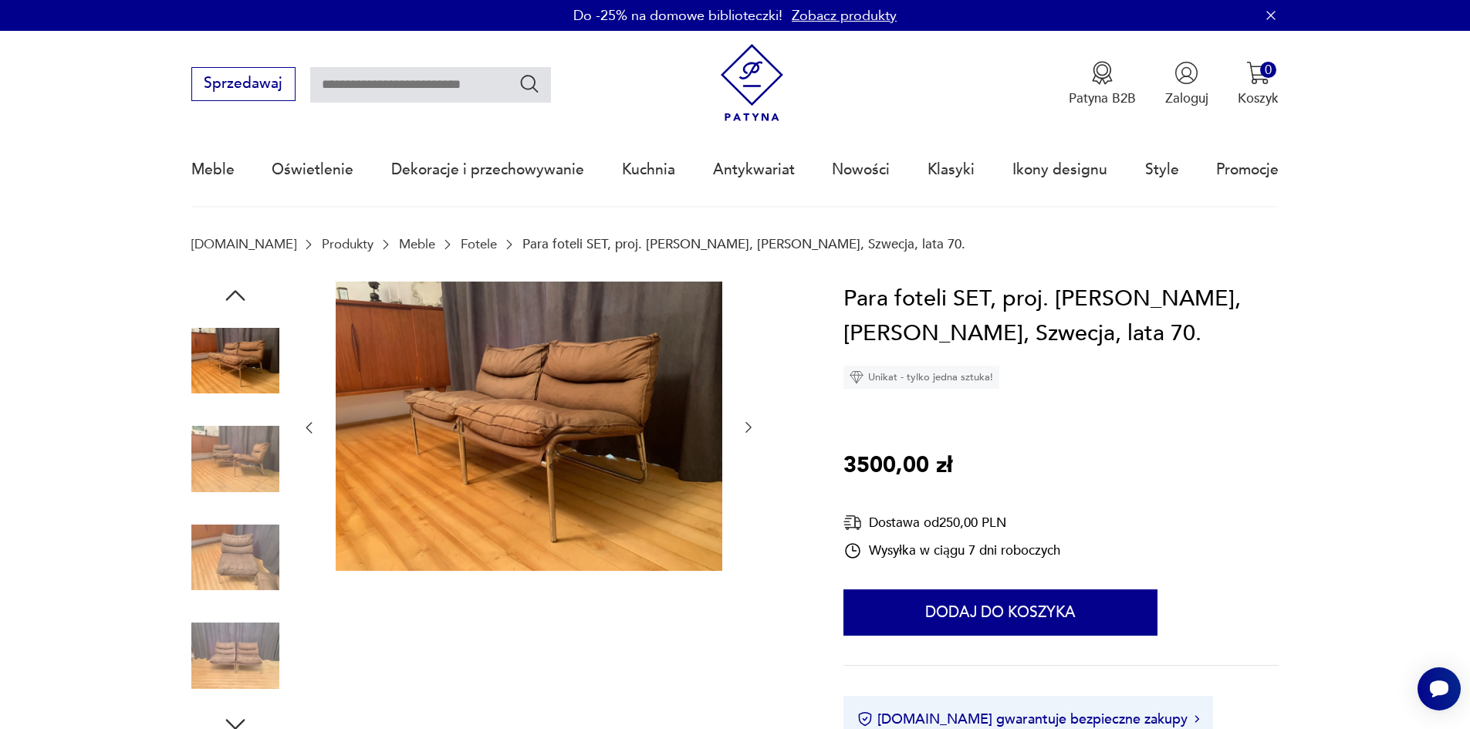
click at [750, 429] on icon "button" at bounding box center [749, 428] width 6 height 11
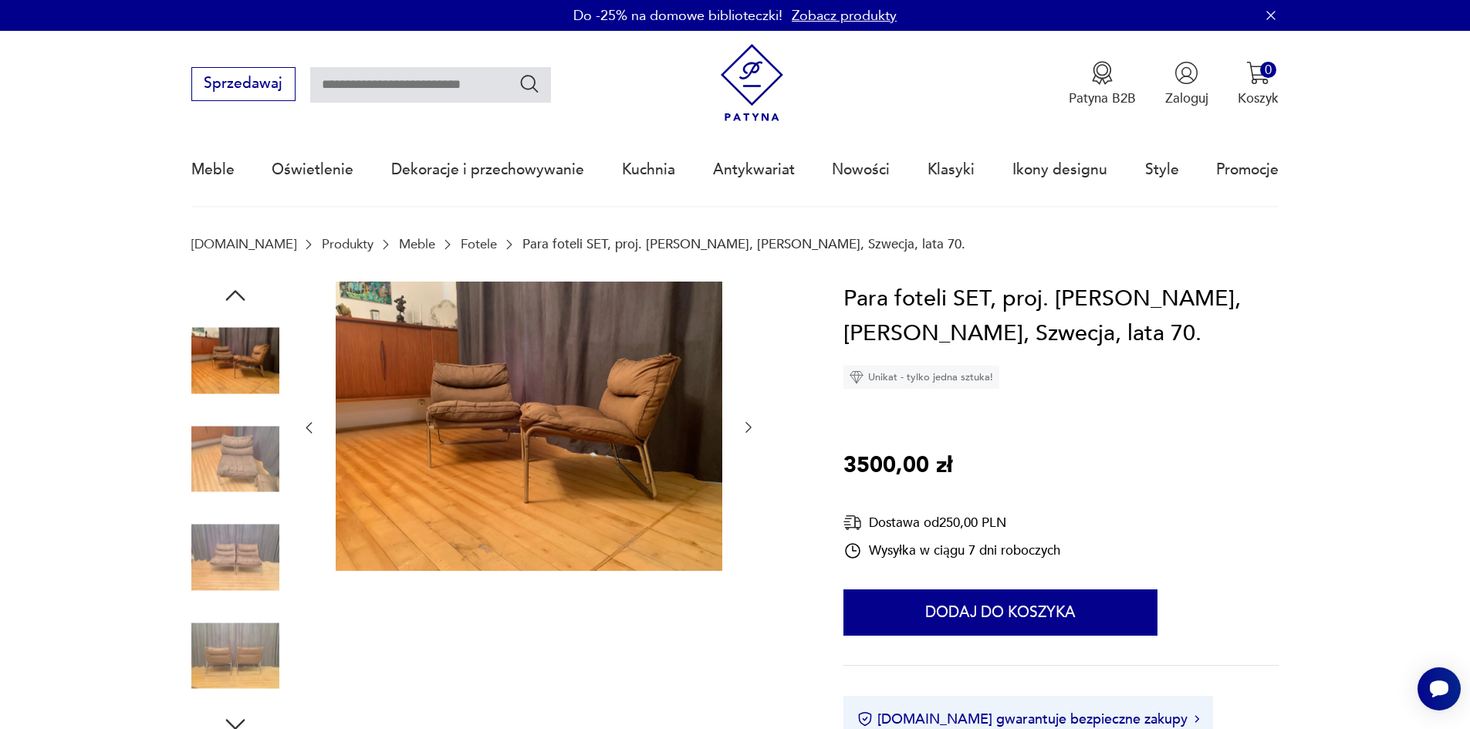
click at [750, 429] on icon "button" at bounding box center [749, 428] width 6 height 11
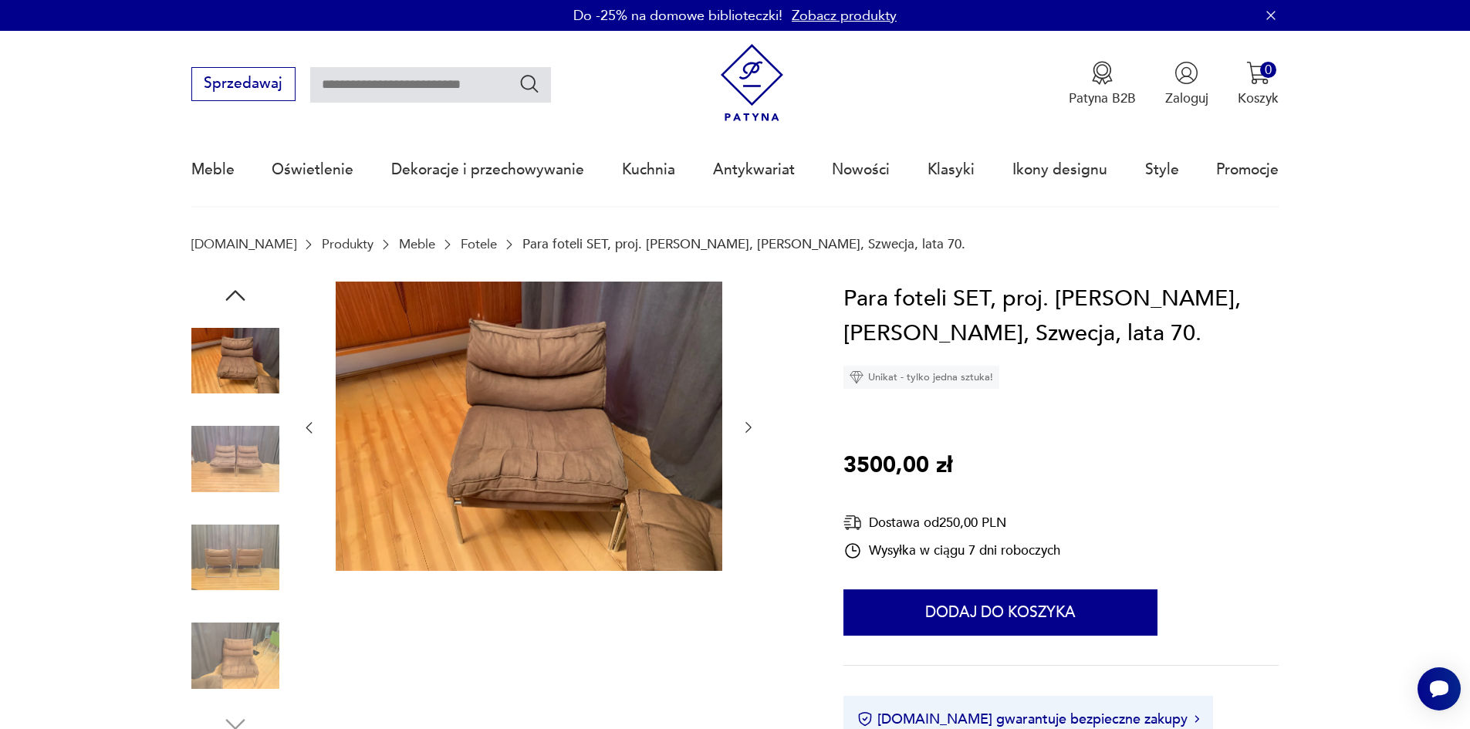
click at [750, 429] on icon "button" at bounding box center [749, 428] width 6 height 11
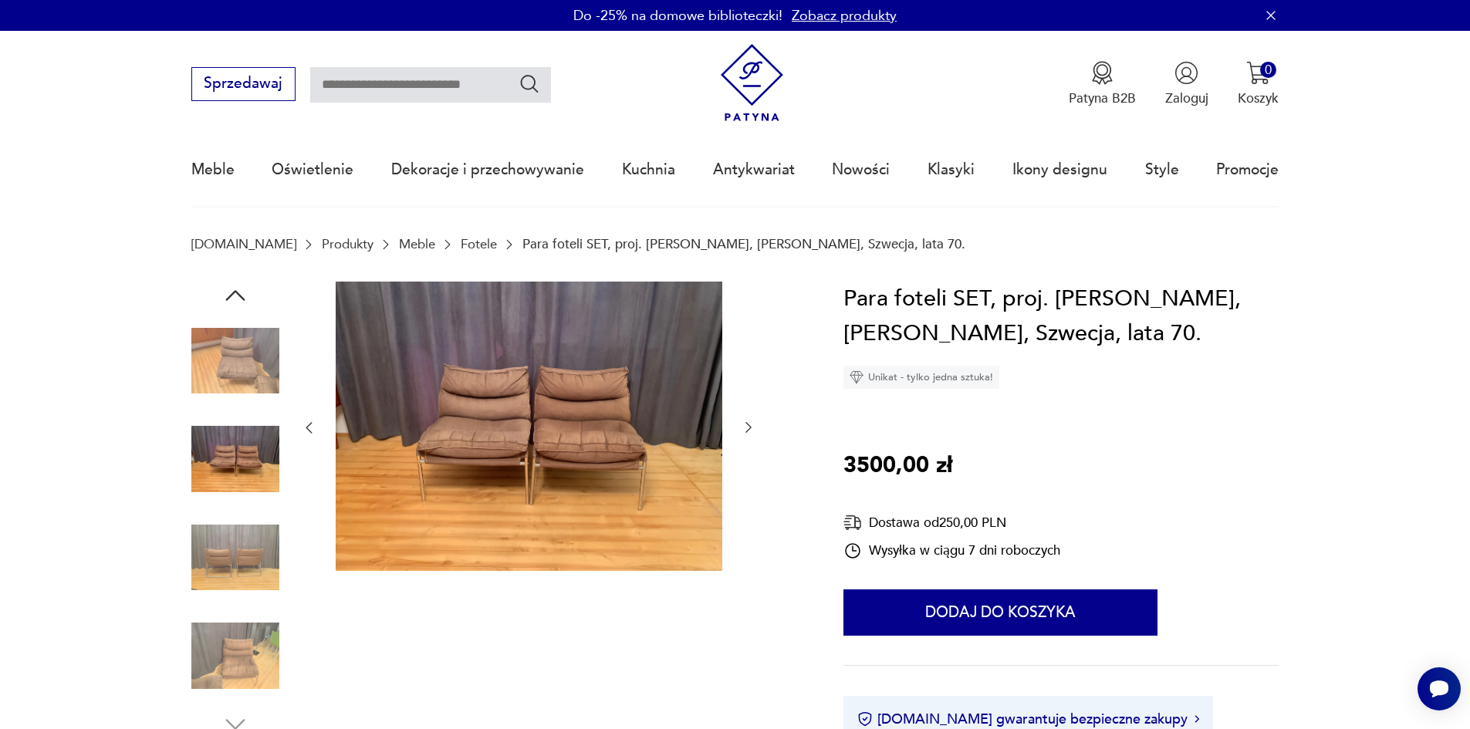
click at [750, 429] on icon "button" at bounding box center [749, 428] width 6 height 11
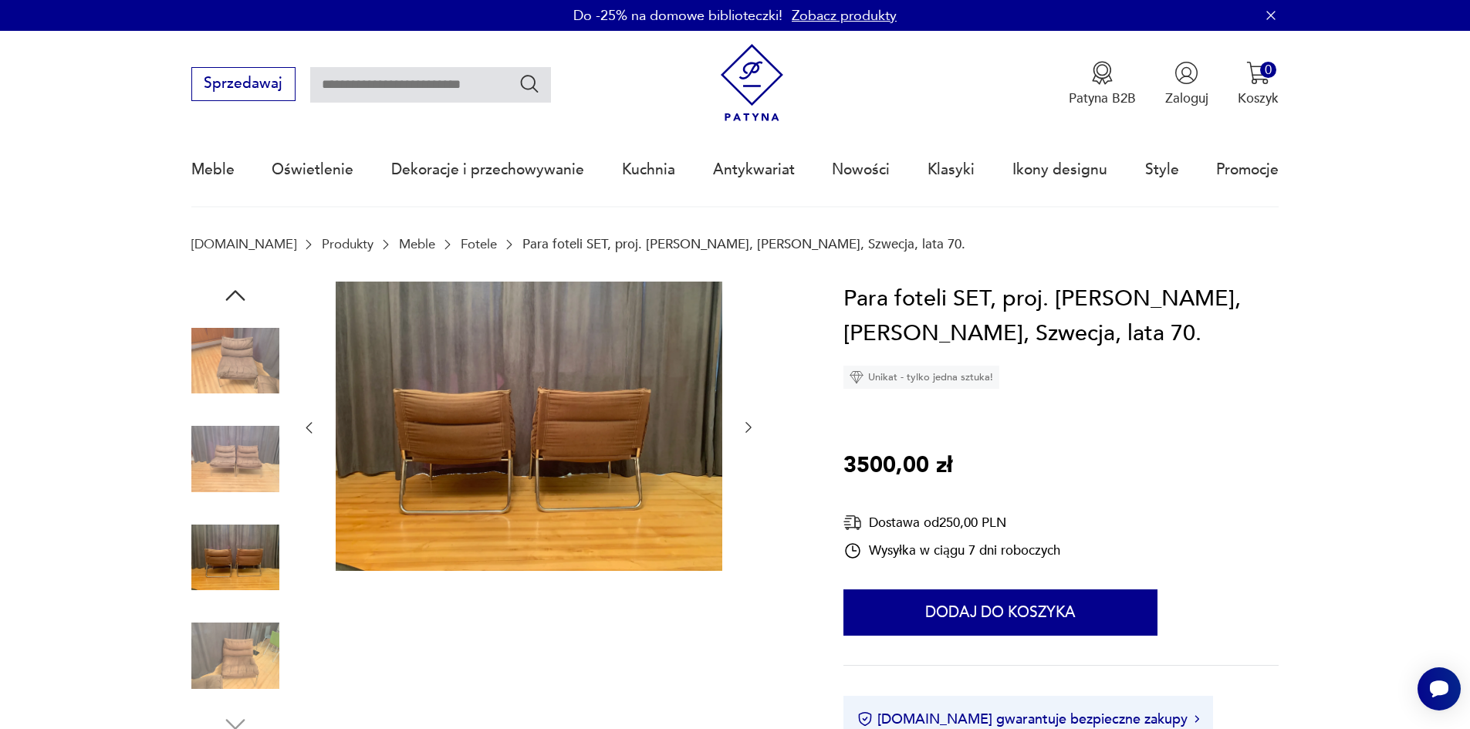
click at [750, 429] on icon "button" at bounding box center [749, 428] width 6 height 11
